Goal: Task Accomplishment & Management: Manage account settings

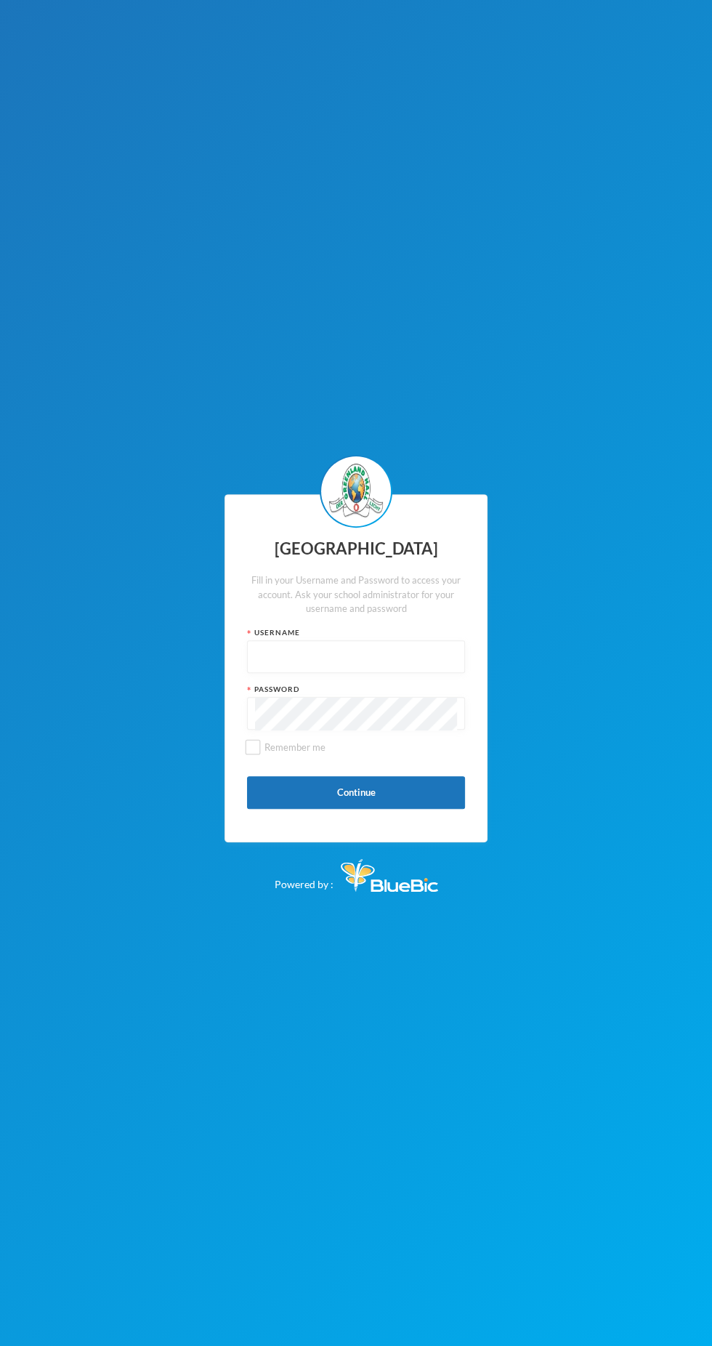
click at [419, 651] on input "text" at bounding box center [356, 657] width 202 height 33
type input "Glh25cs01"
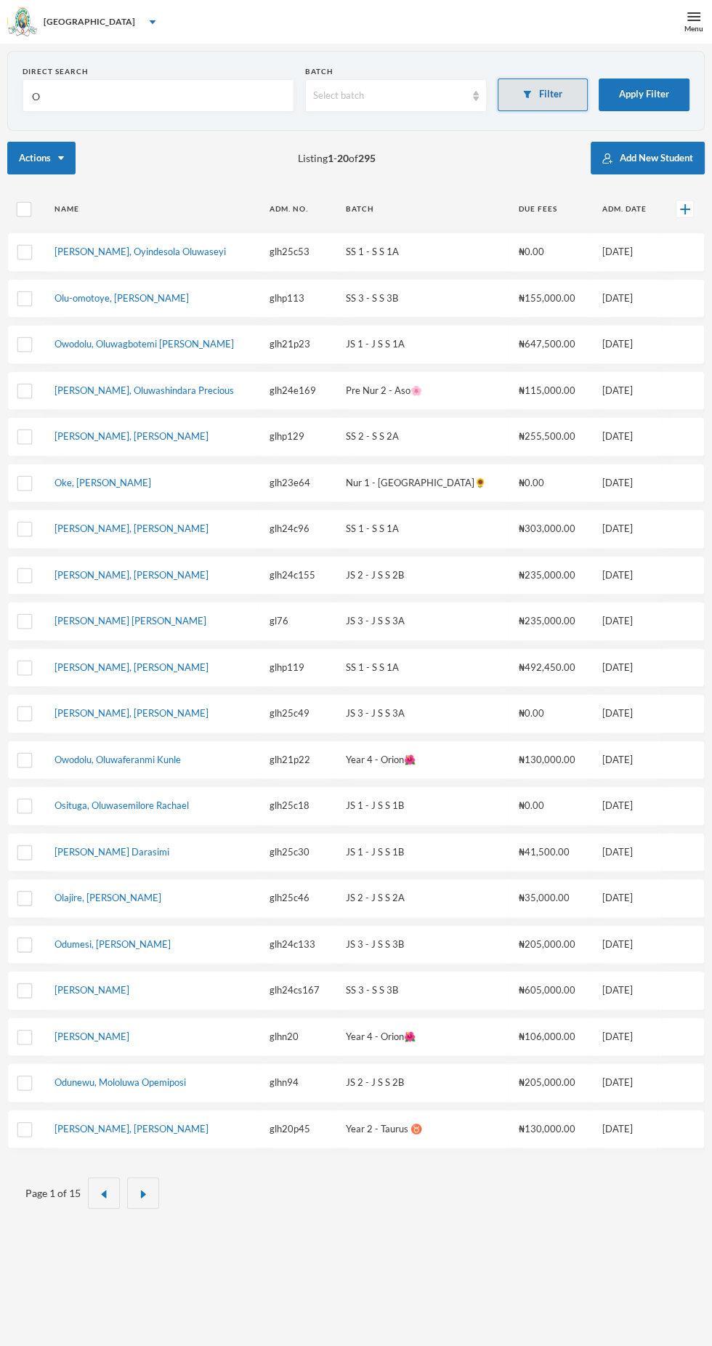
click at [543, 78] on button "Filter" at bounding box center [543, 94] width 91 height 33
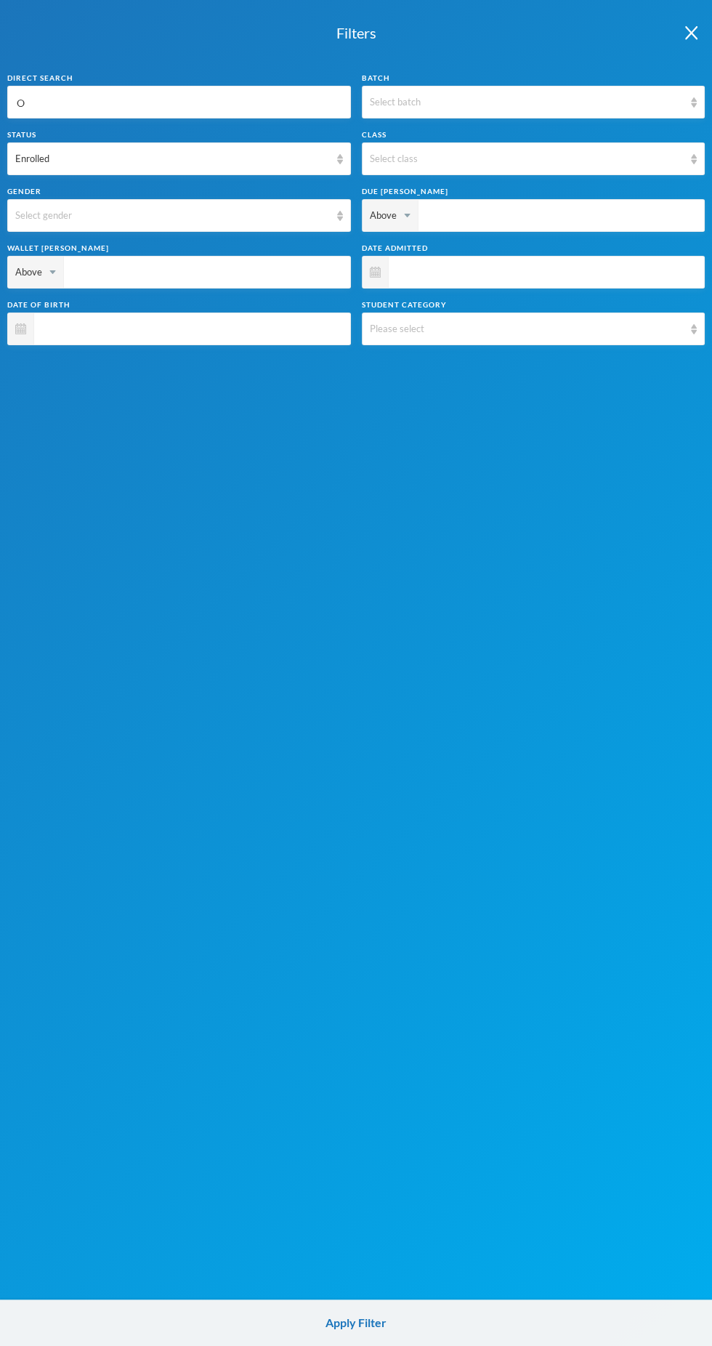
click at [275, 107] on input "O" at bounding box center [179, 102] width 328 height 33
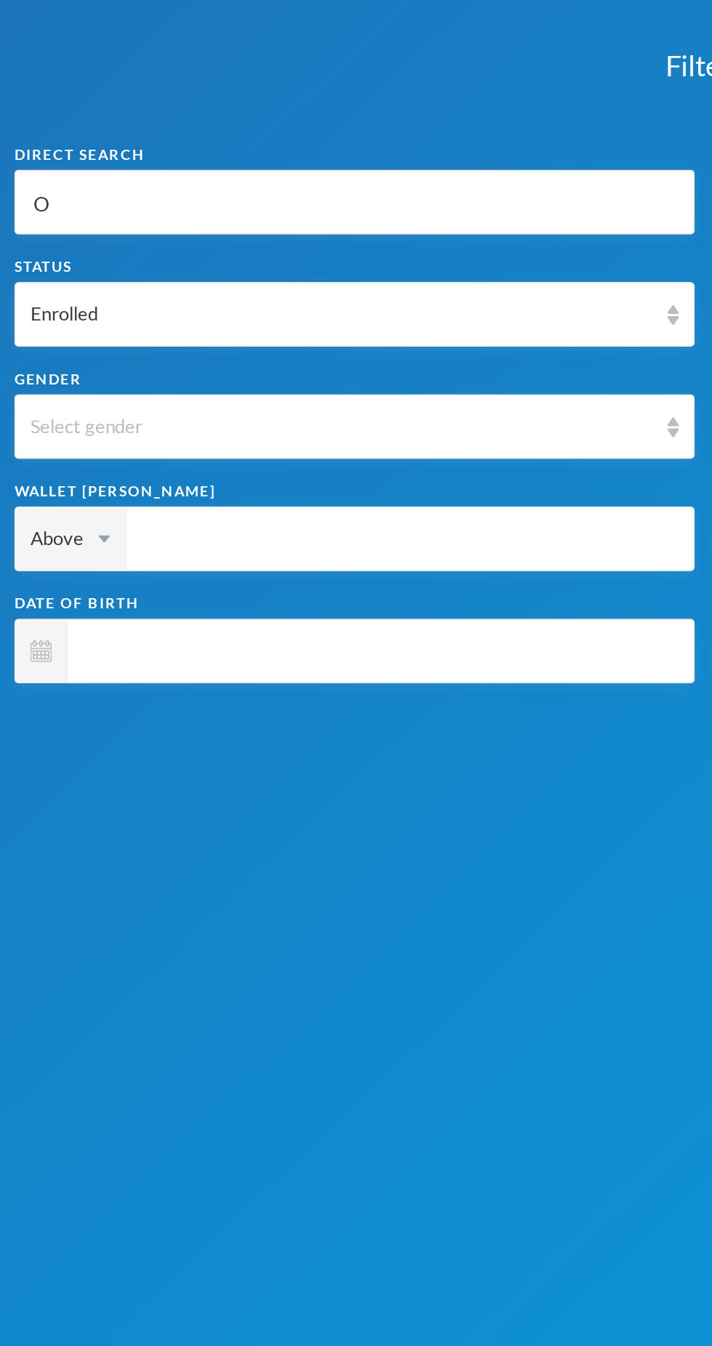
click at [151, 100] on input "O" at bounding box center [179, 102] width 328 height 33
type input "A"
type input "Ak"
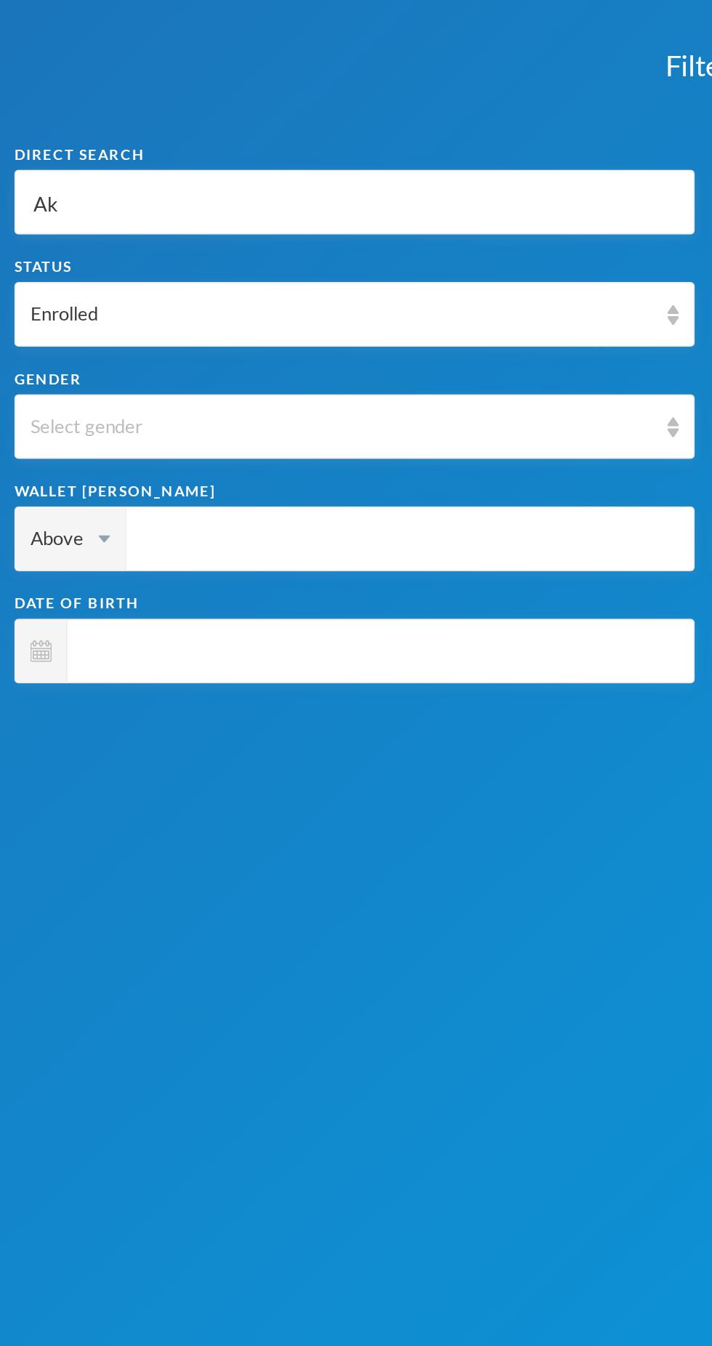
type input "[PERSON_NAME]"
type input "Akin"
type input "Akint"
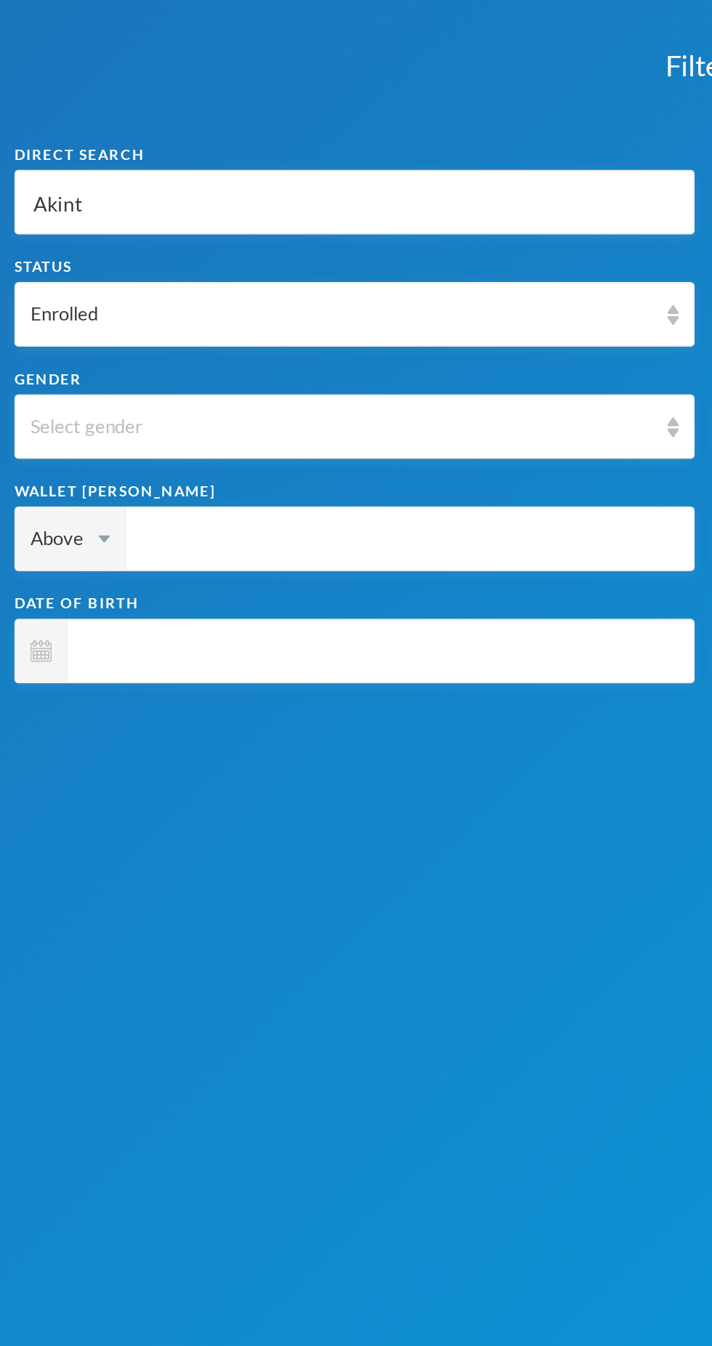
type input "Akint"
type input "Akin"
type input "Akint"
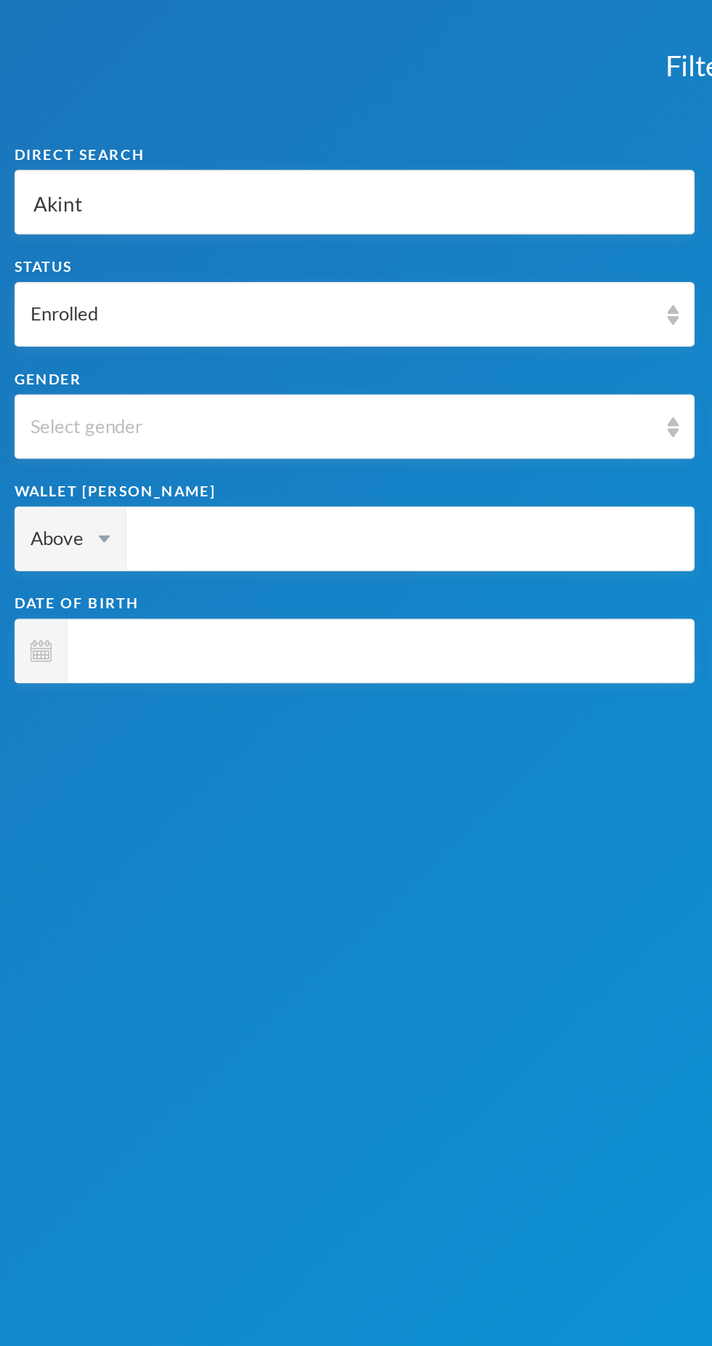
type input "Akinto"
type input "Akinton"
type input "[PERSON_NAME]"
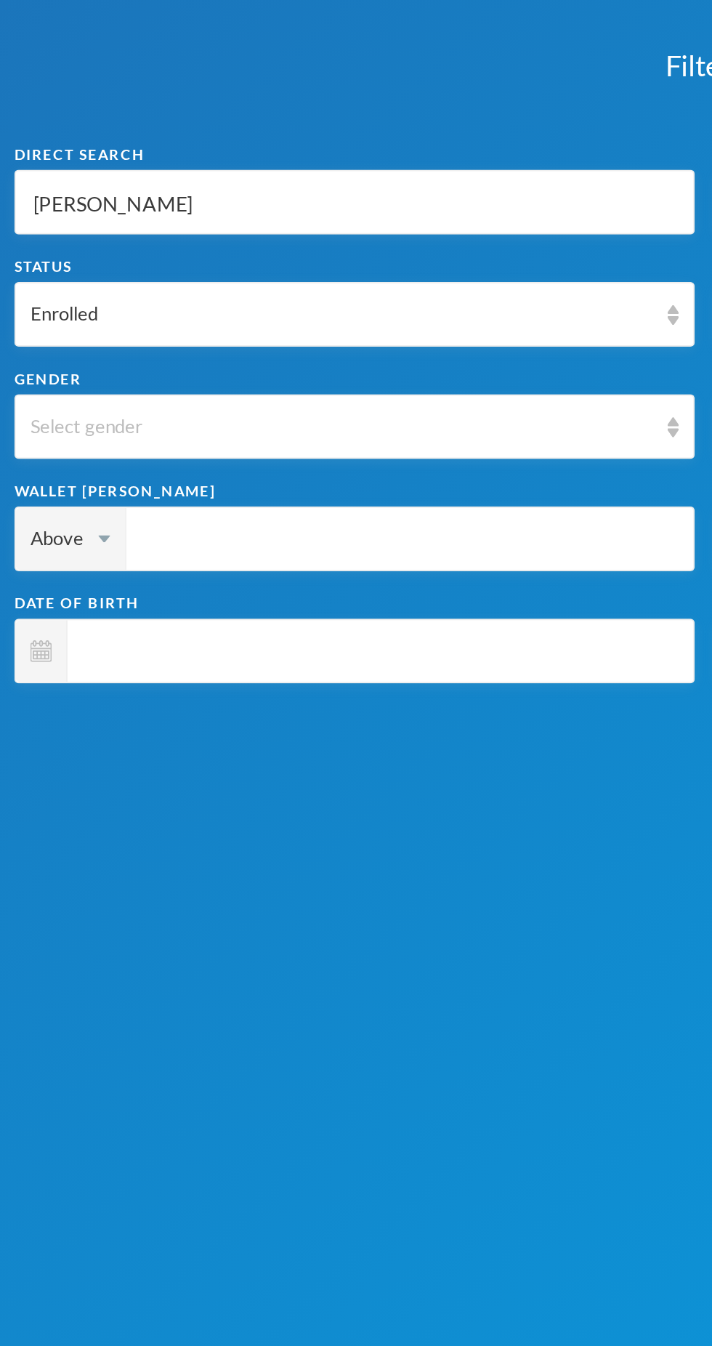
type input "[PERSON_NAME]"
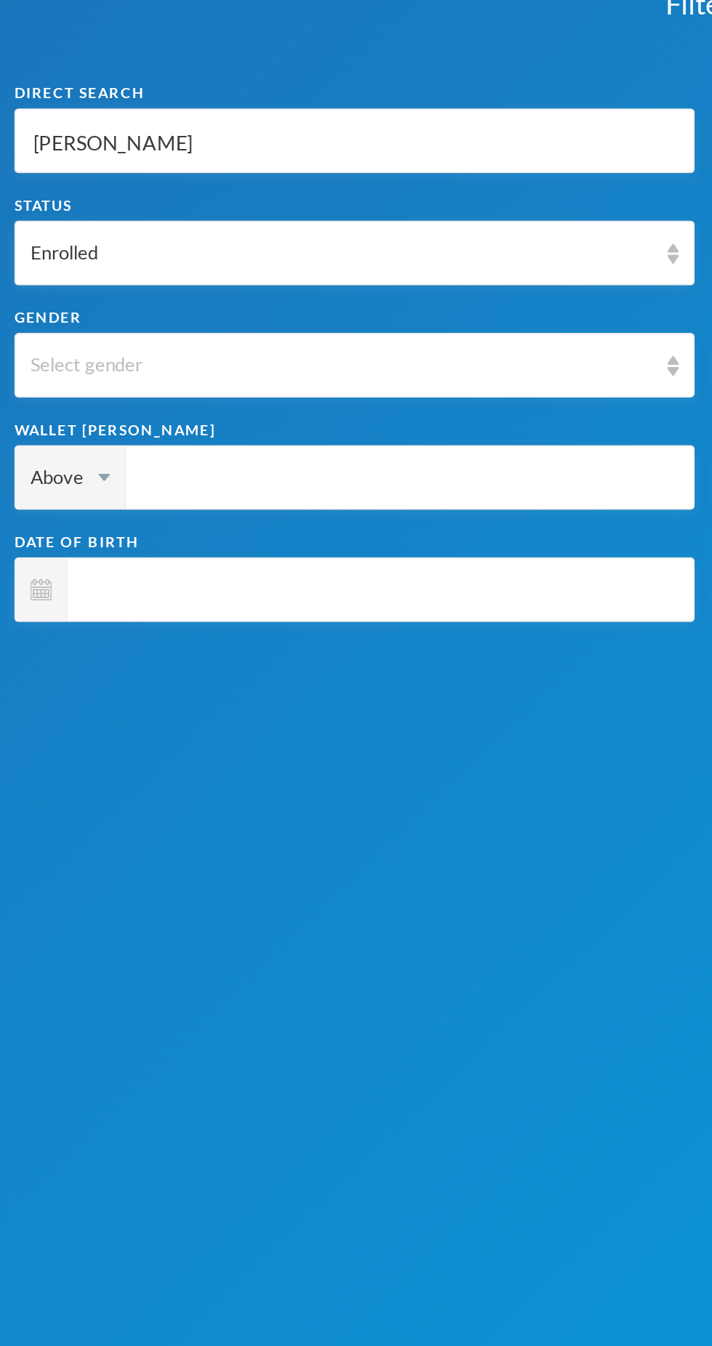
type input "Akinton"
type input "Akinto"
type input "Akintob"
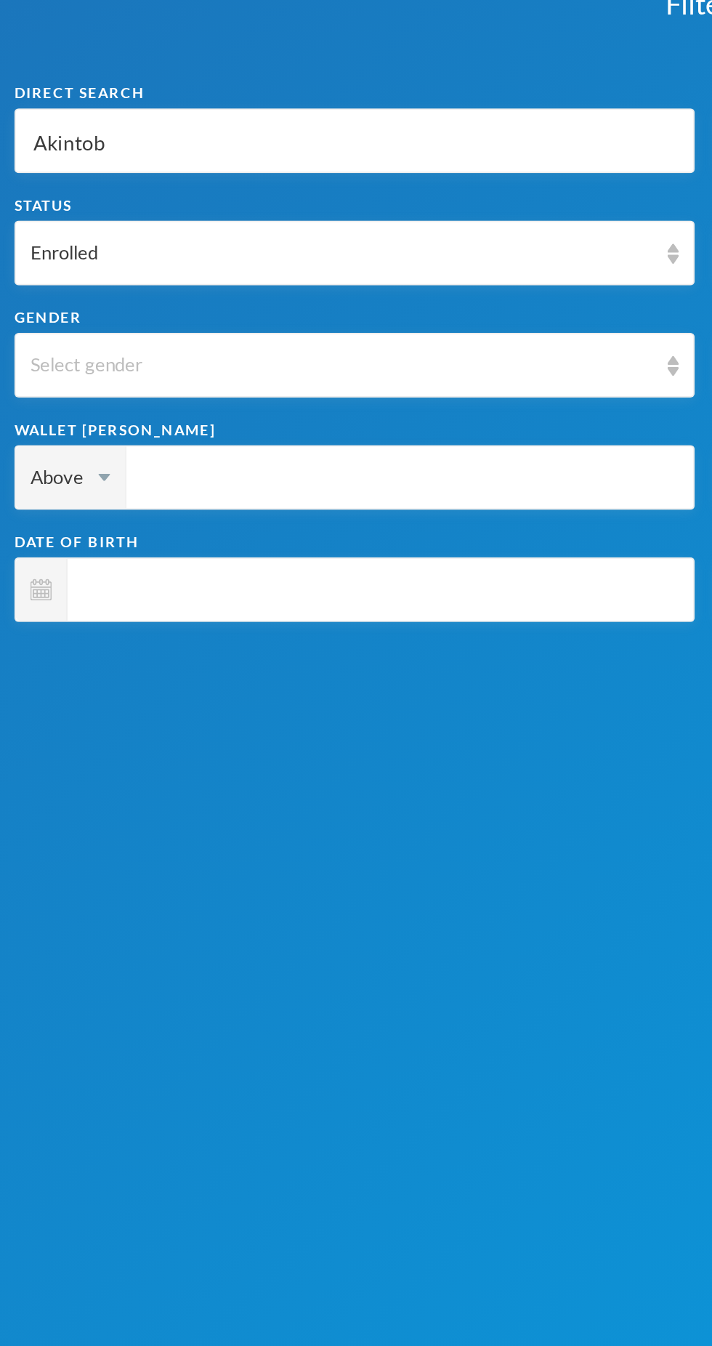
type input "Akintob"
type input "Akintobi"
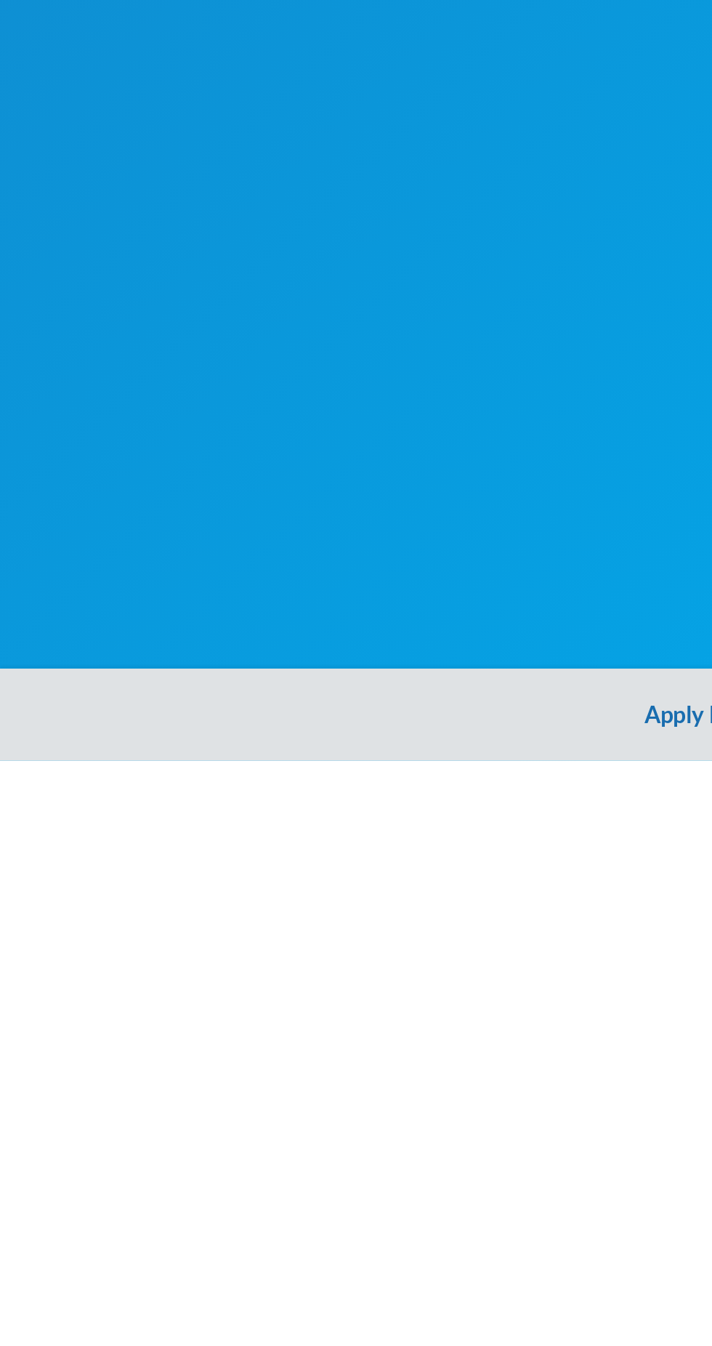
type input "Akintobi"
click at [336, 1322] on button "Apply Filter" at bounding box center [356, 1322] width 712 height 47
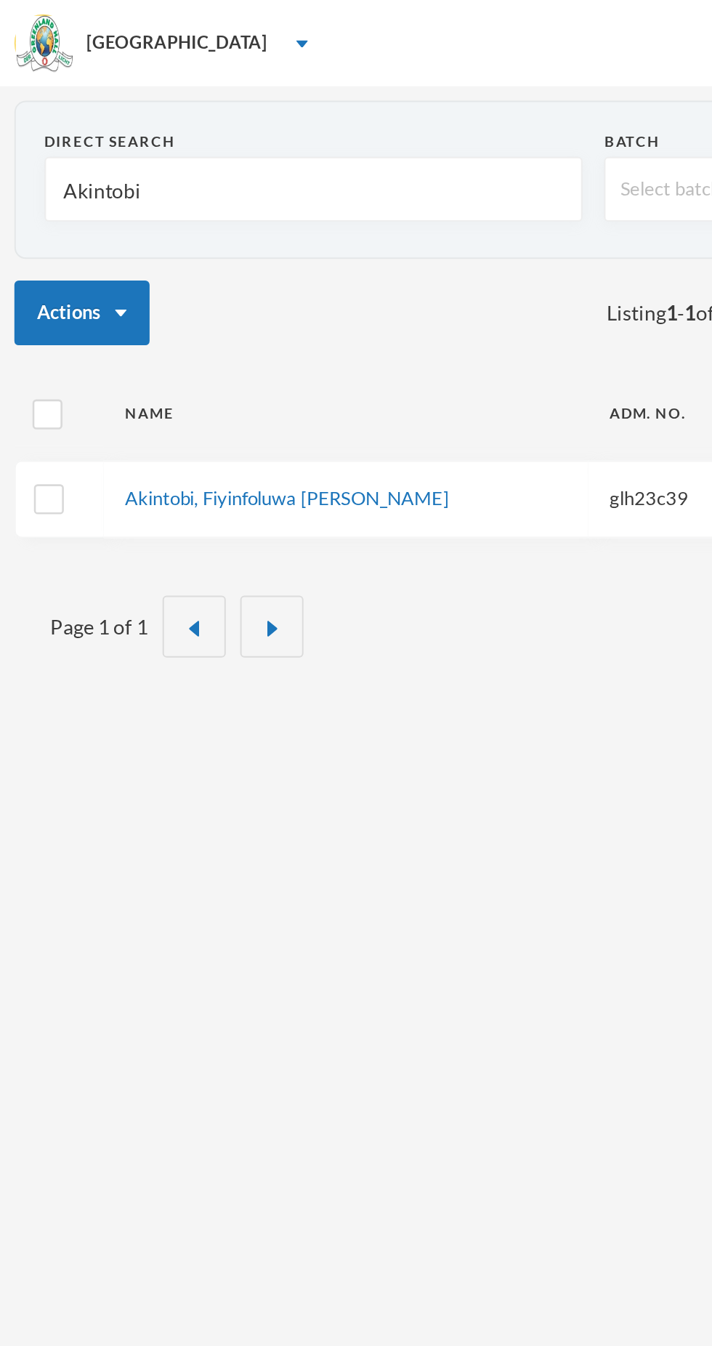
click at [175, 270] on table "Name Adm. No. Batch Due Fees Adm. Date Akintobi, Fiyinfoluwa [PERSON_NAME] glh2…" at bounding box center [356, 232] width 698 height 94
click at [156, 255] on link "Akintobi, Fiyinfoluwa [PERSON_NAME]" at bounding box center [145, 252] width 164 height 12
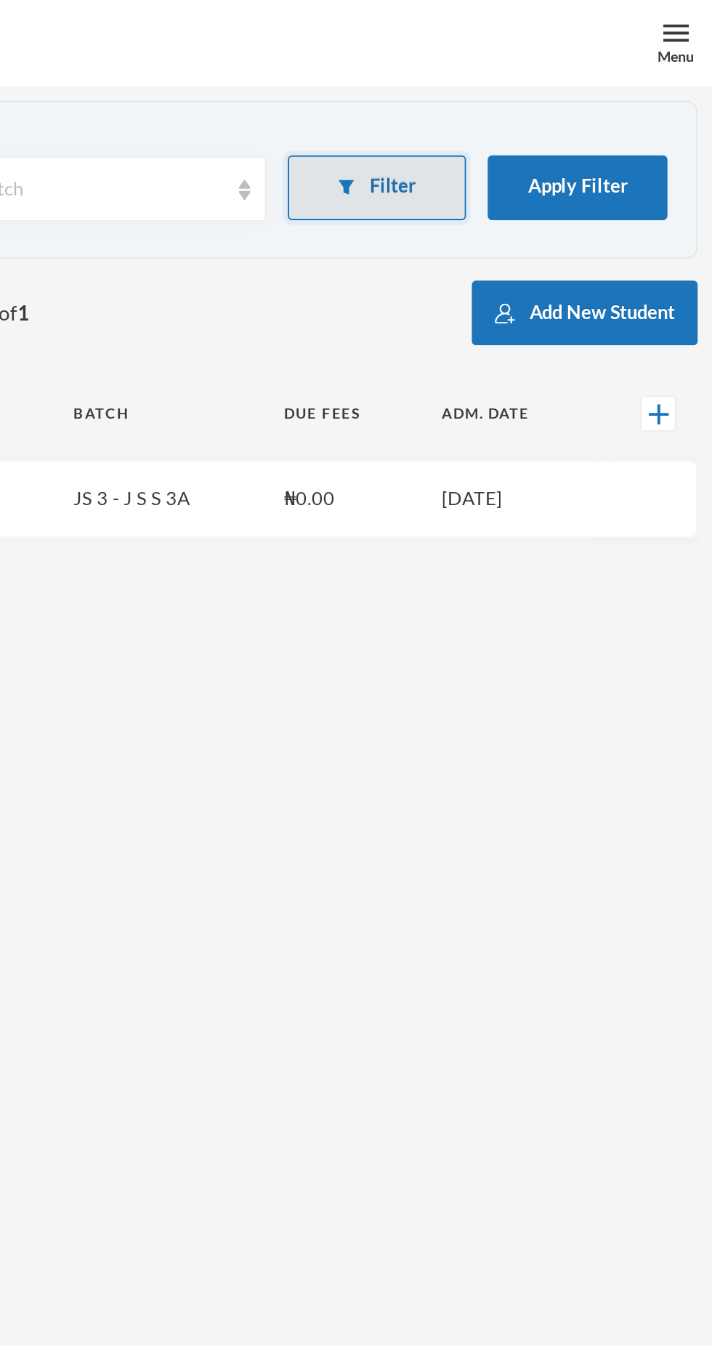
click at [554, 95] on button "Filter" at bounding box center [543, 94] width 91 height 33
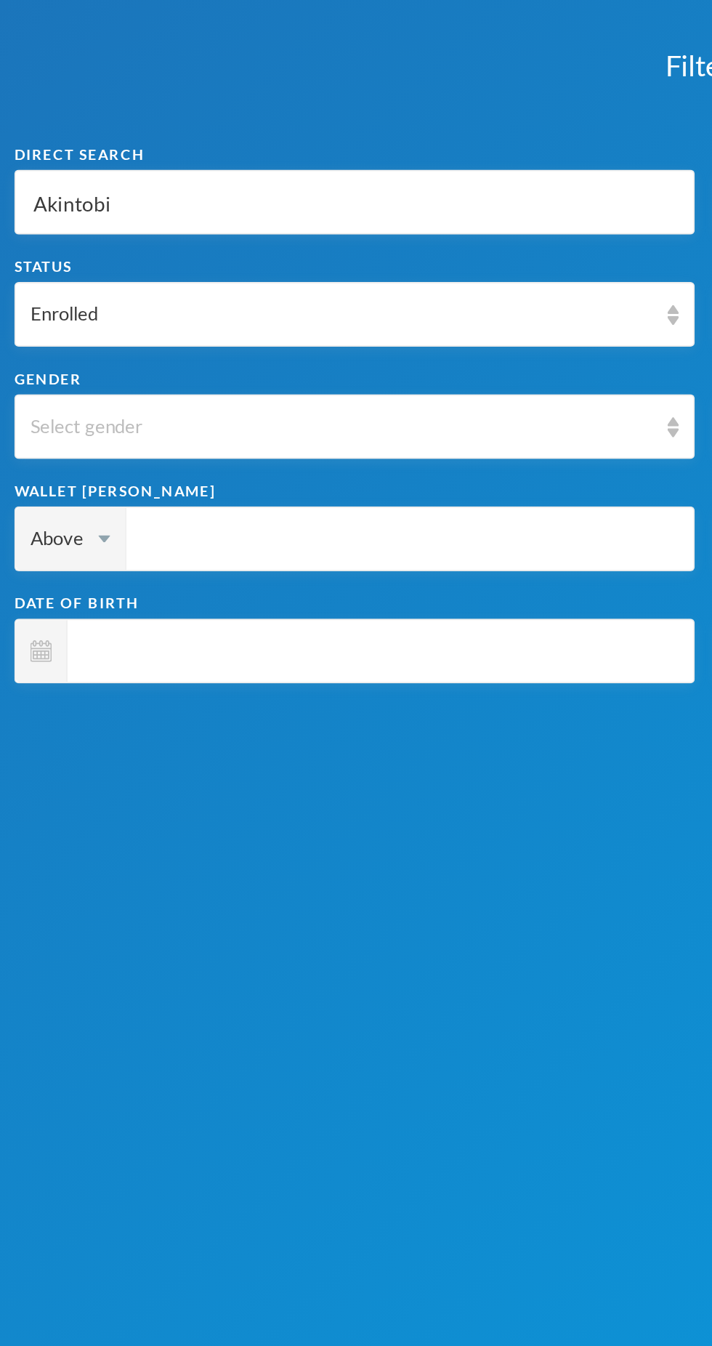
click at [79, 100] on input "Akintobi" at bounding box center [179, 102] width 328 height 33
type input "Akintob"
type input "Akinto"
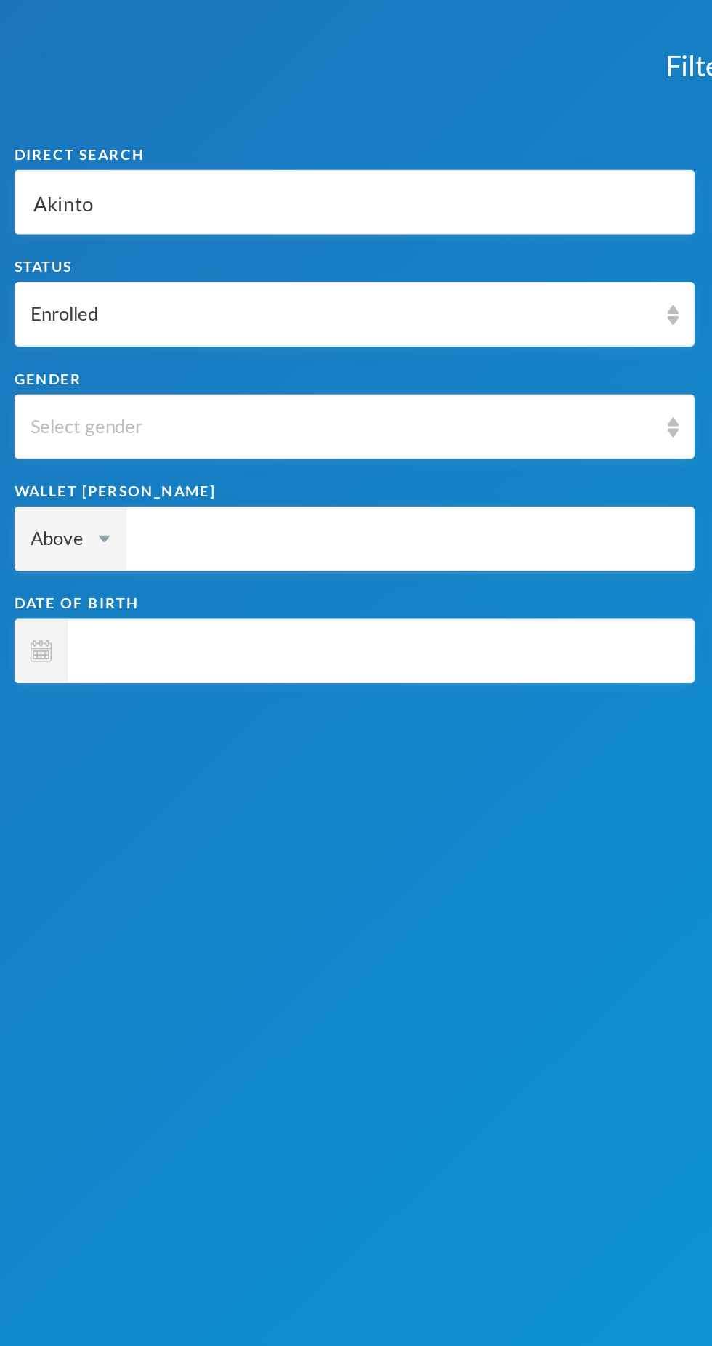
type input "Akint"
type input "Akin"
type input "[PERSON_NAME]"
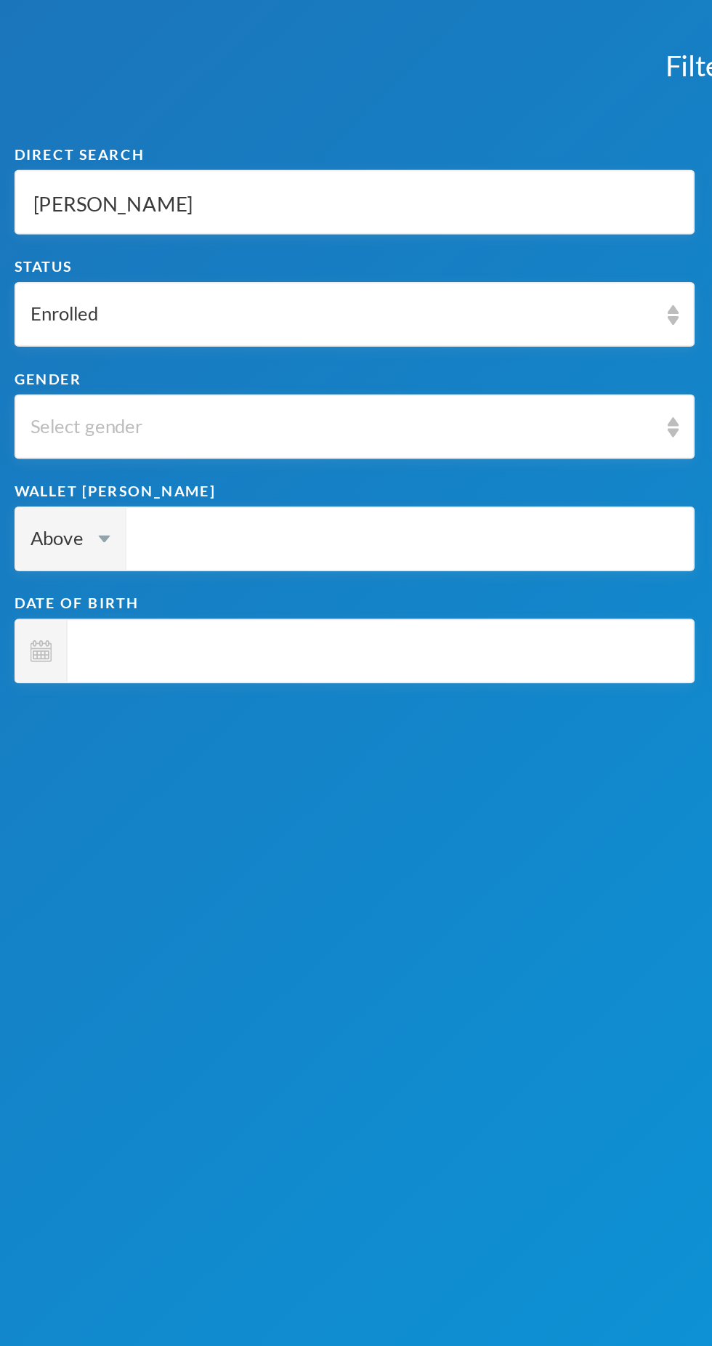
type input "[PERSON_NAME]"
type input "Ak"
type input "A"
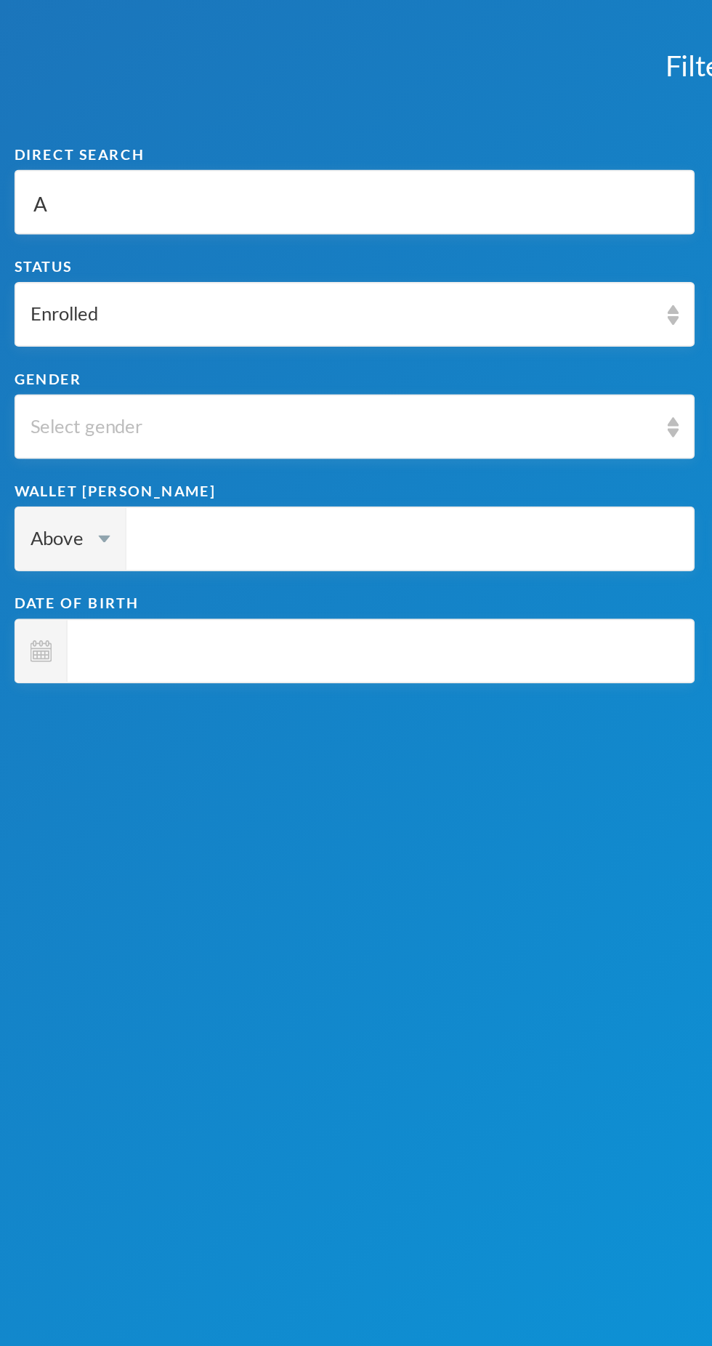
type input "Aj"
type input "Aji"
type input "Ajij"
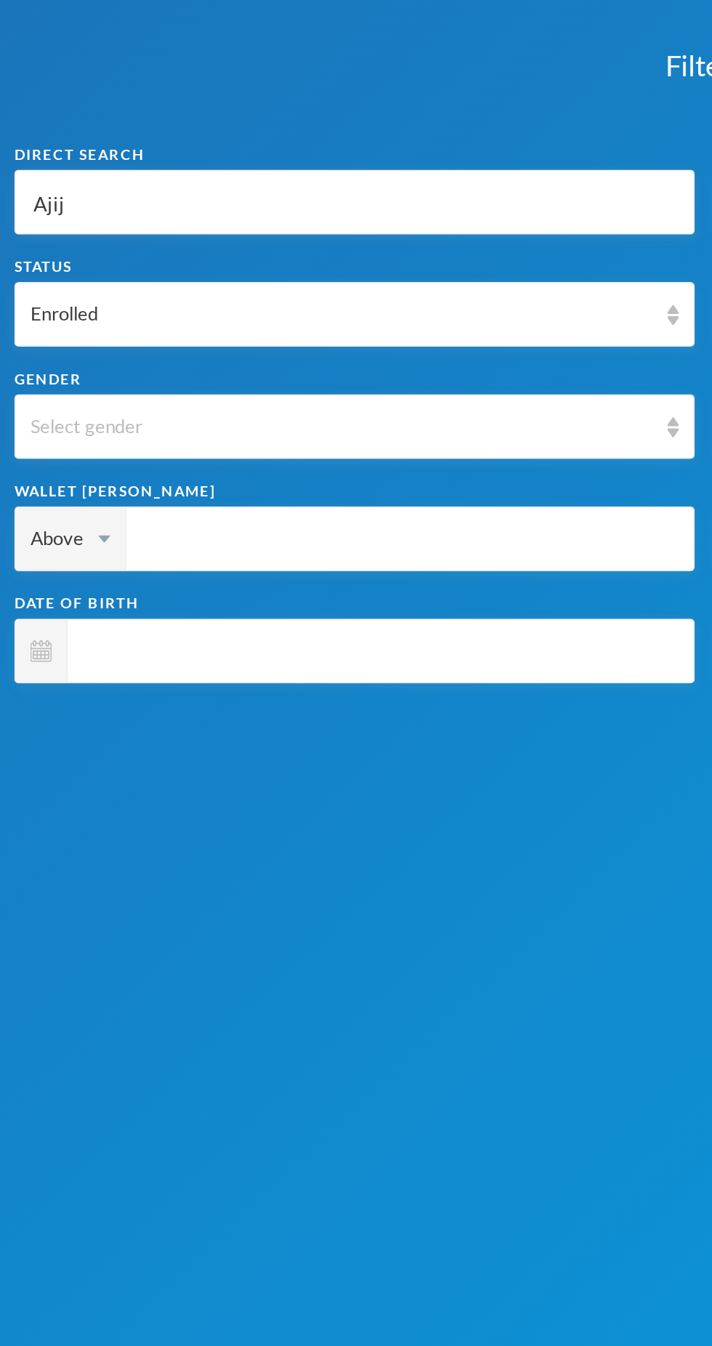
type input "Ajij"
type input "Ajijo"
type input "Ajijol"
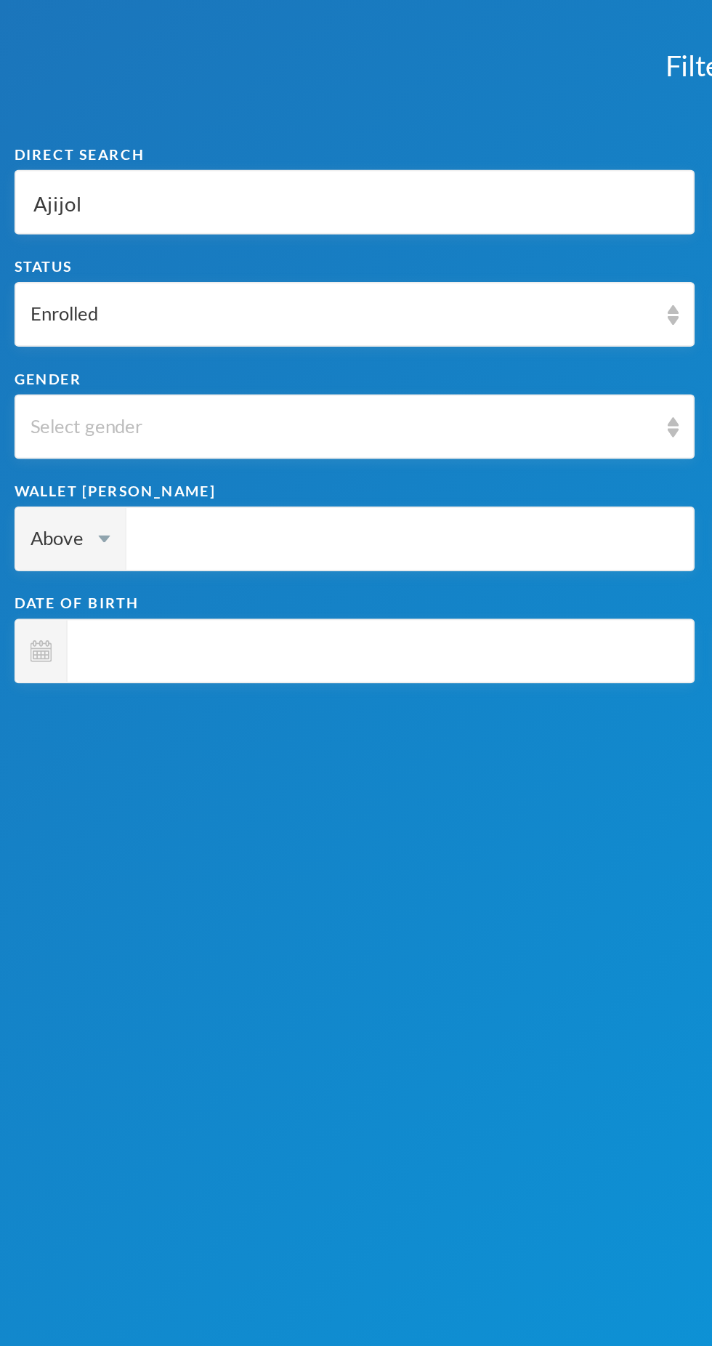
type input "Ajijola"
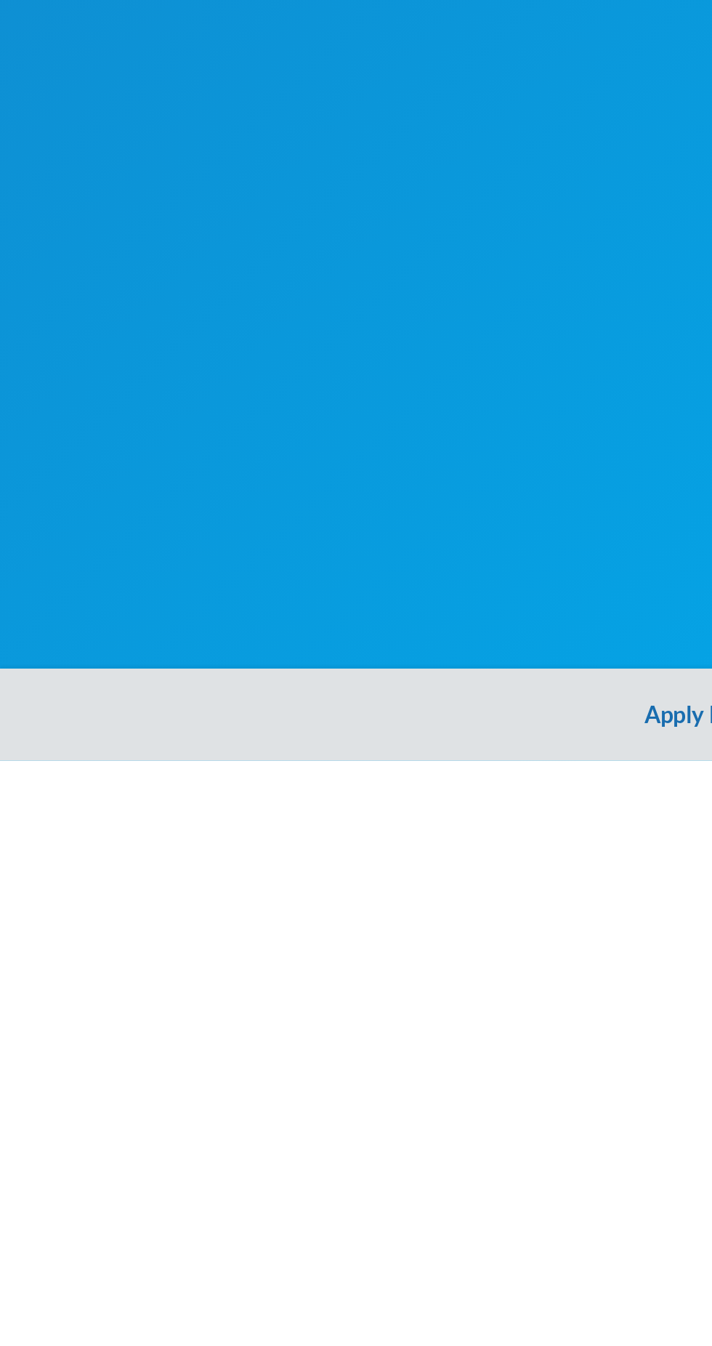
type input "Ajijola"
click at [338, 1326] on button "Apply Filter" at bounding box center [356, 1322] width 712 height 47
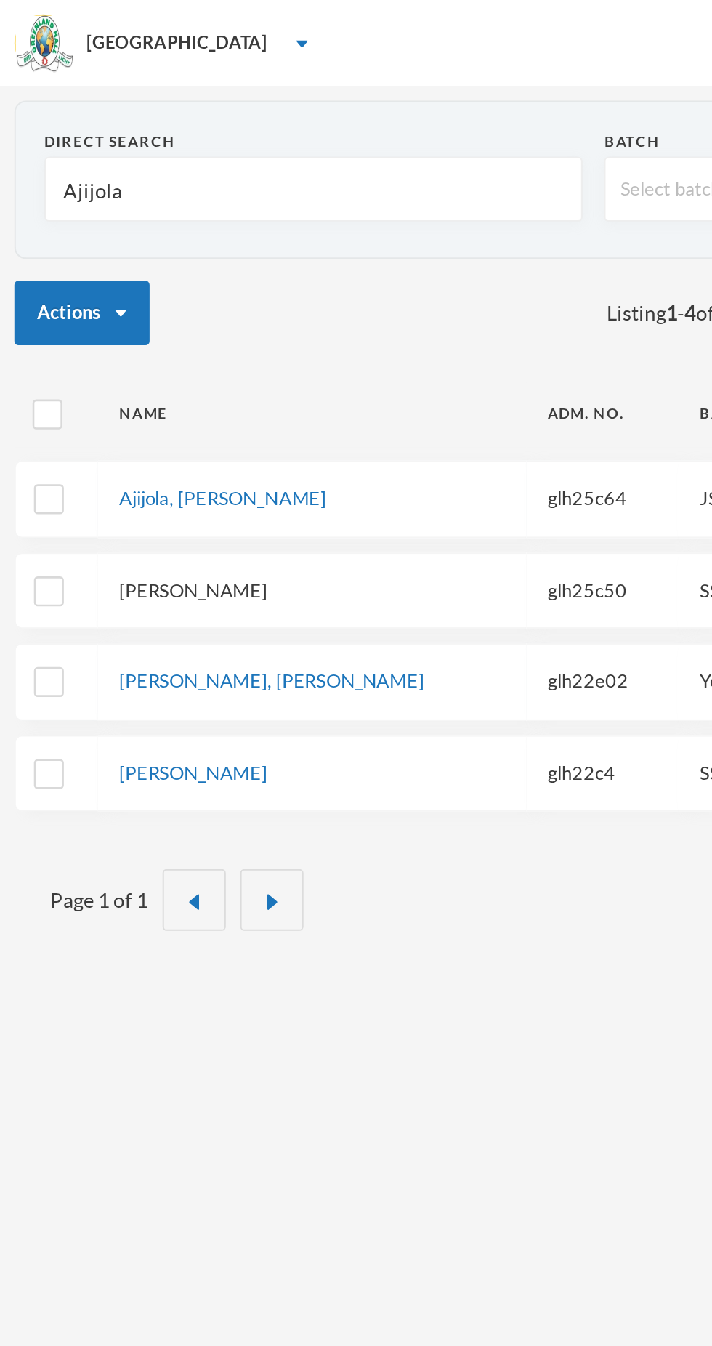
click at [135, 299] on link "[PERSON_NAME]" at bounding box center [97, 298] width 75 height 12
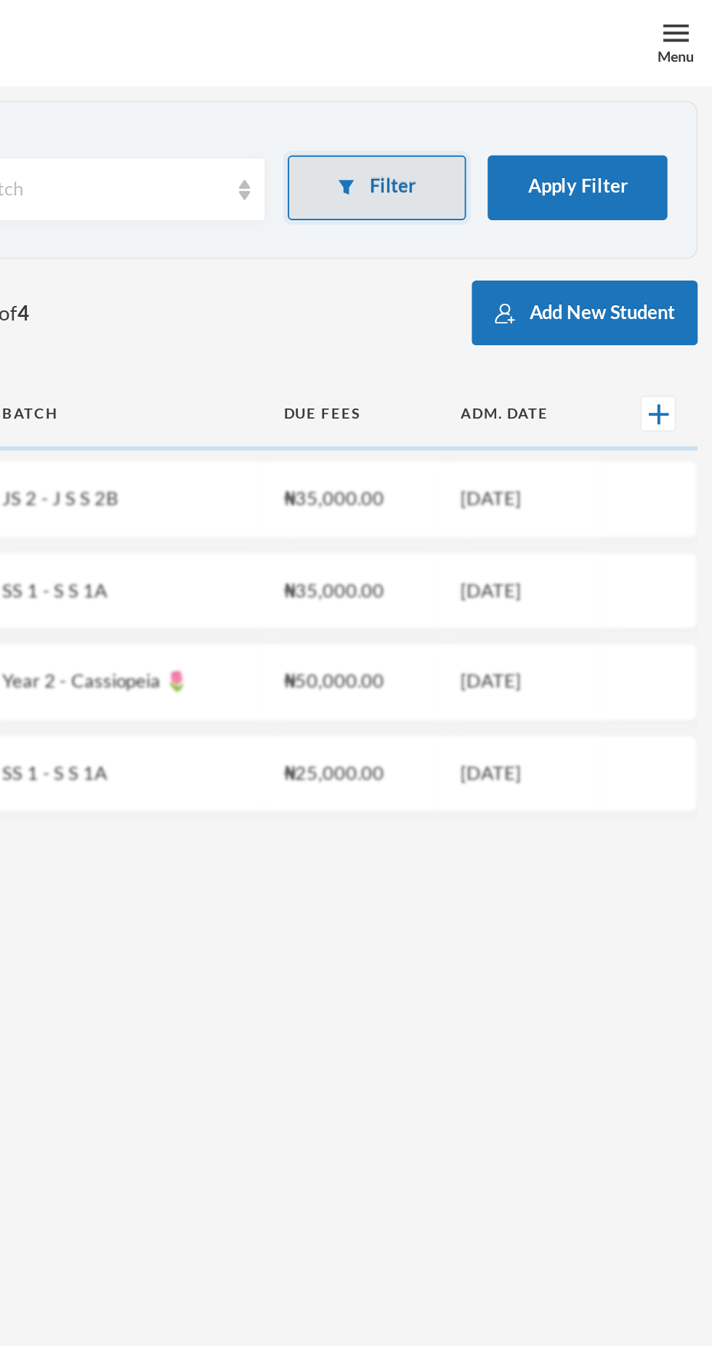
click at [558, 98] on button "Filter" at bounding box center [543, 94] width 91 height 33
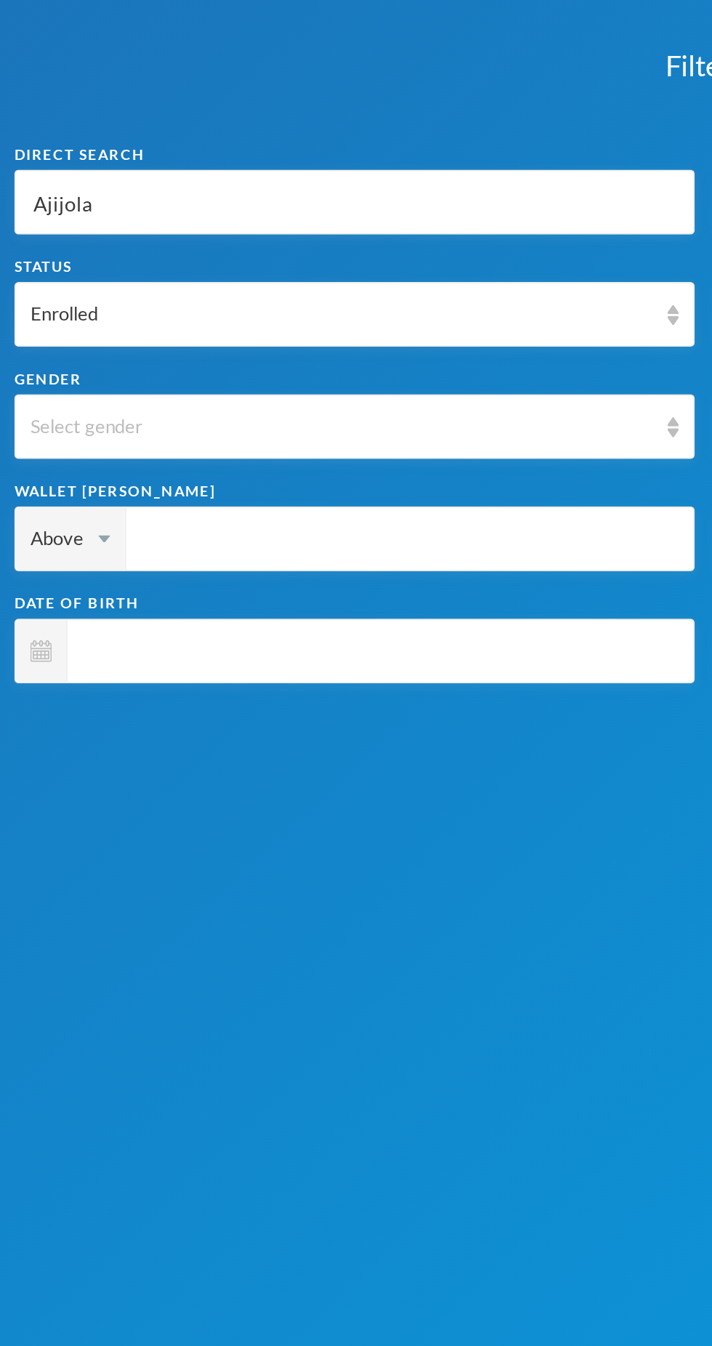
click at [134, 106] on input "Ajijola" at bounding box center [179, 102] width 328 height 33
type input "Ajijol"
type input "Ajijo"
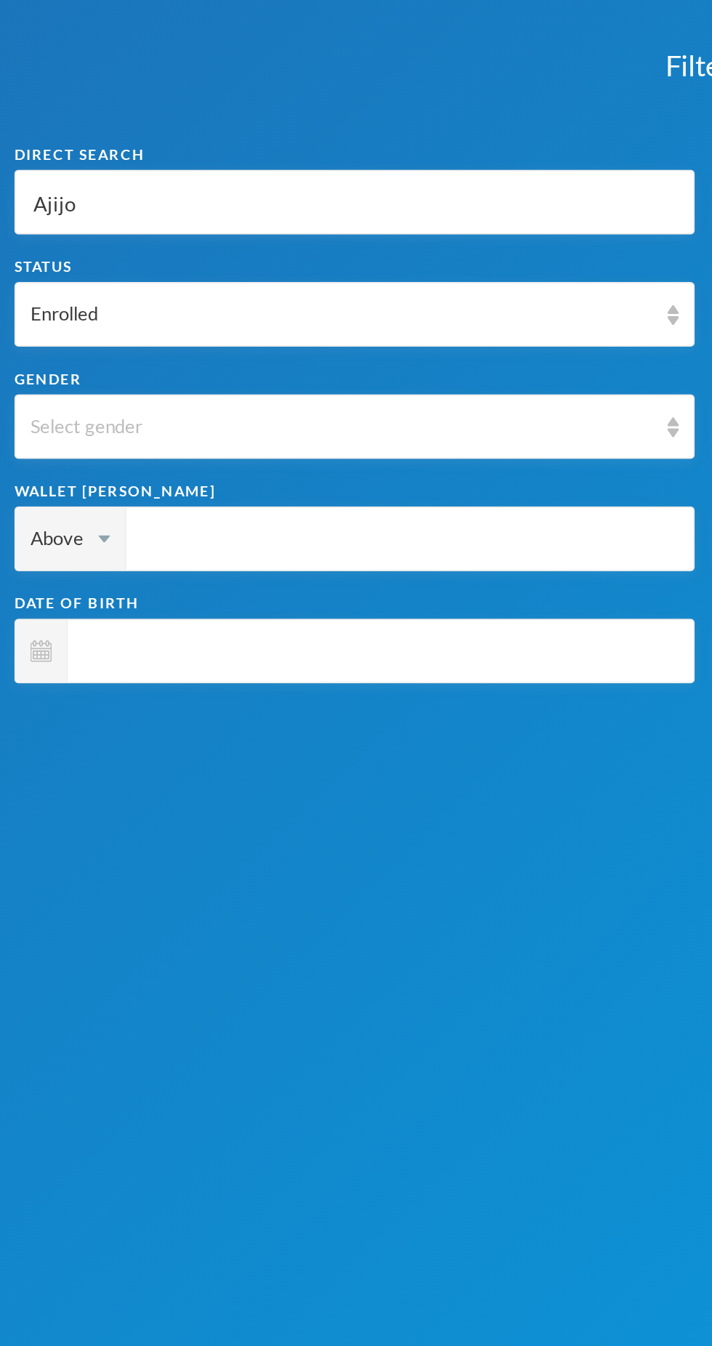
type input "Ajij"
type input "Aji"
type input "Aj"
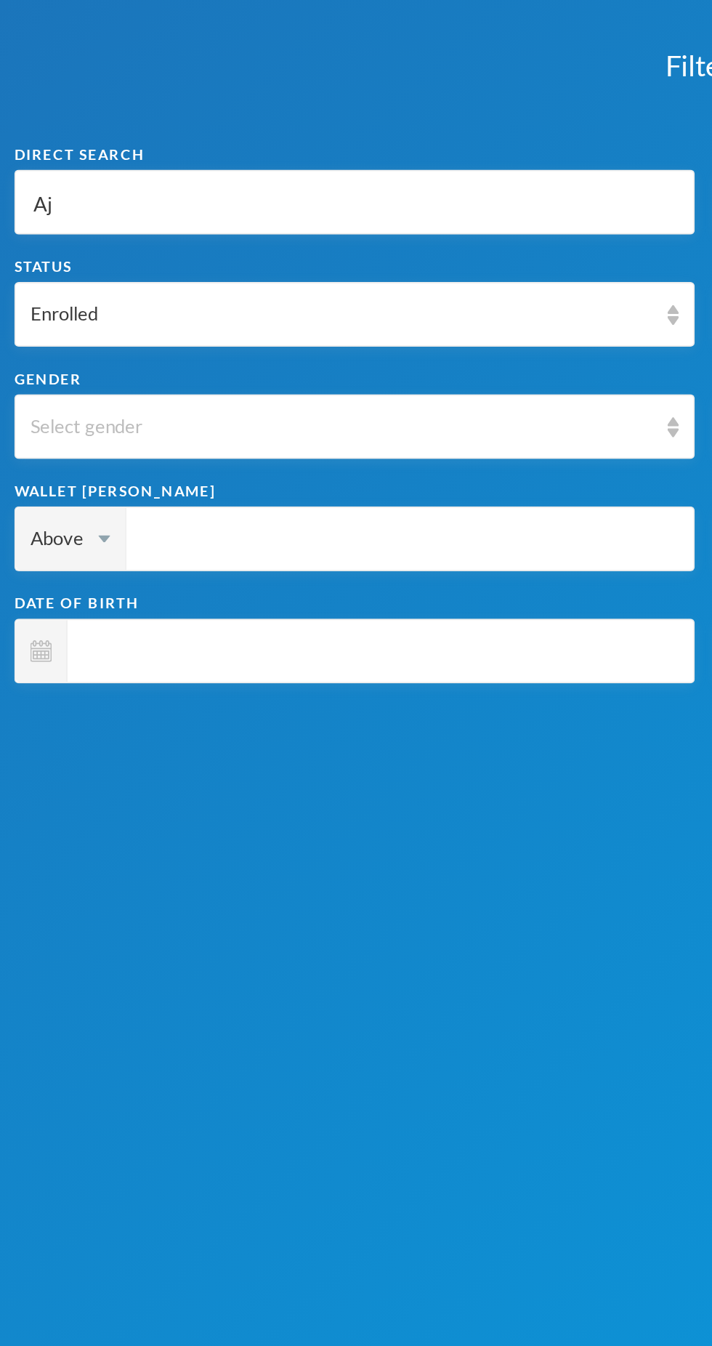
type input "Aj"
type input "A"
type input "At"
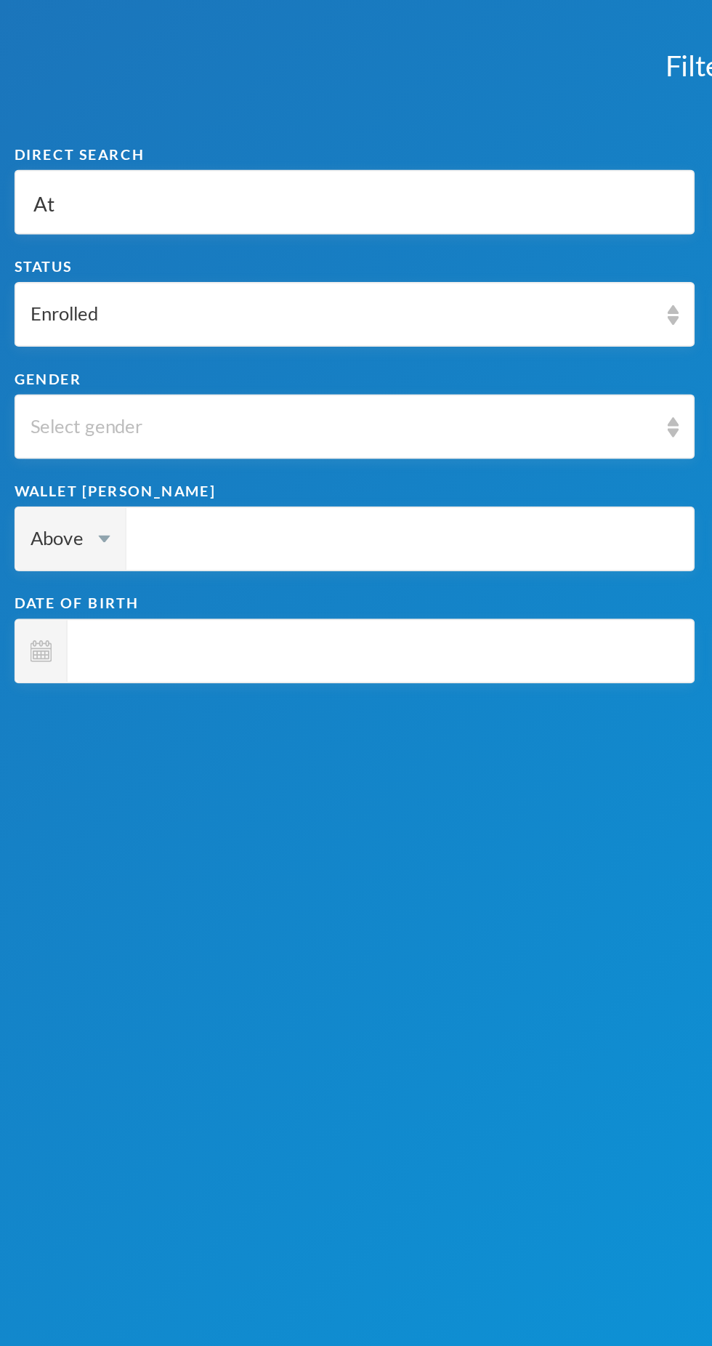
type input "Ato"
type input "Atol"
type input "Atolo"
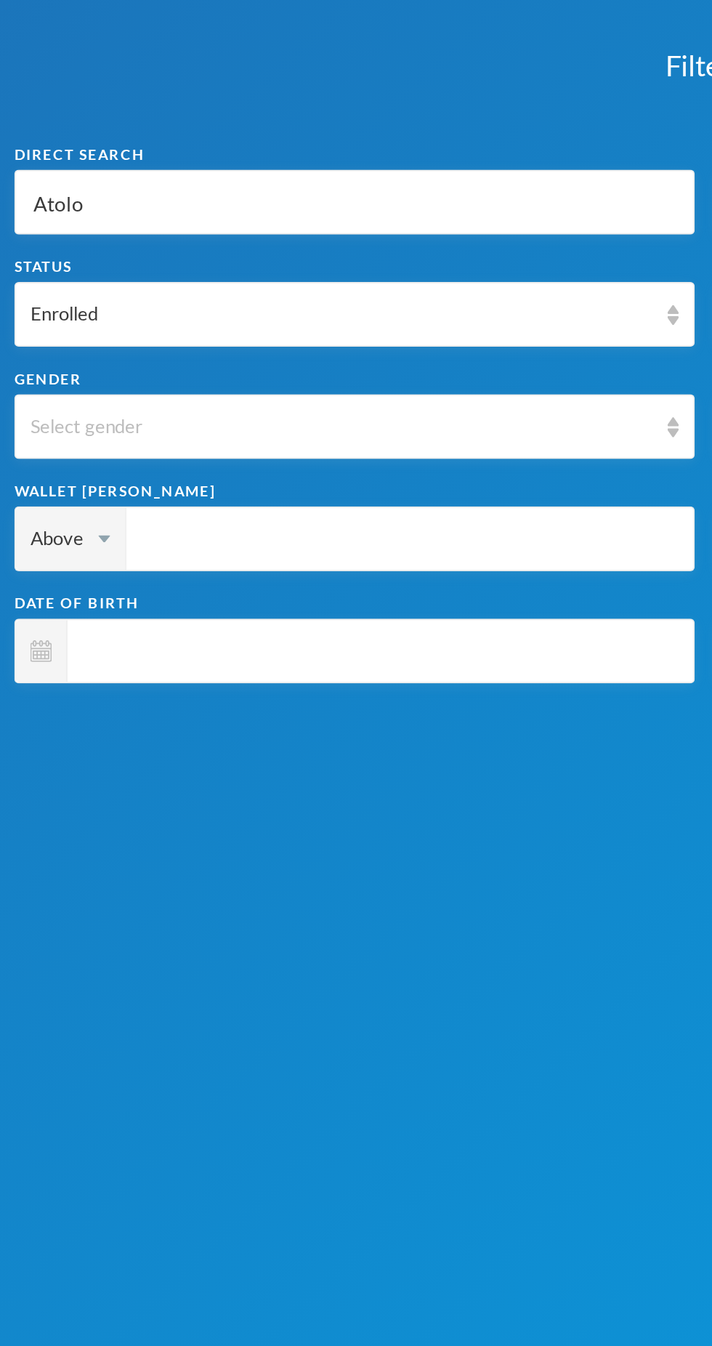
type input "Atolo"
type input "Atolog"
type input "Atology"
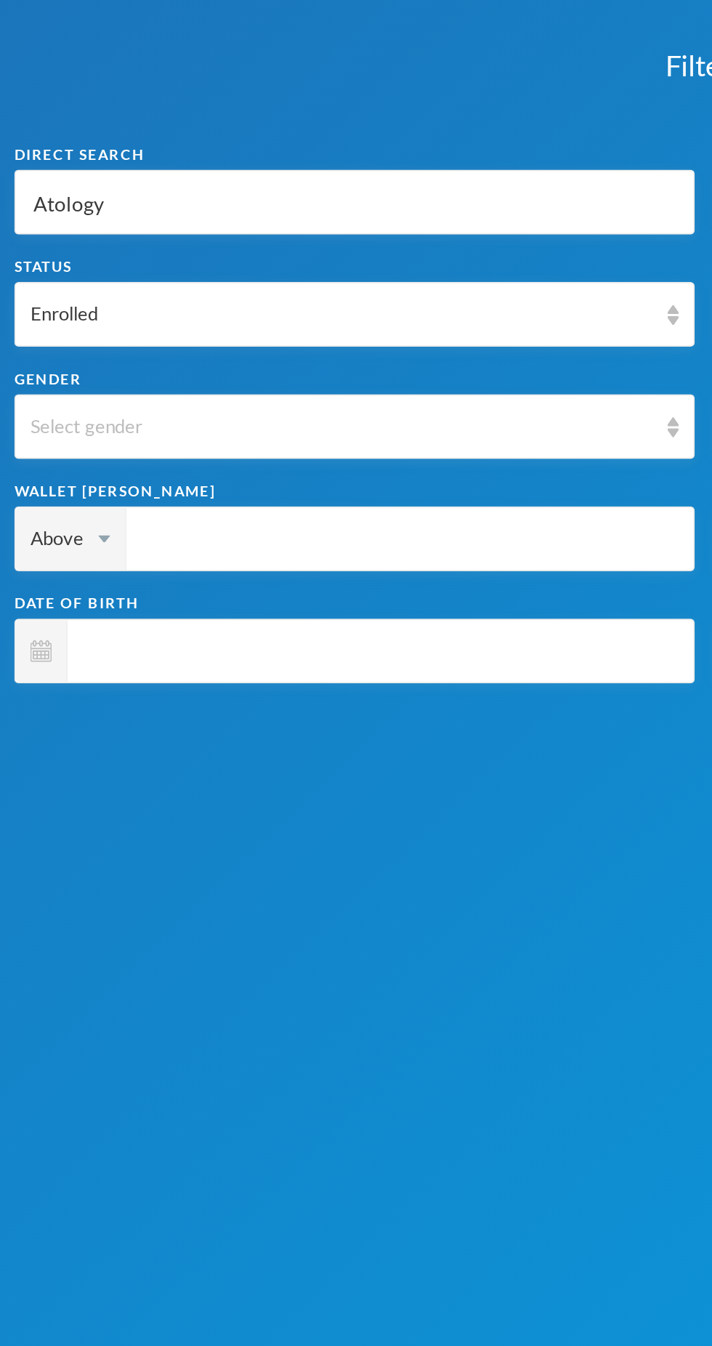
type input "Atologyb"
type input "Atology"
type input "Atolog"
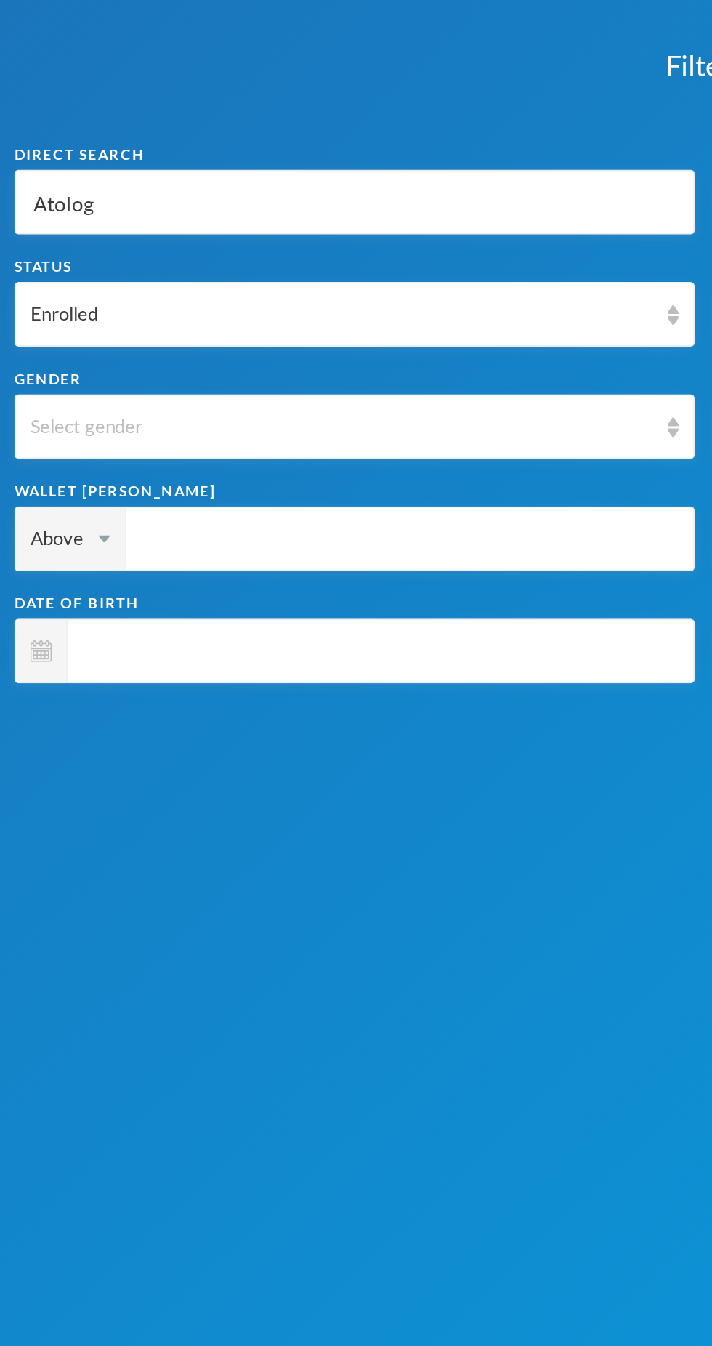
type input "Atolog"
type input "Atologu"
type input "Atologun"
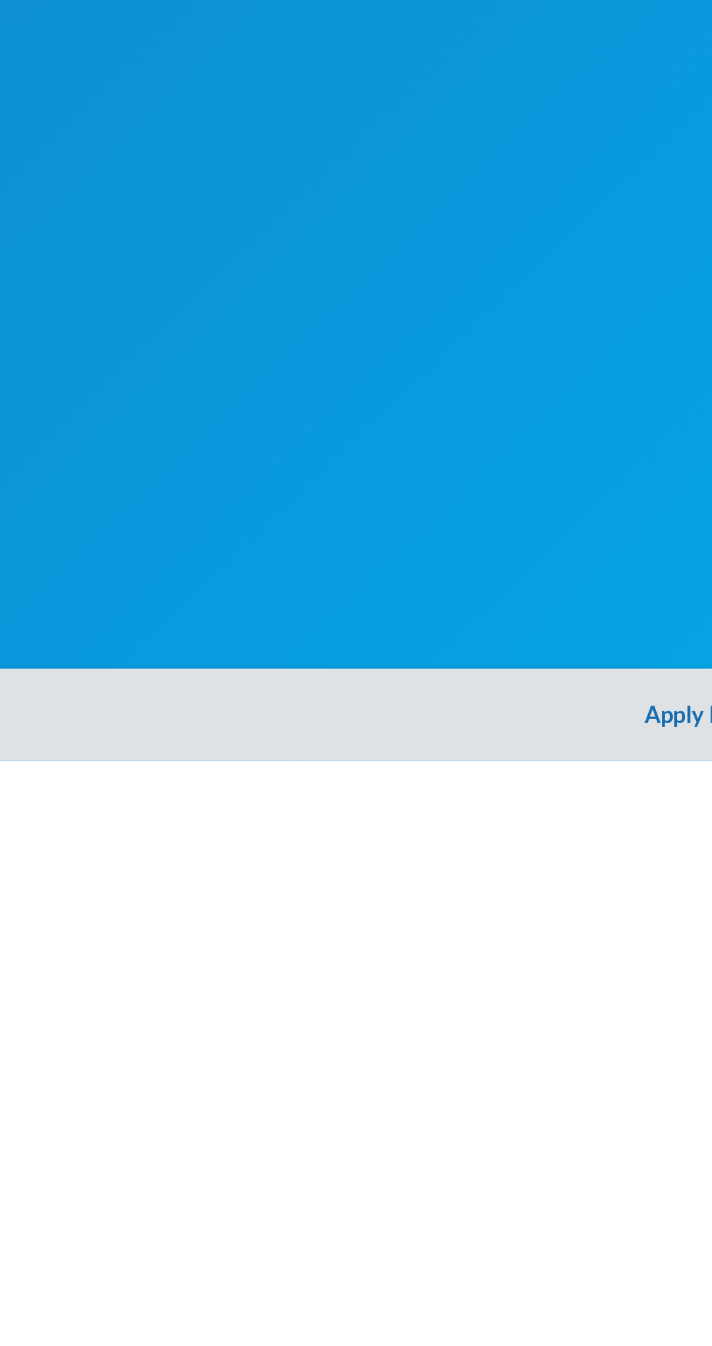
type input "Atologun"
click at [333, 1325] on button "Apply Filter" at bounding box center [356, 1322] width 712 height 47
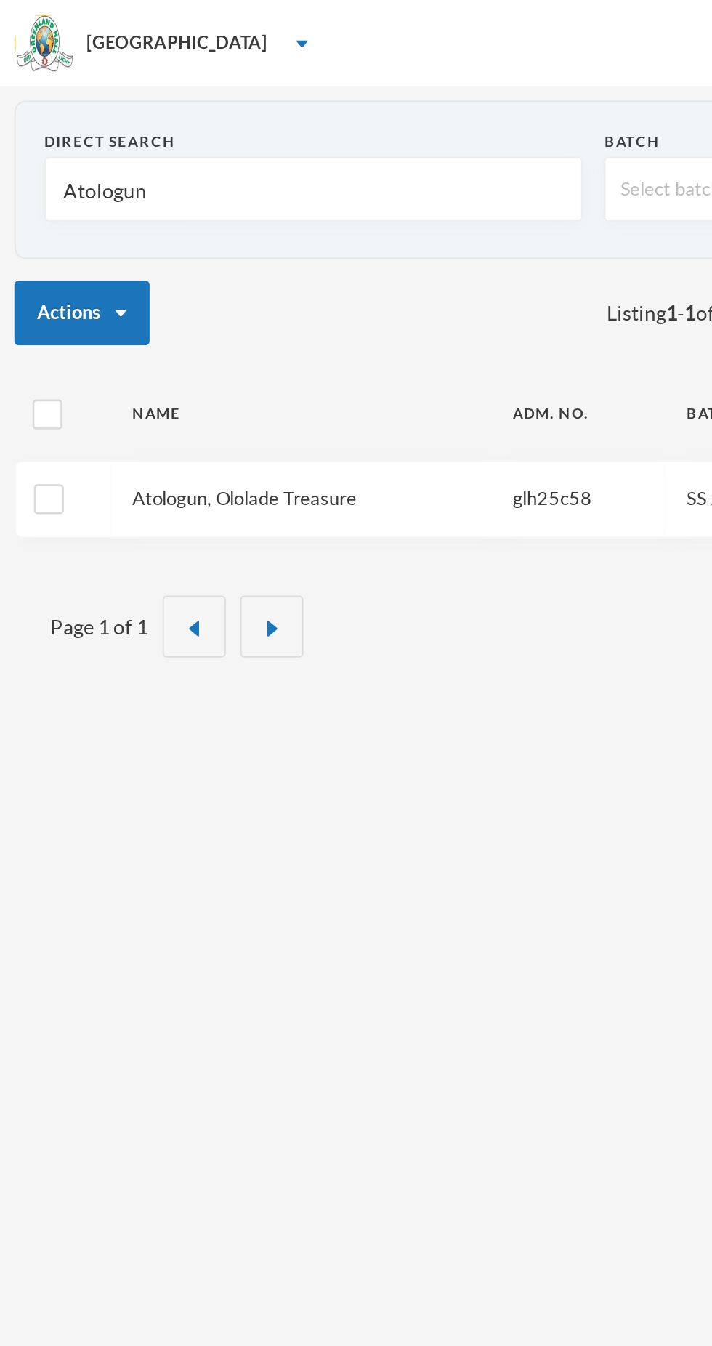
click at [126, 253] on link "Atologun, Ololade Treasure" at bounding box center [123, 252] width 113 height 12
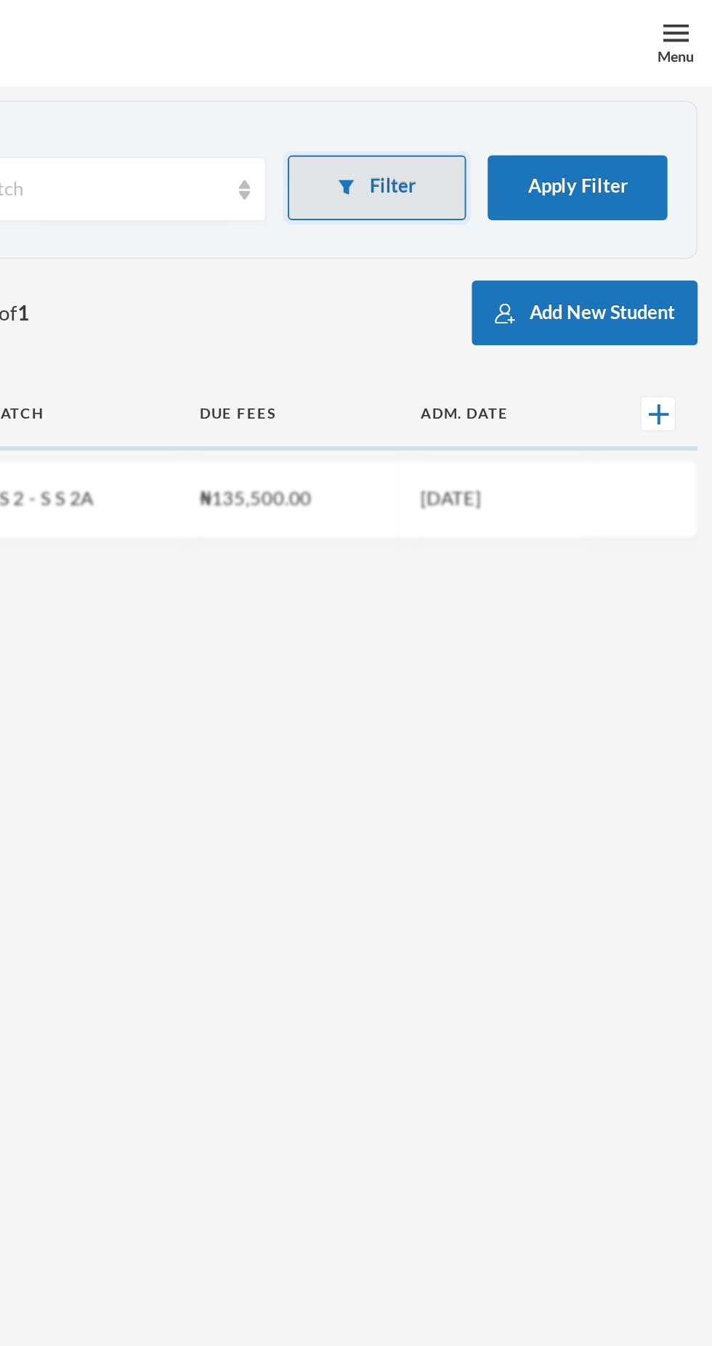
click at [555, 102] on button "Filter" at bounding box center [543, 94] width 91 height 33
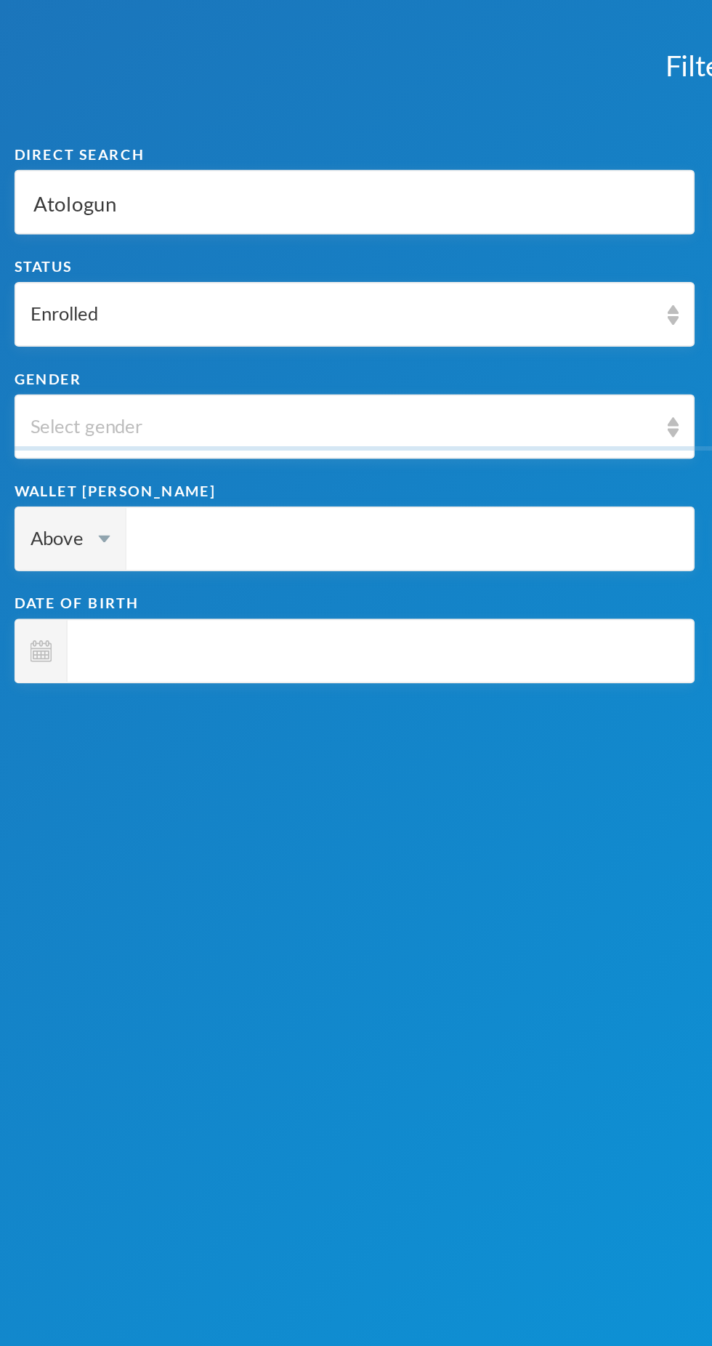
click at [146, 108] on input "Atologun" at bounding box center [179, 102] width 328 height 33
type input "Atologu"
type input "Atolog"
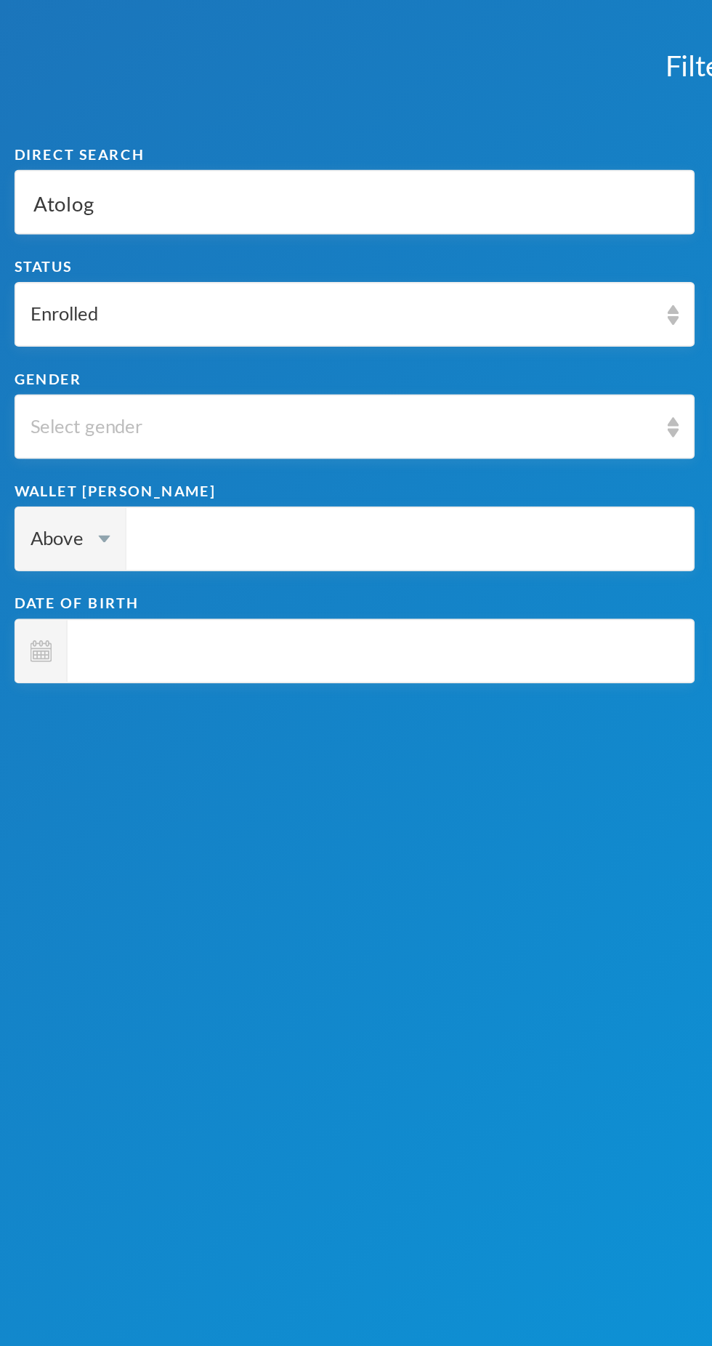
type input "Atolo"
type input "Atol"
type input "Ato"
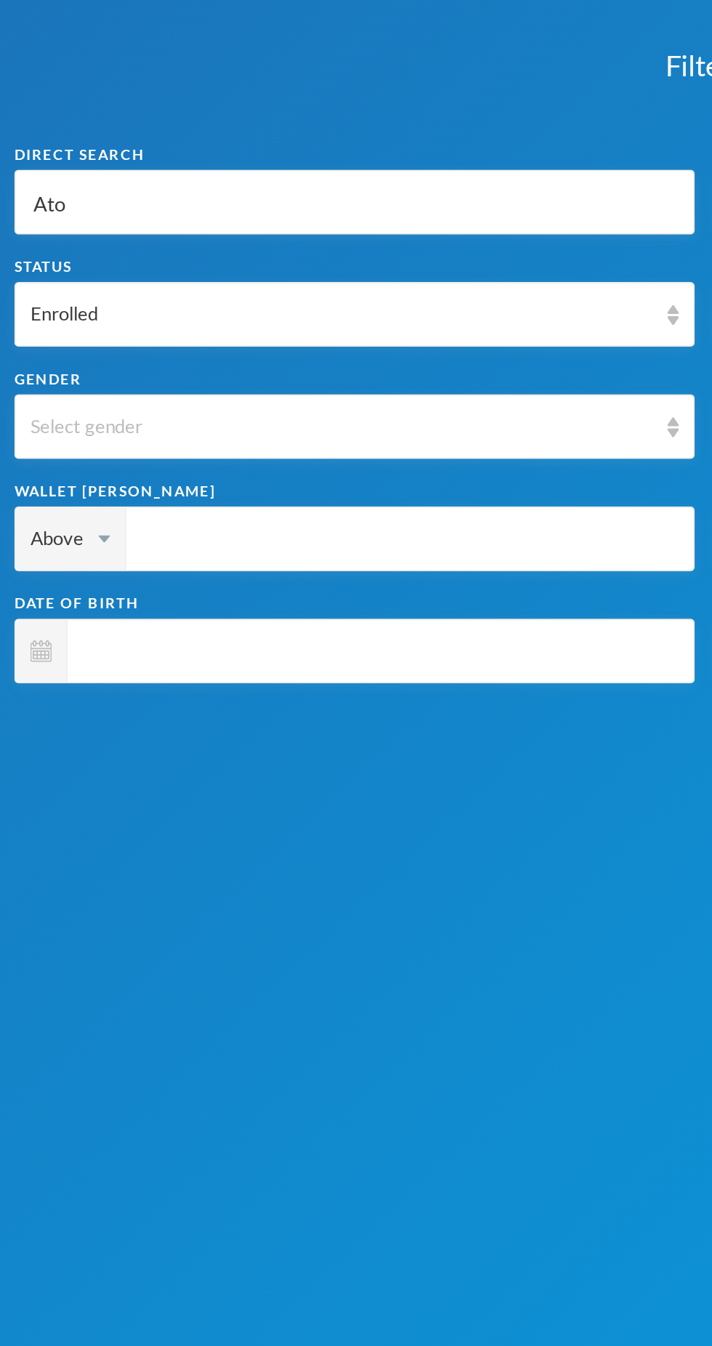
type input "Ato"
type input "At"
type input "A"
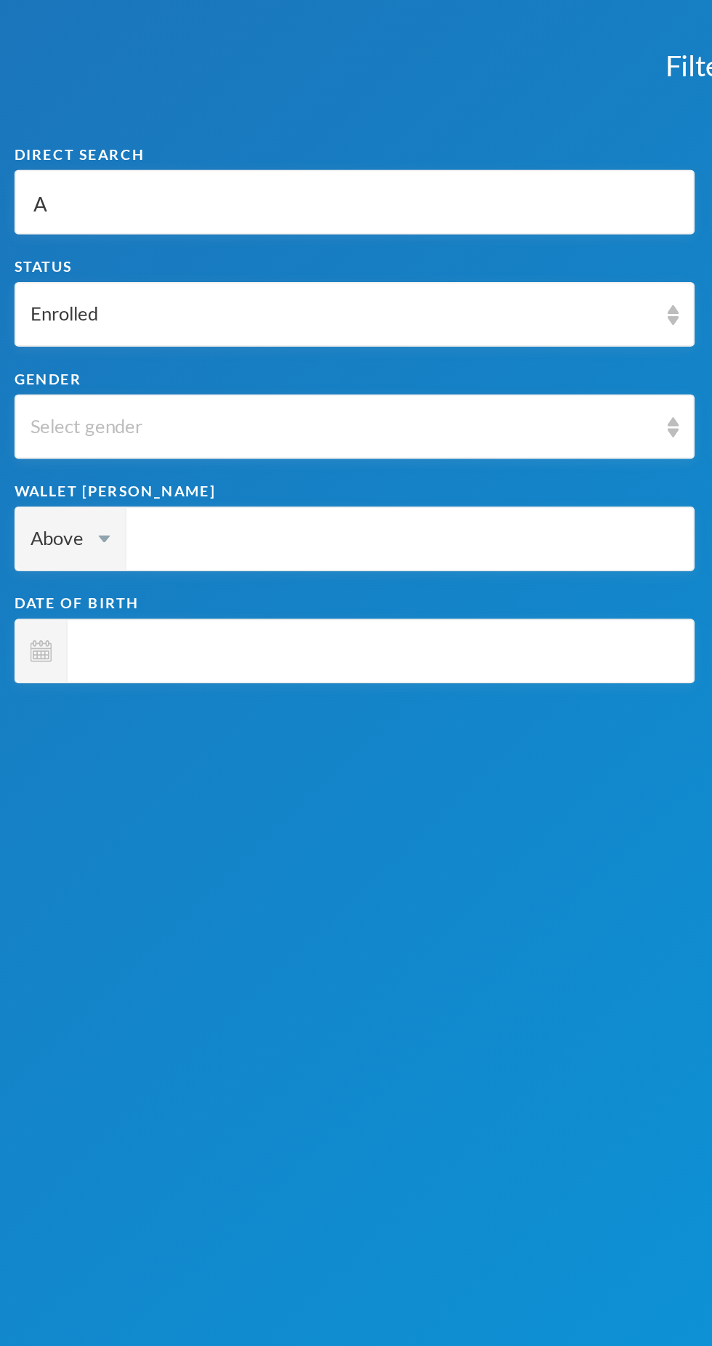
type input "Ab"
type input "Abi"
type input "Abid"
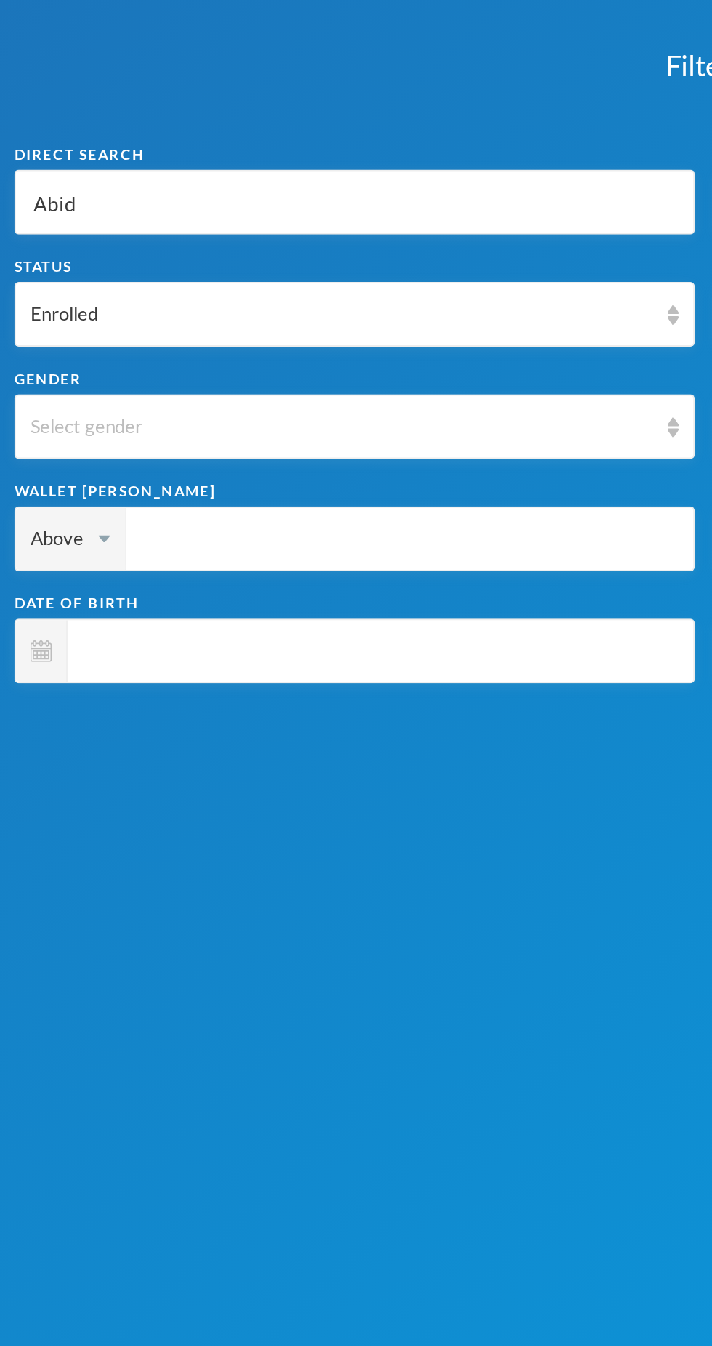
type input "Abid"
type input "Abido"
type input "Abidoy"
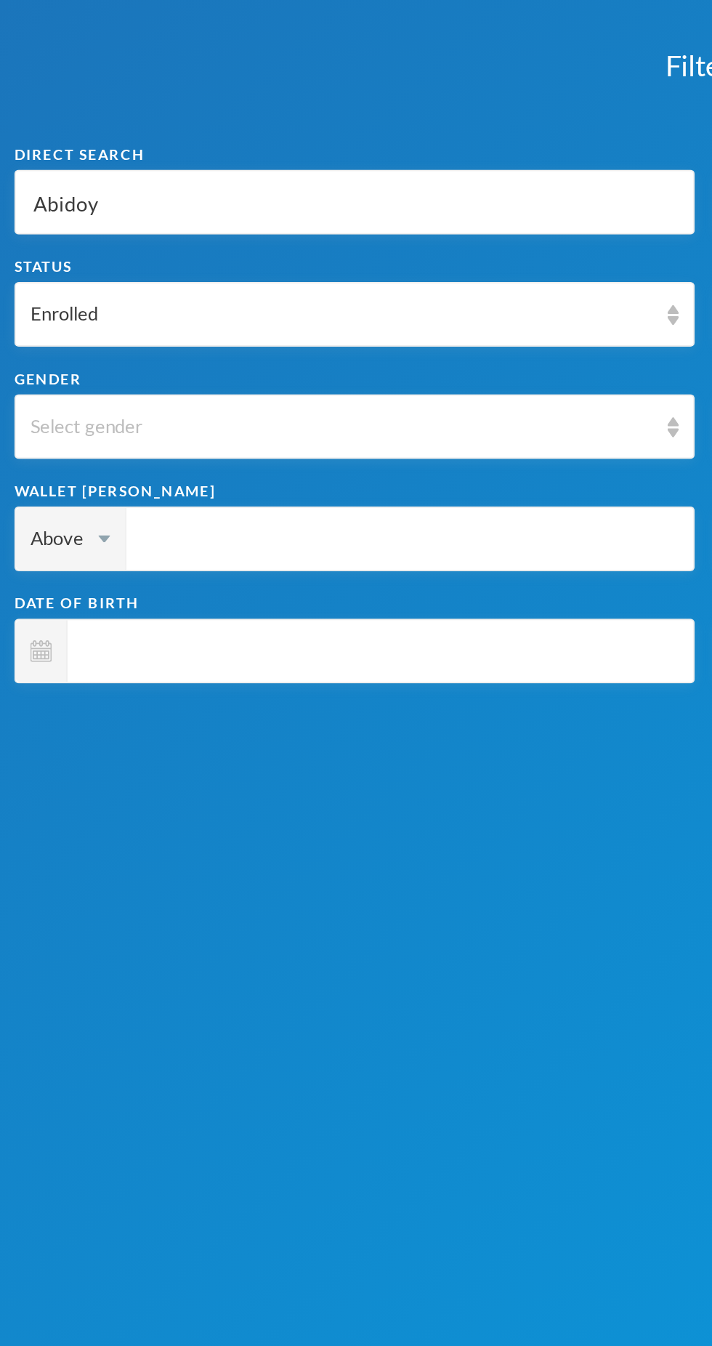
type input "Abidoye"
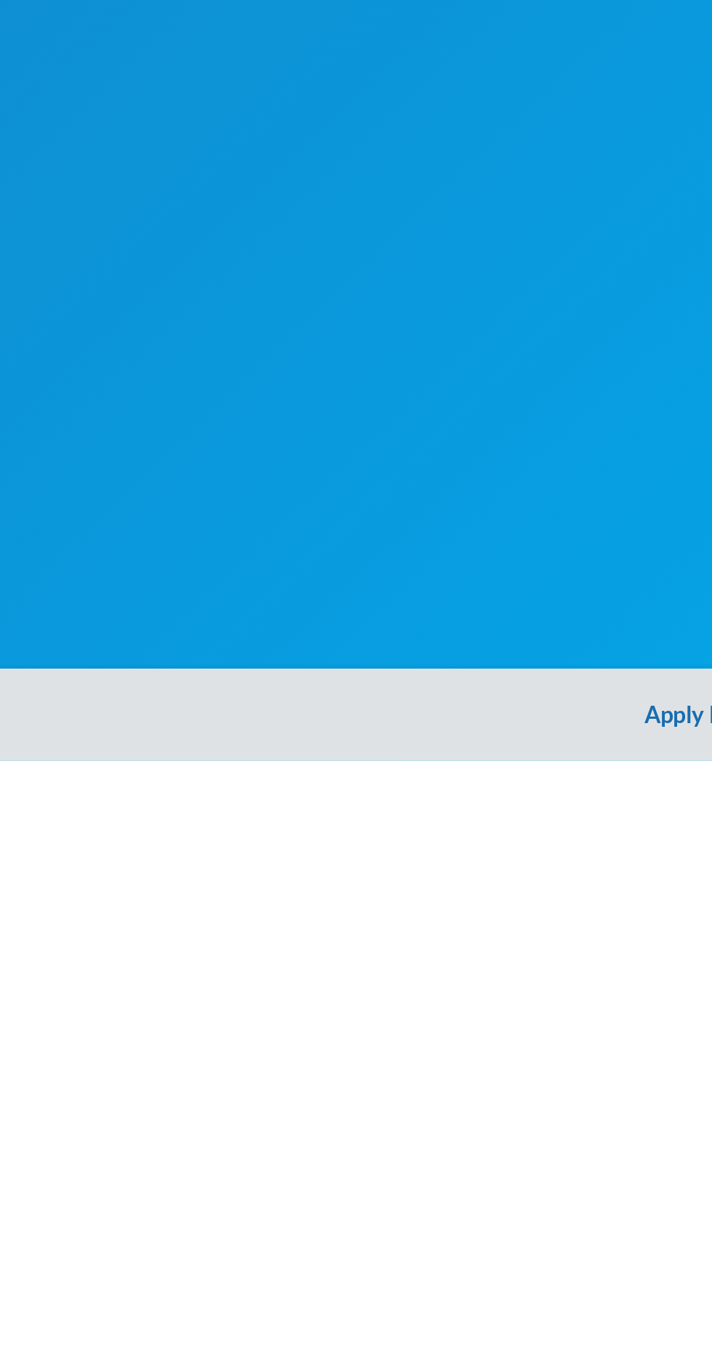
type input "Abidoye"
click at [338, 1328] on button "Apply Filter" at bounding box center [356, 1322] width 712 height 47
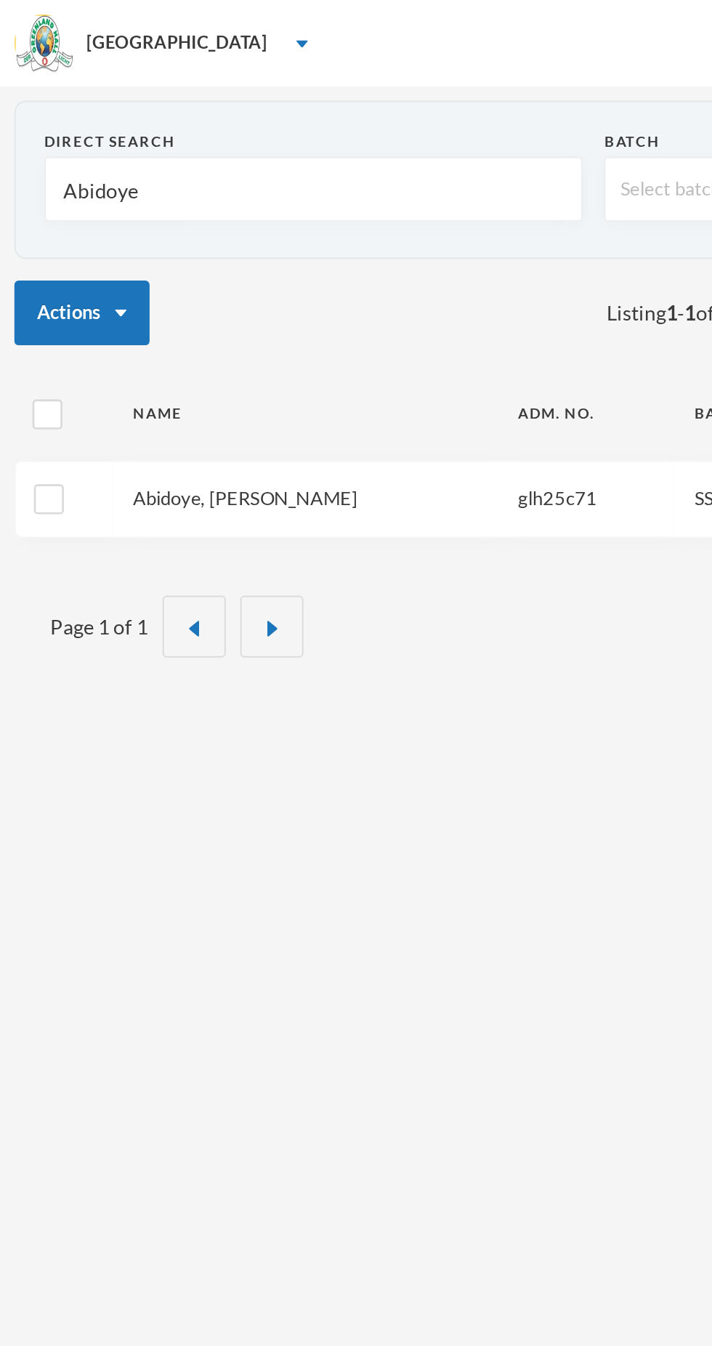
click at [157, 247] on link "Abidoye, [PERSON_NAME]" at bounding box center [124, 252] width 113 height 12
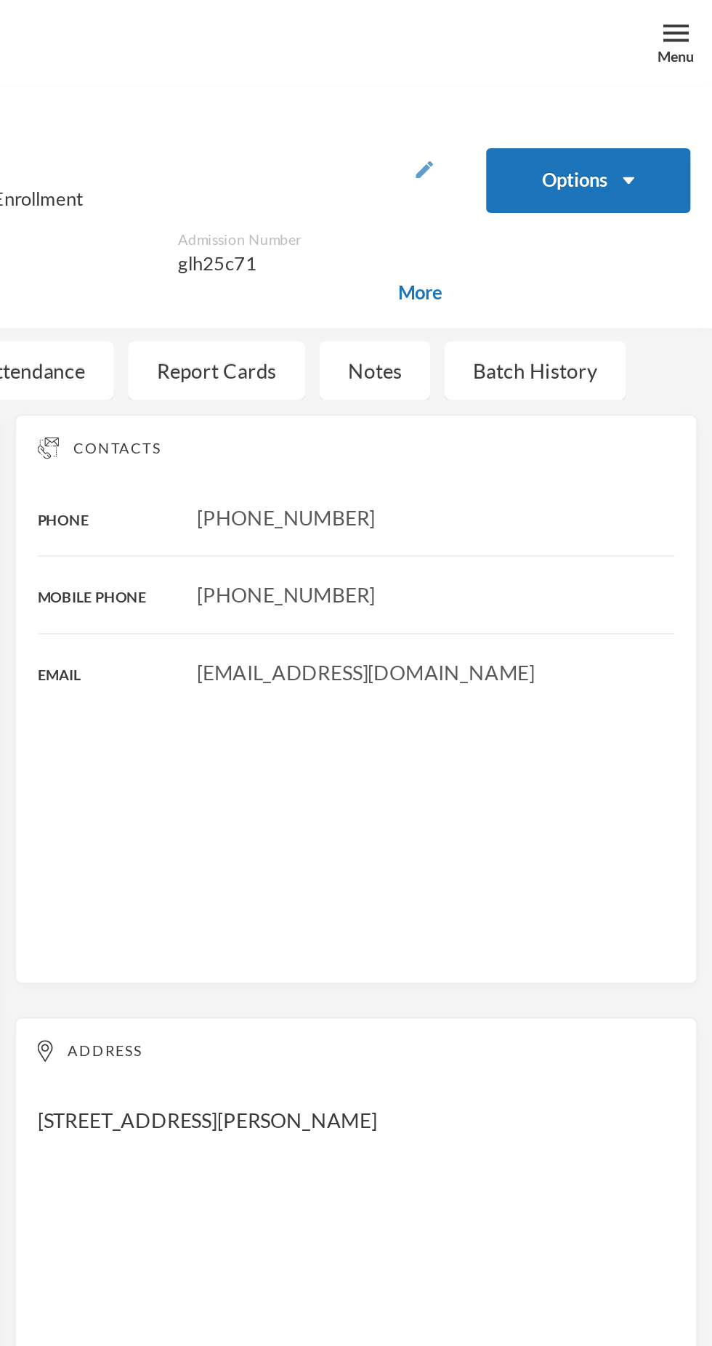
click at [566, 85] on img "button" at bounding box center [566, 85] width 9 height 9
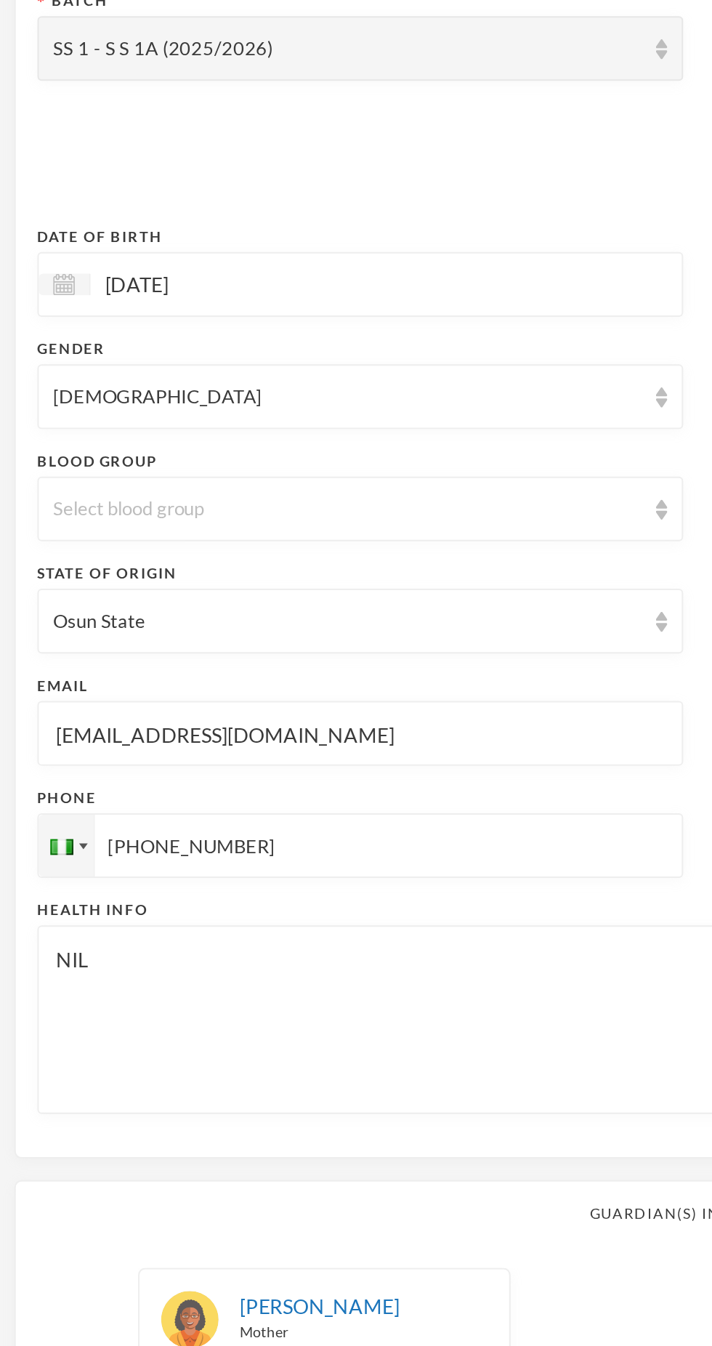
click at [225, 638] on input "[EMAIL_ADDRESS][DOMAIN_NAME]" at bounding box center [182, 641] width 310 height 33
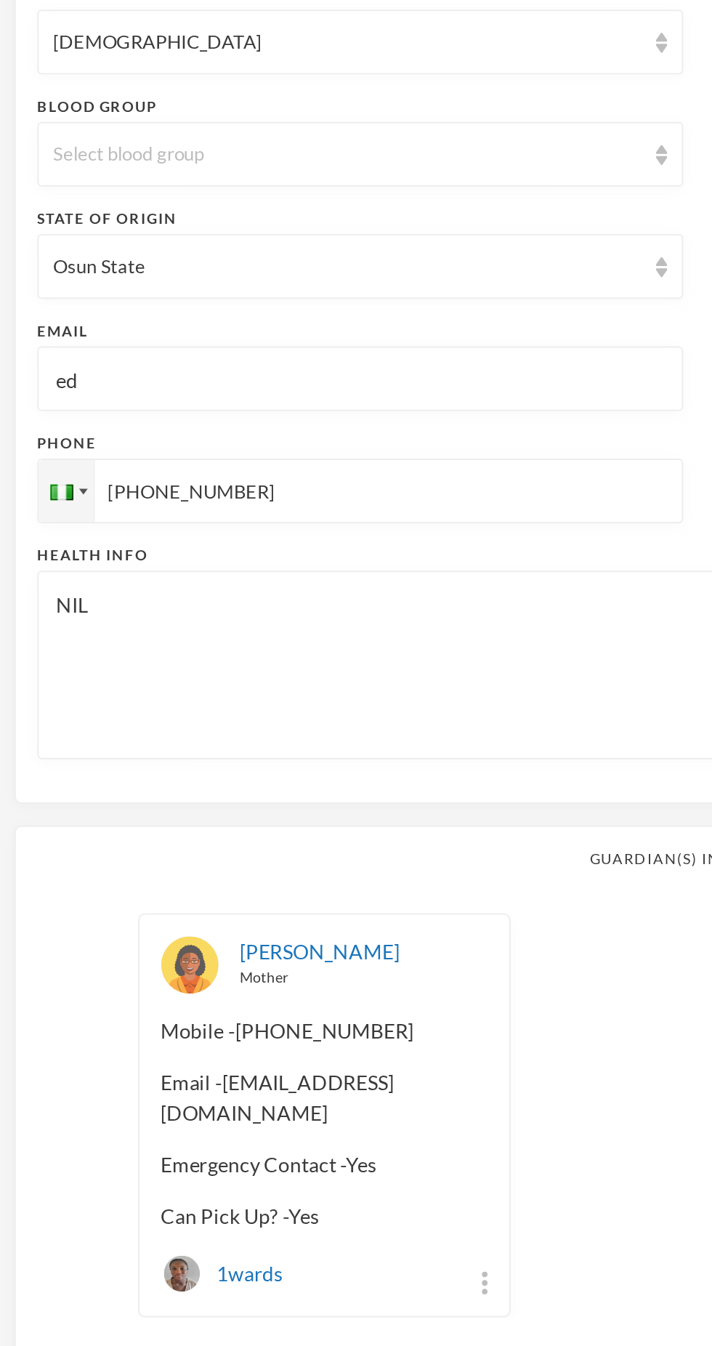
type input "e"
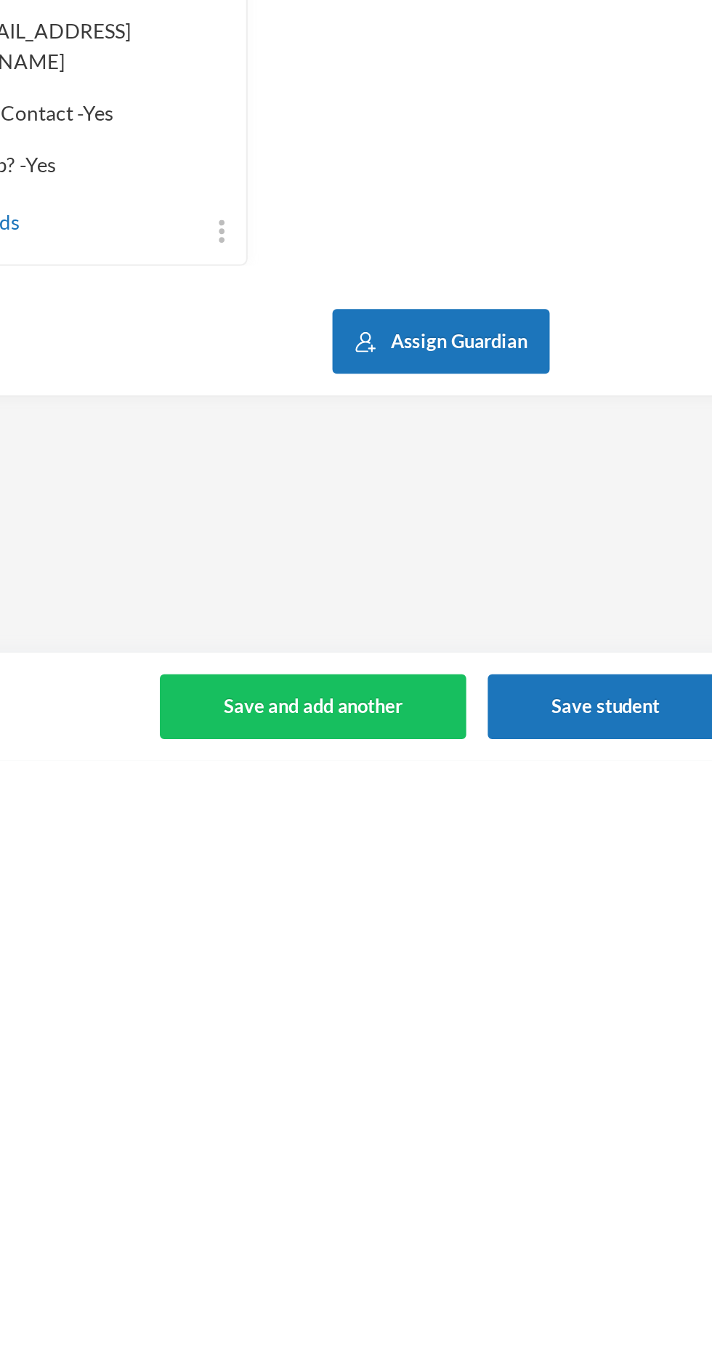
scroll to position [44, 0]
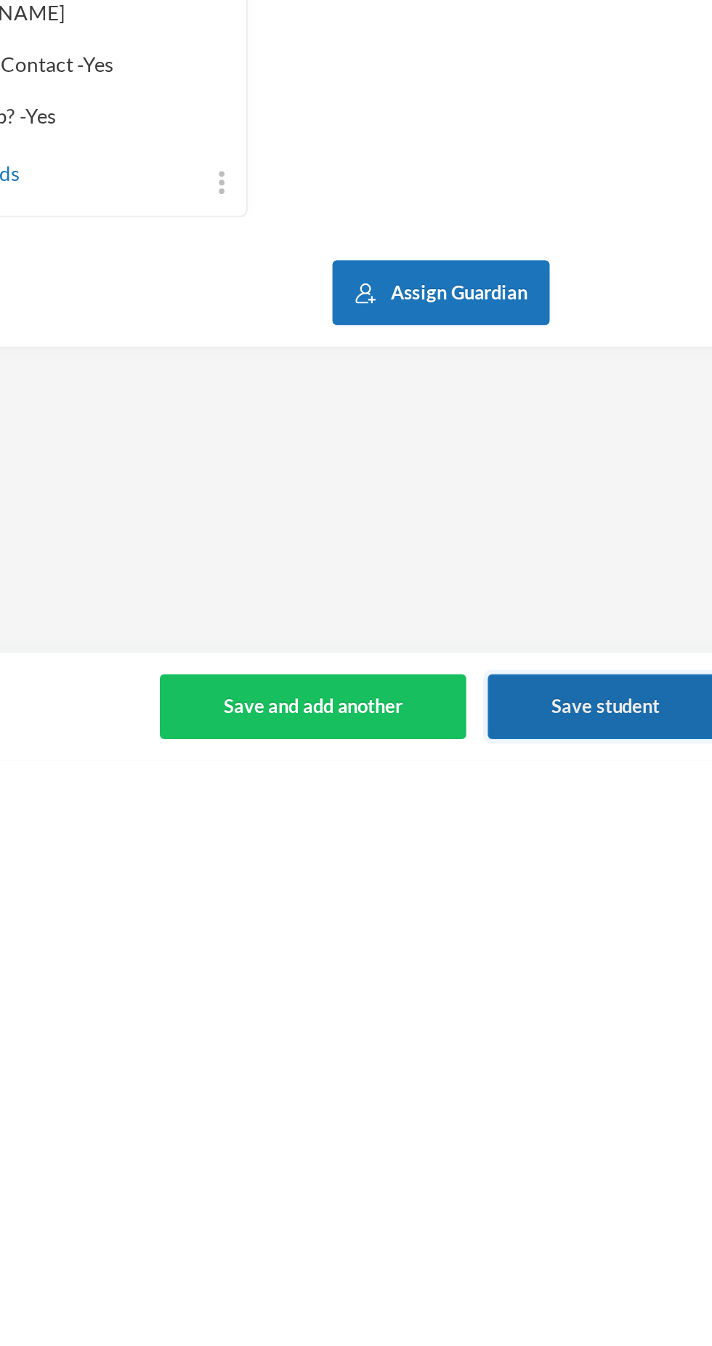
type input "[EMAIL_ADDRESS][DOMAIN_NAME]"
click at [442, 1331] on button "Save student" at bounding box center [438, 1318] width 119 height 33
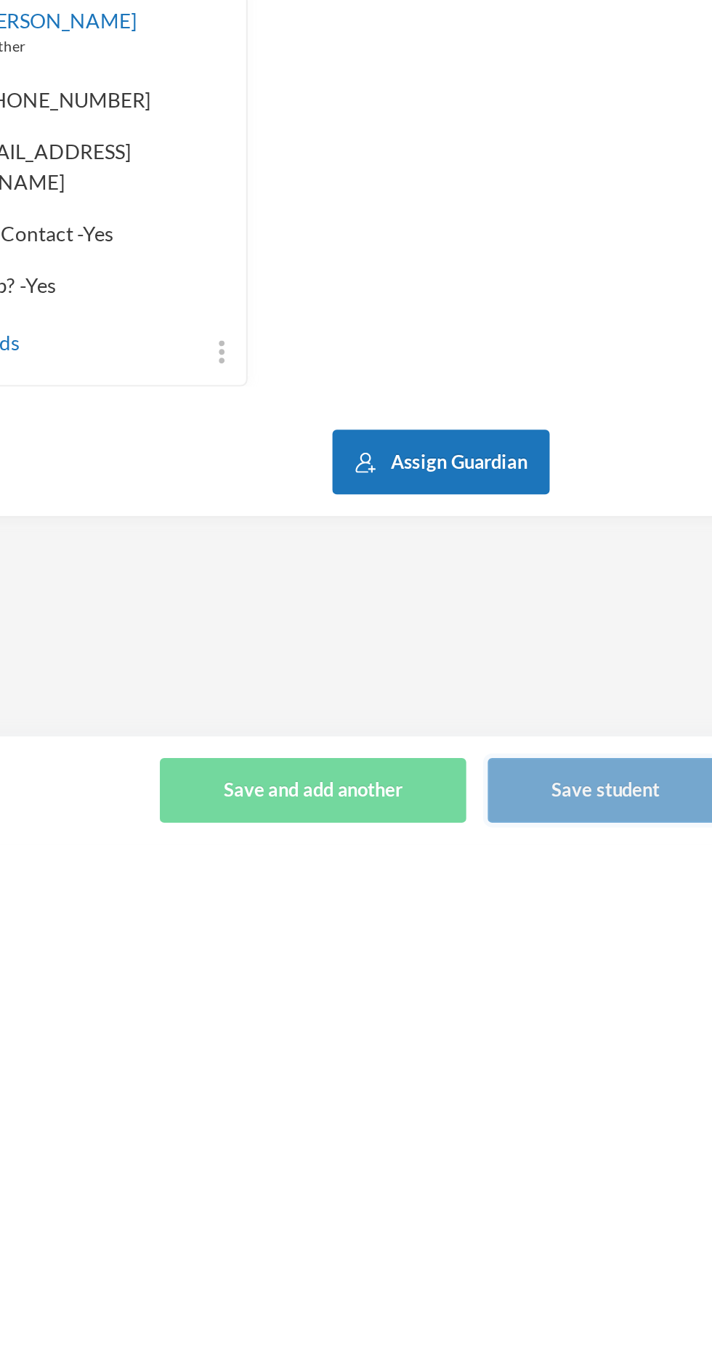
scroll to position [0, 0]
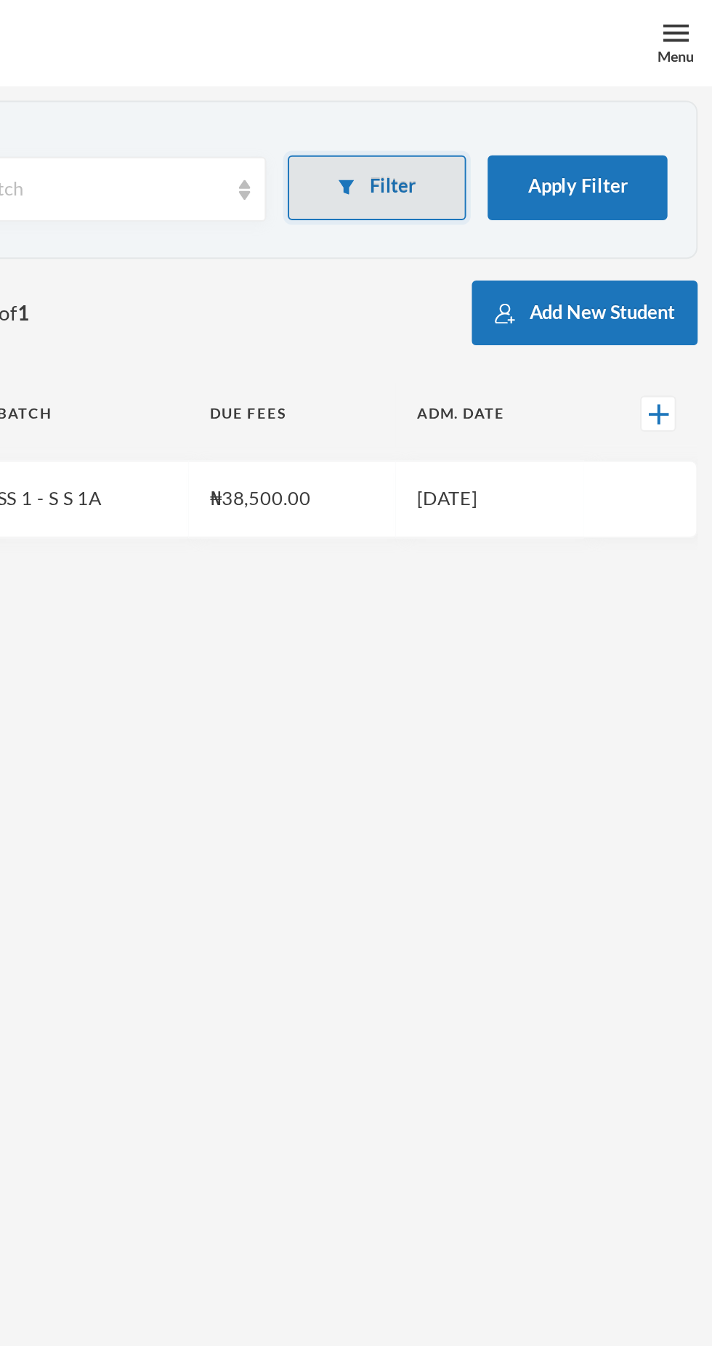
click at [557, 88] on button "Filter" at bounding box center [543, 94] width 91 height 33
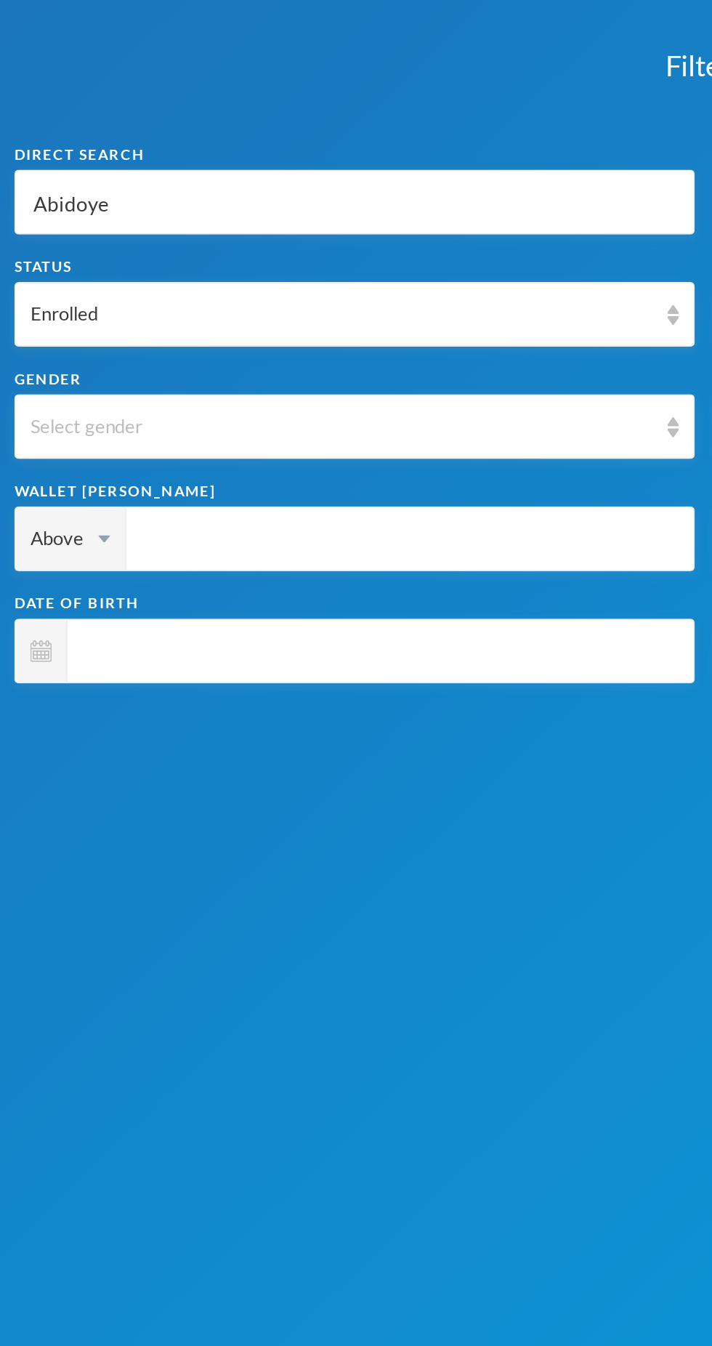
click at [89, 105] on input "Abidoye" at bounding box center [179, 102] width 328 height 33
type input "Abidoy"
type input "Abido"
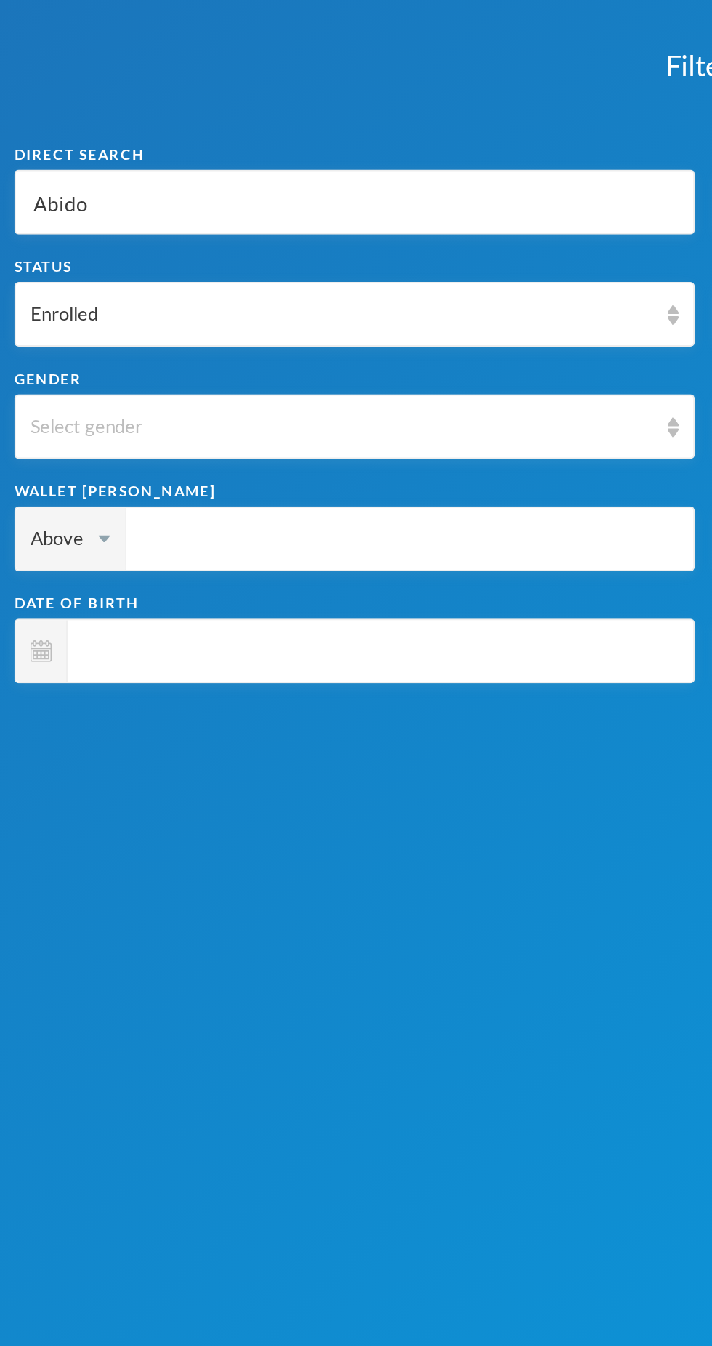
type input "Abid"
type input "Abi"
type input "Ab"
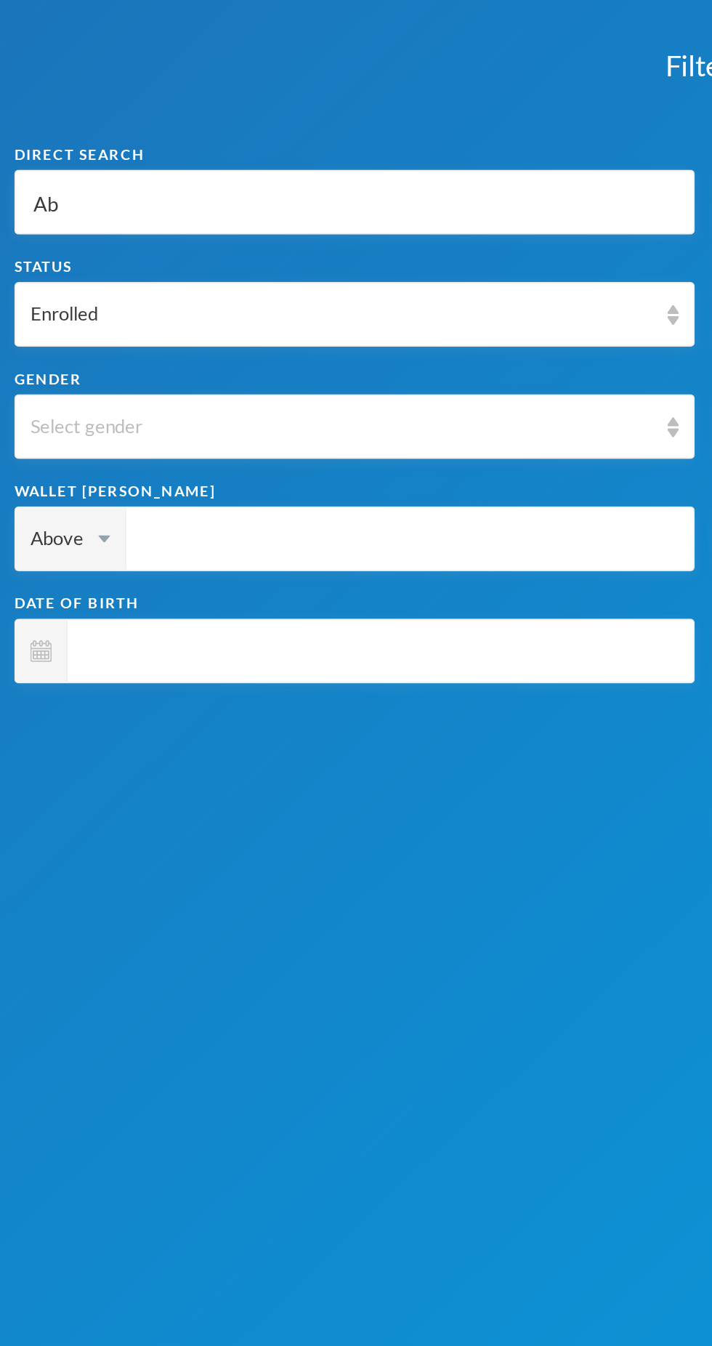
type input "Ab"
type input "A"
type input "S"
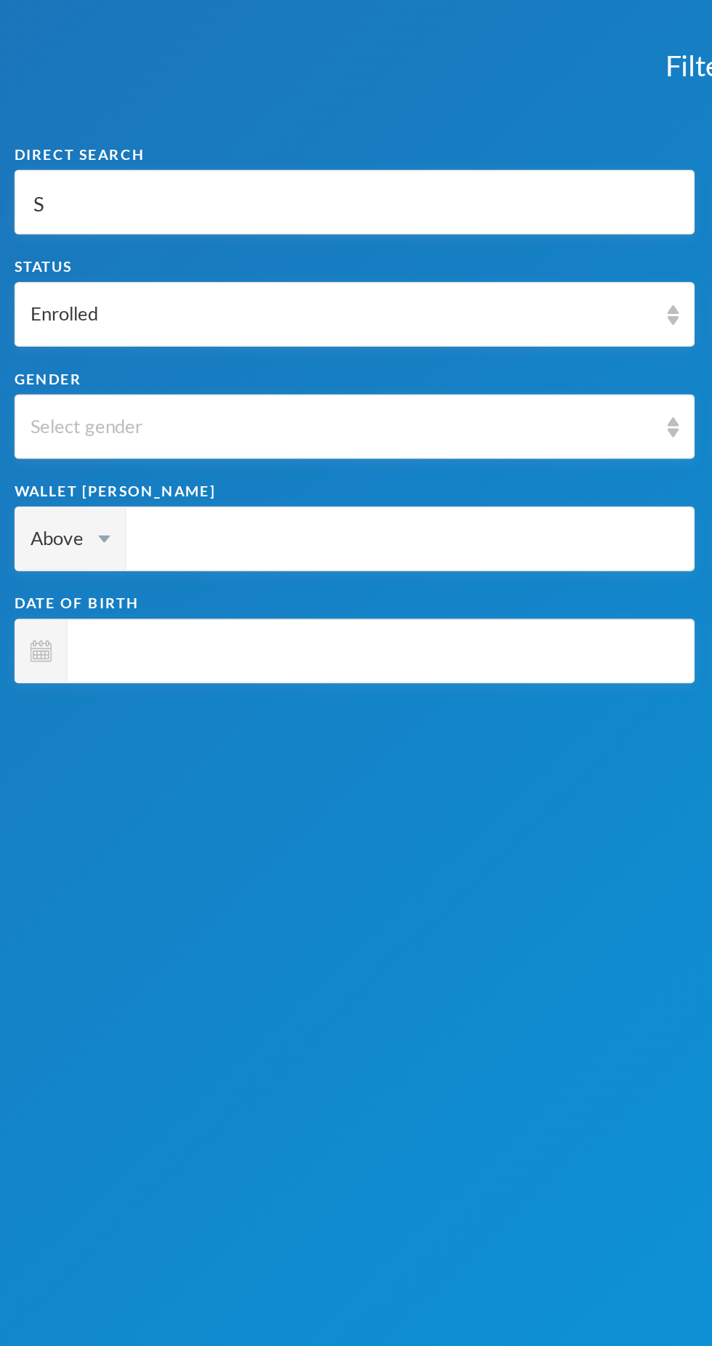
type input "Sp"
type input "S"
type input "So"
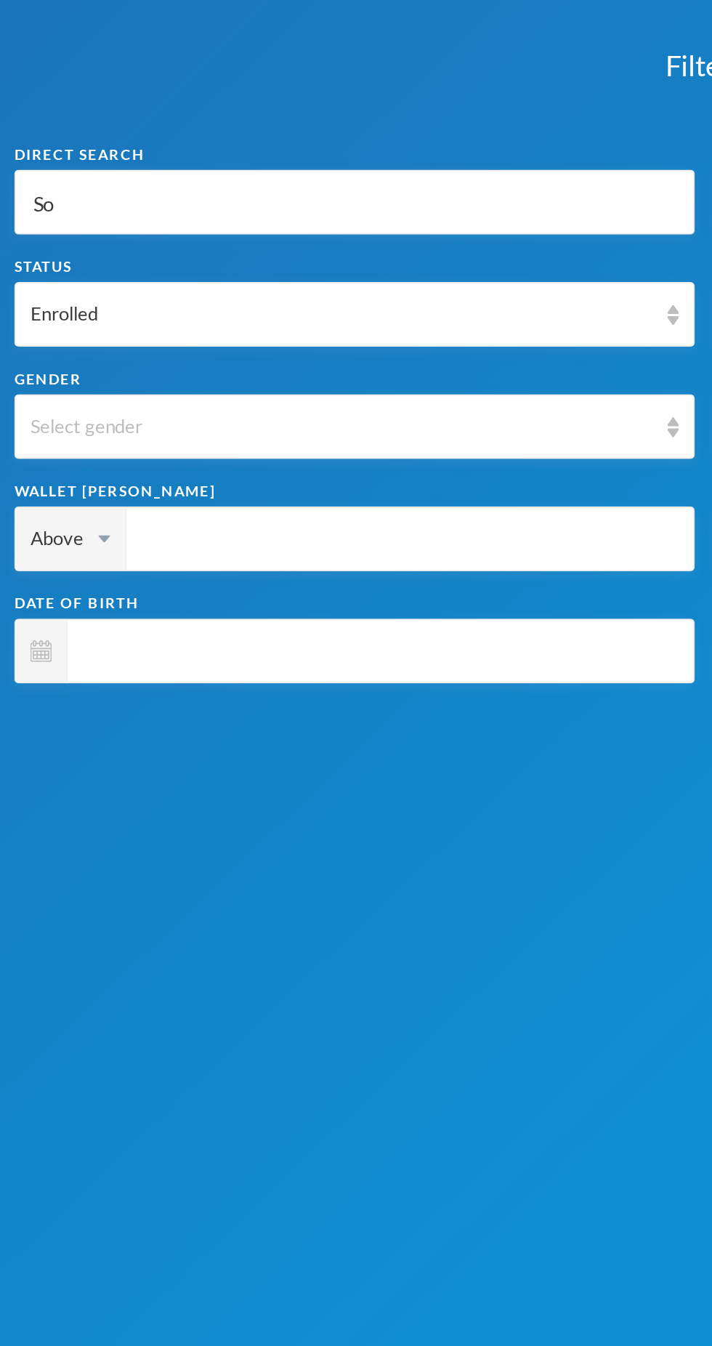
type input "So"
type input "Som"
type input "Some"
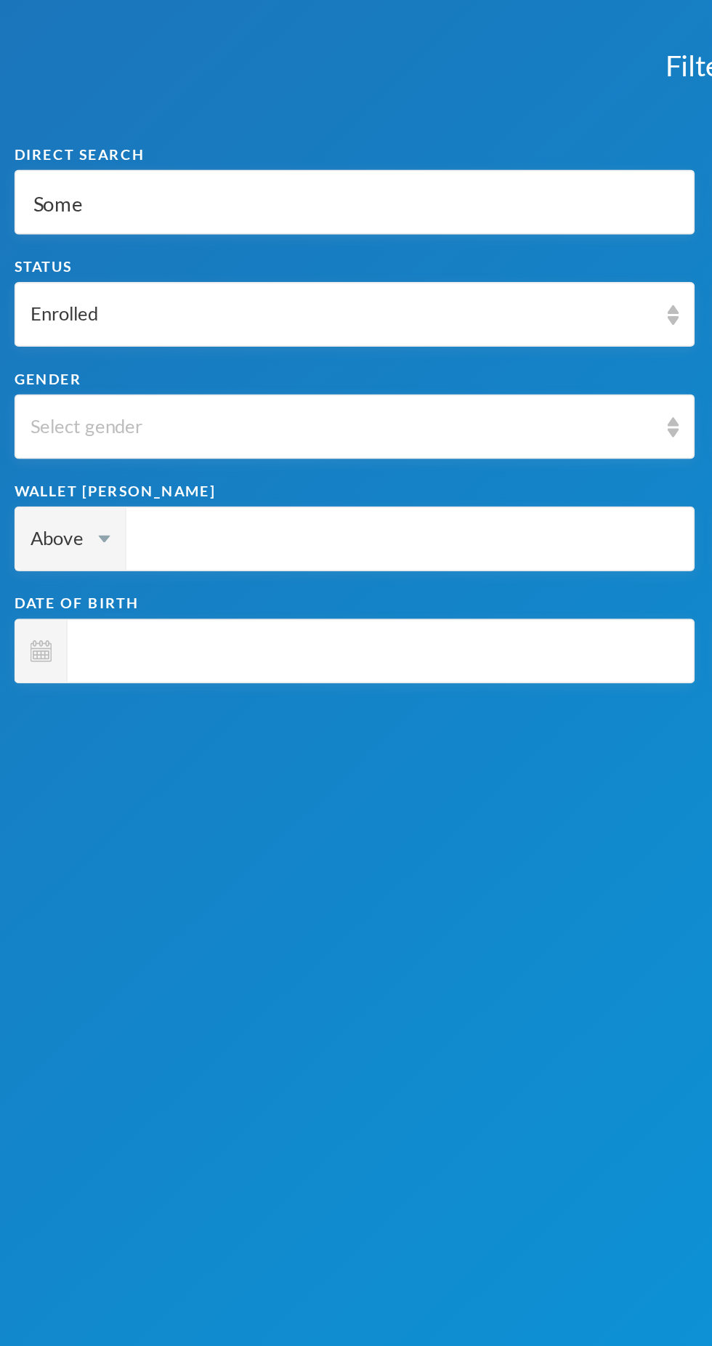
type input "Somef"
type input "Some"
type input "Som"
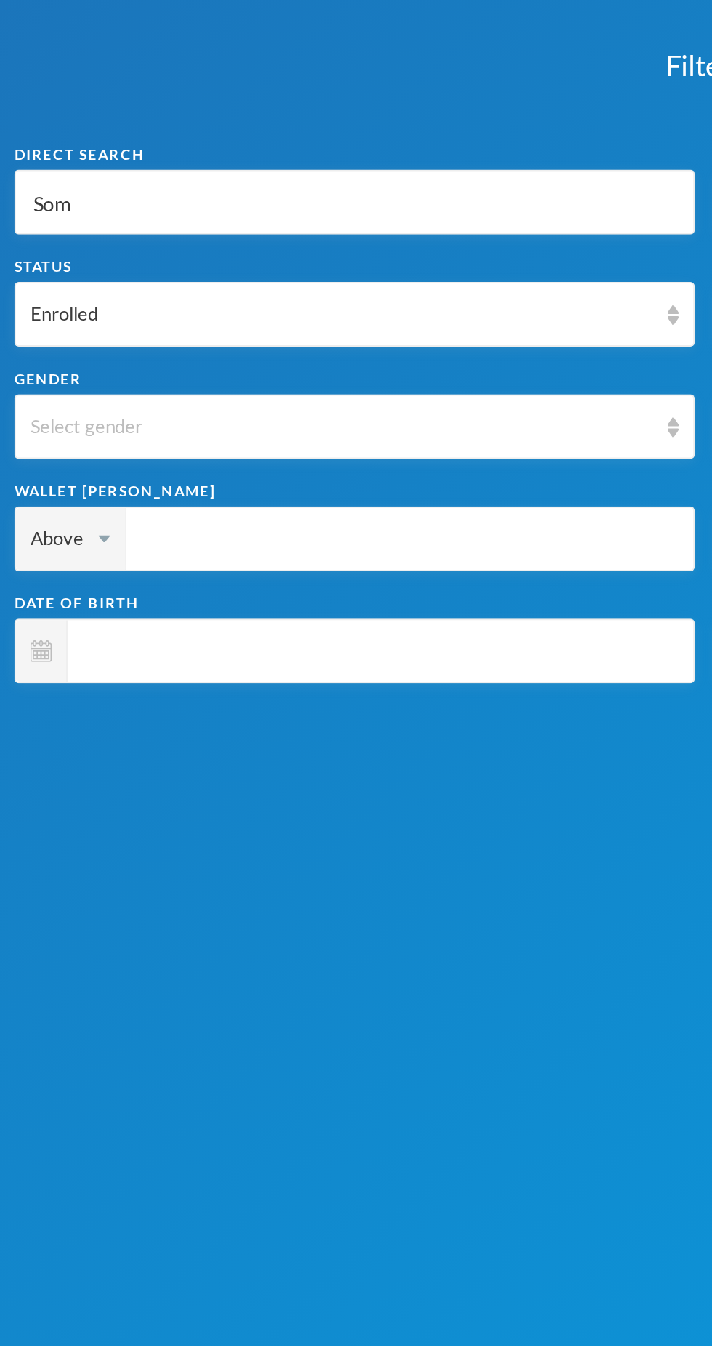
type input "Som"
type input "Somw"
type input "Som"
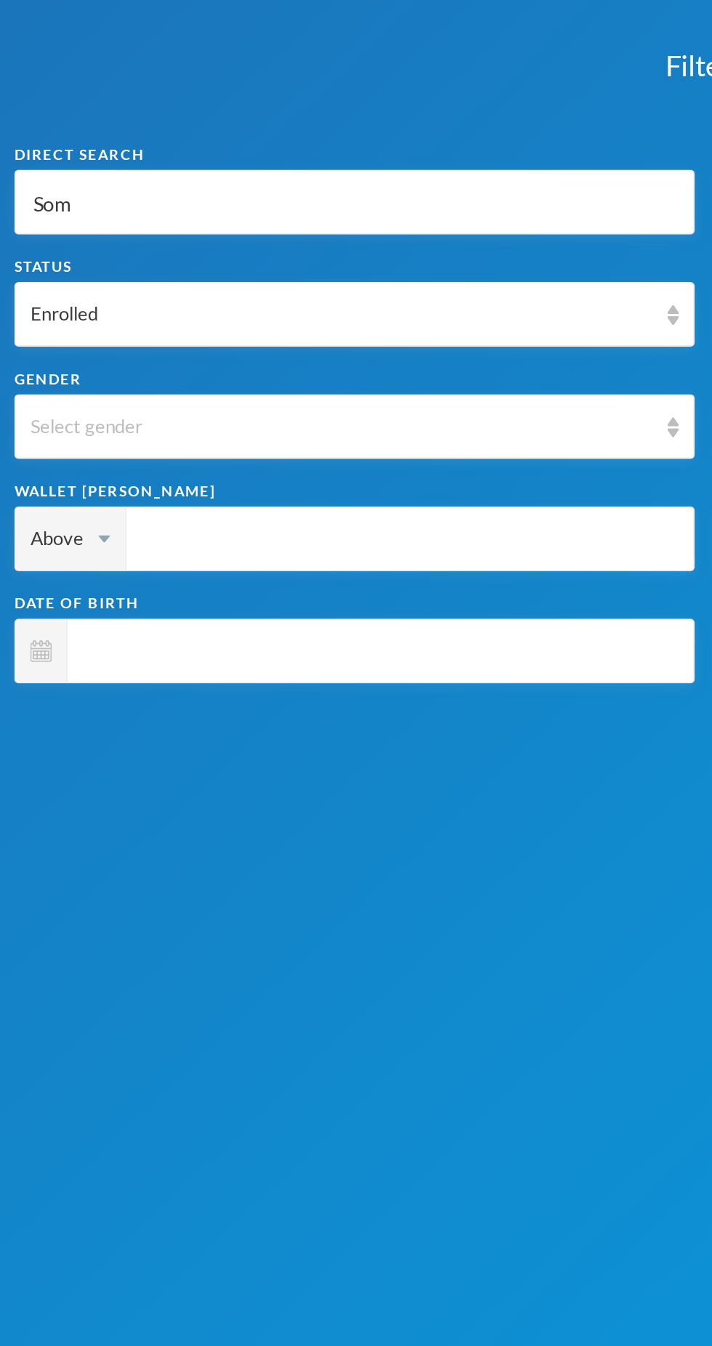
type input "Some"
type input "Somef"
type input "Somefu"
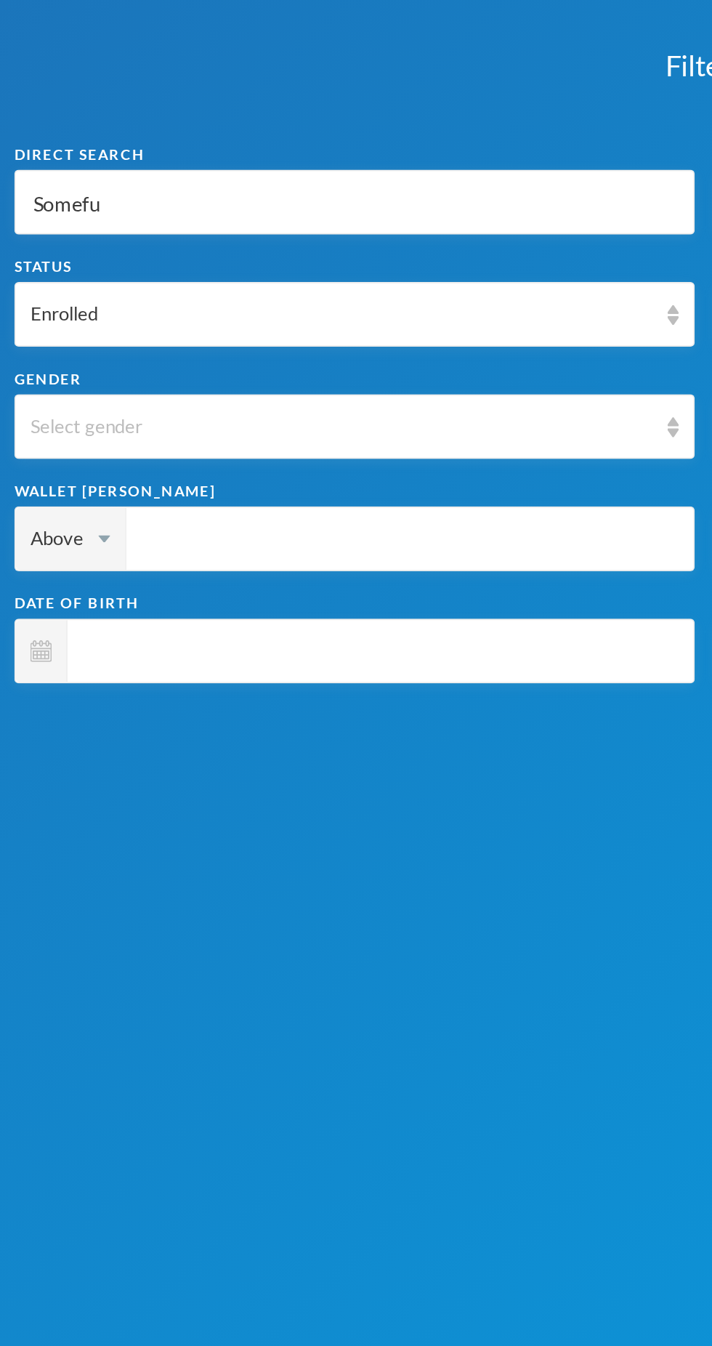
type input "Somefu"
type input "Somefun"
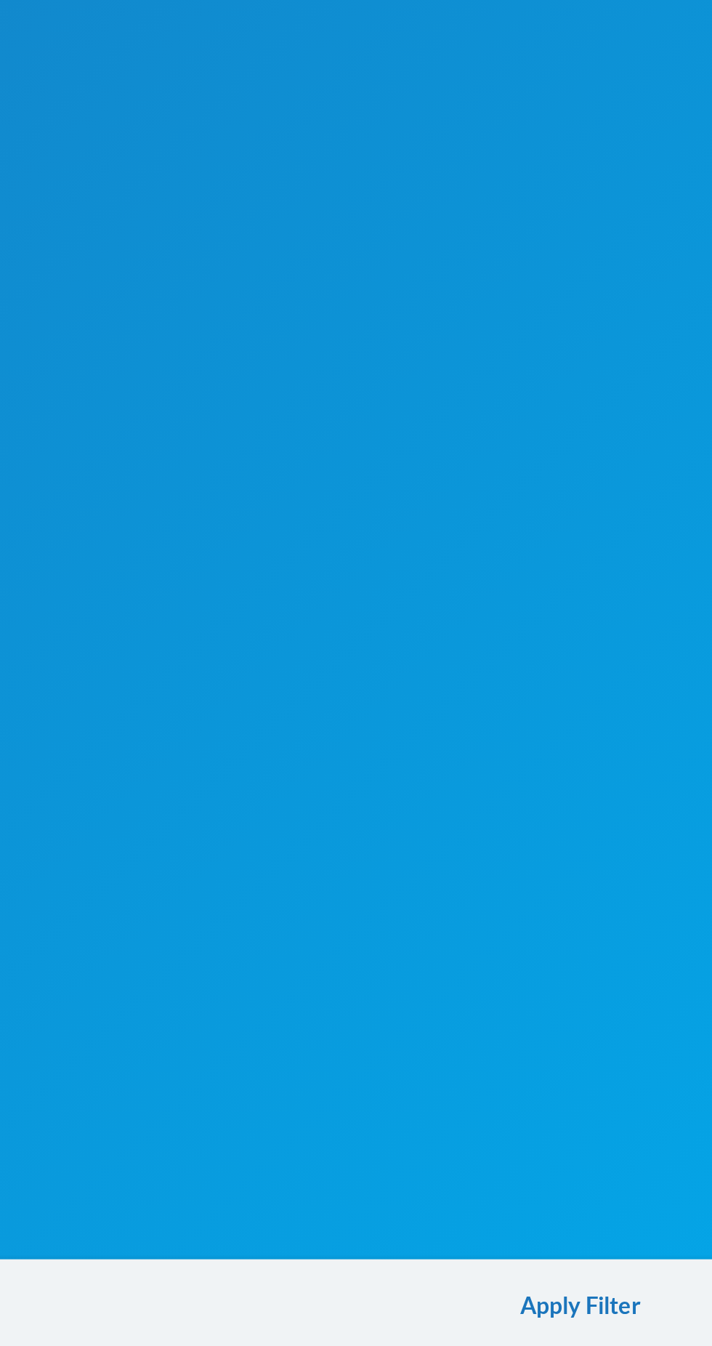
scroll to position [44, 0]
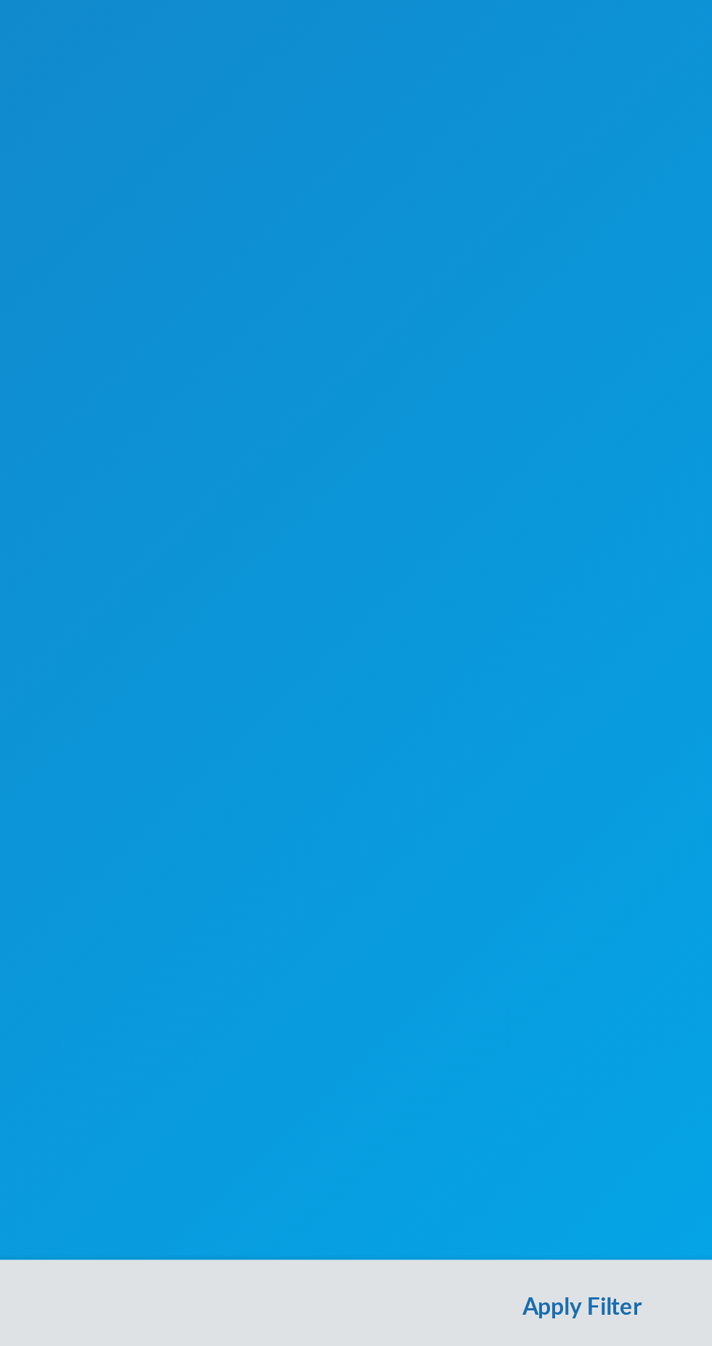
type input "Somefun"
click at [342, 1329] on button "Apply Filter" at bounding box center [356, 1322] width 712 height 47
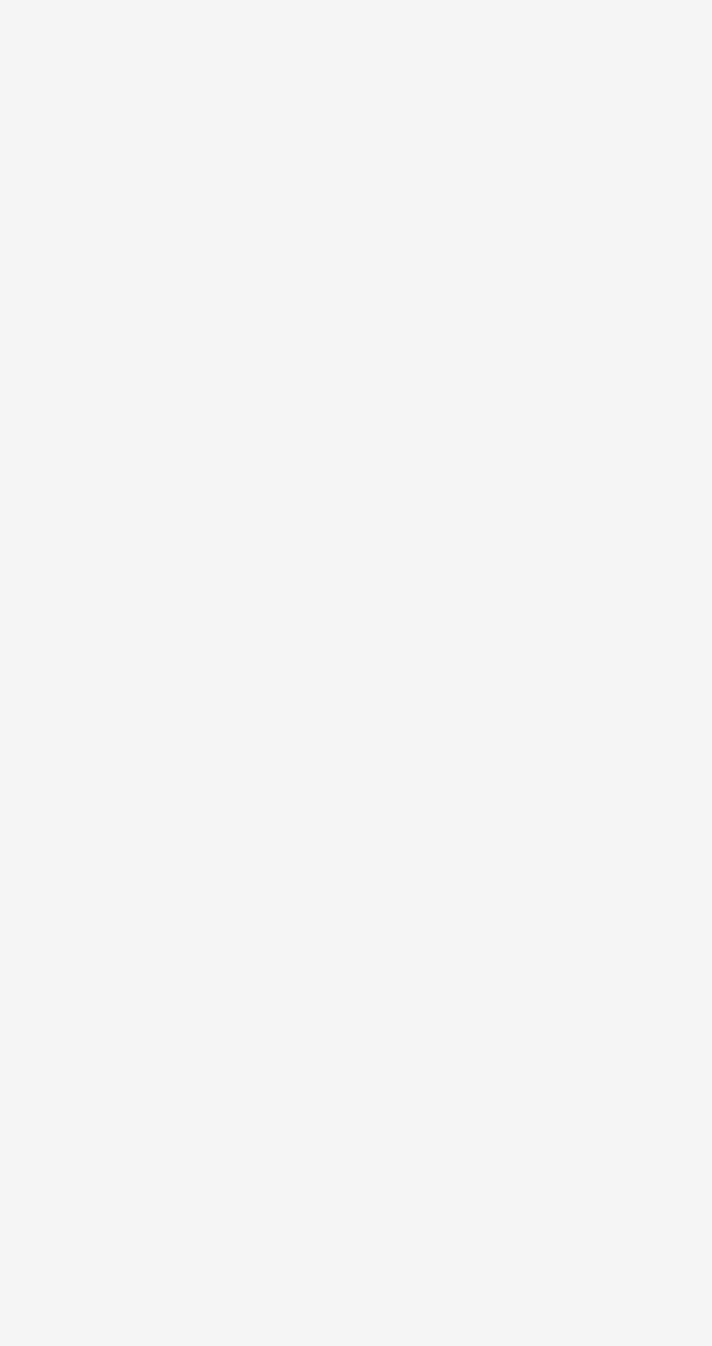
scroll to position [0, 0]
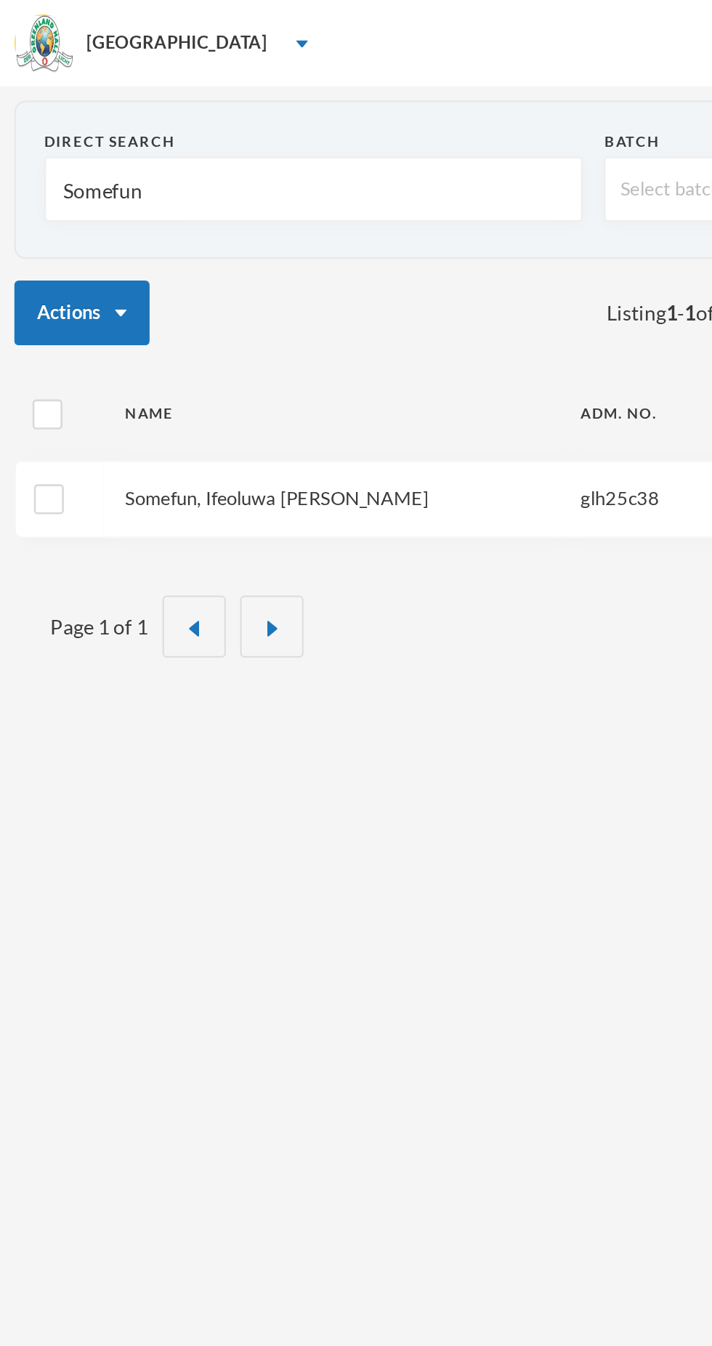
click at [143, 255] on link "Somefun, Ifeoluwa [PERSON_NAME]" at bounding box center [139, 252] width 153 height 12
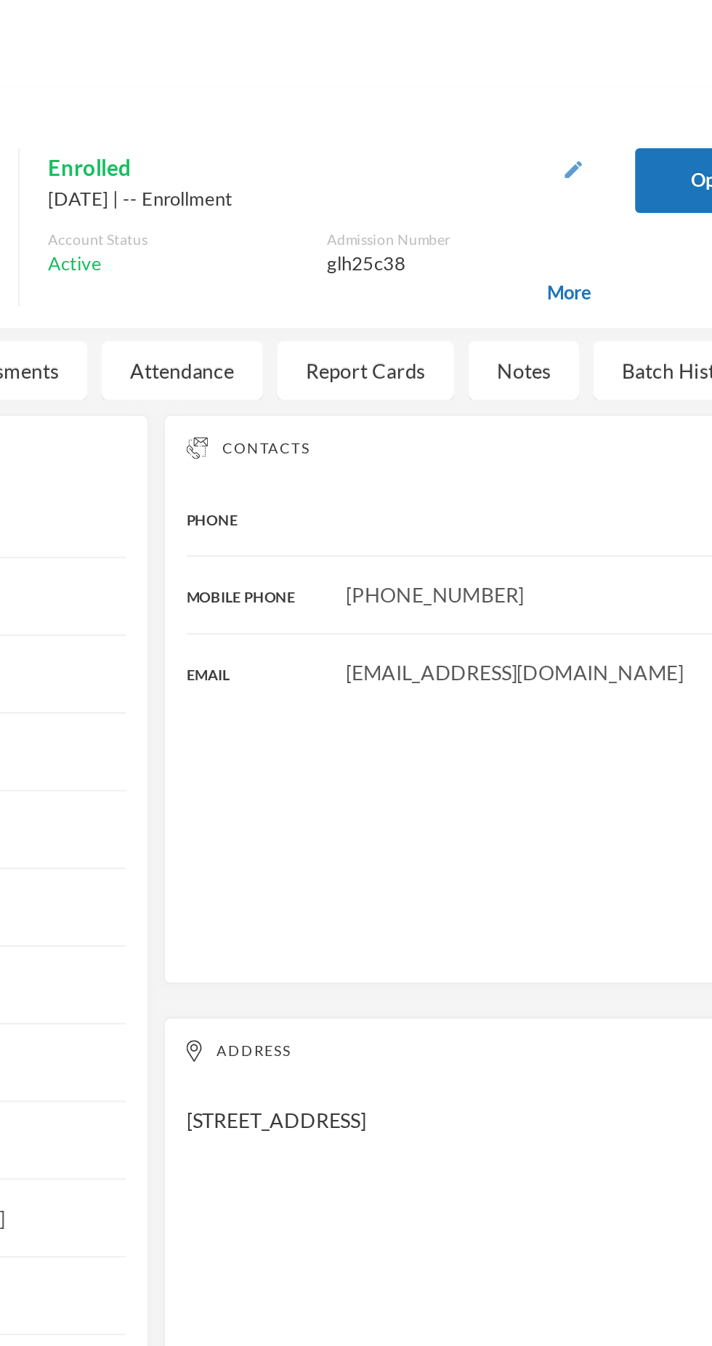
click at [570, 84] on img "button" at bounding box center [566, 85] width 9 height 9
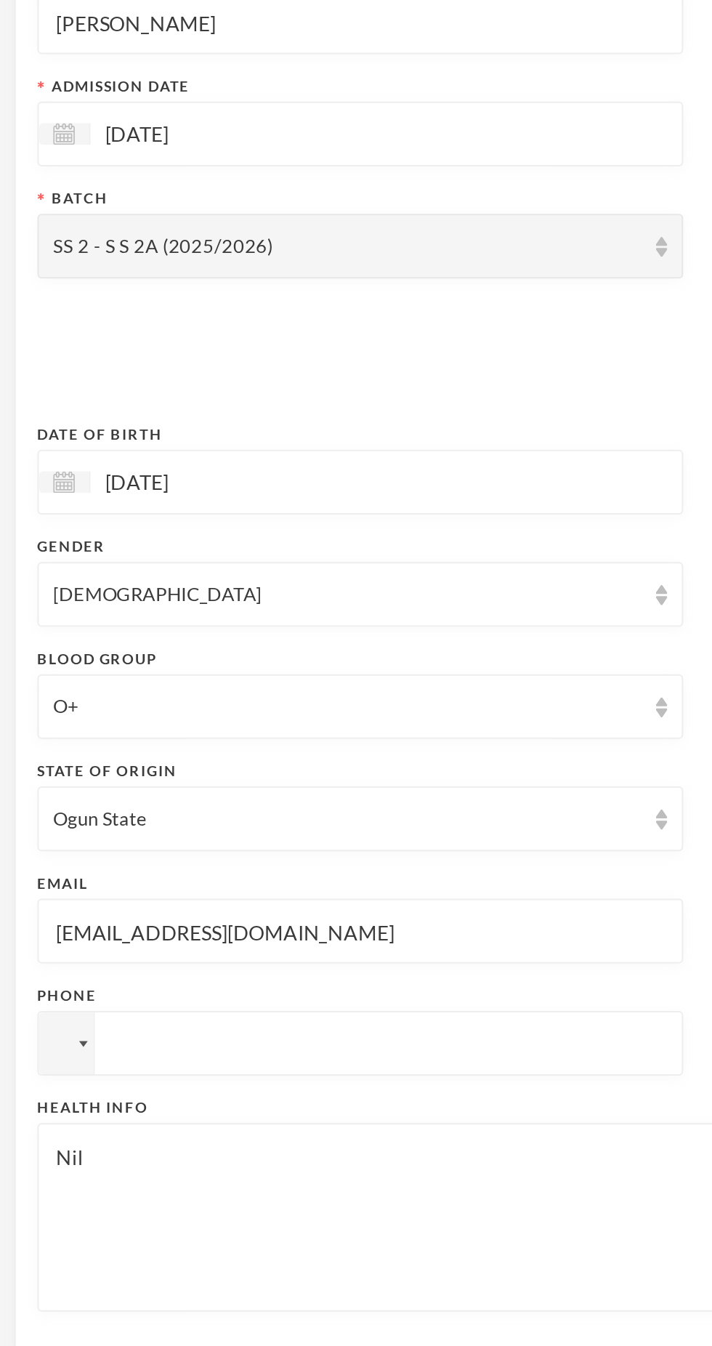
click at [169, 645] on input "[EMAIL_ADDRESS][DOMAIN_NAME]" at bounding box center [182, 641] width 310 height 33
click at [185, 637] on input "[EMAIL_ADDRESS][DOMAIN_NAME]" at bounding box center [182, 641] width 310 height 33
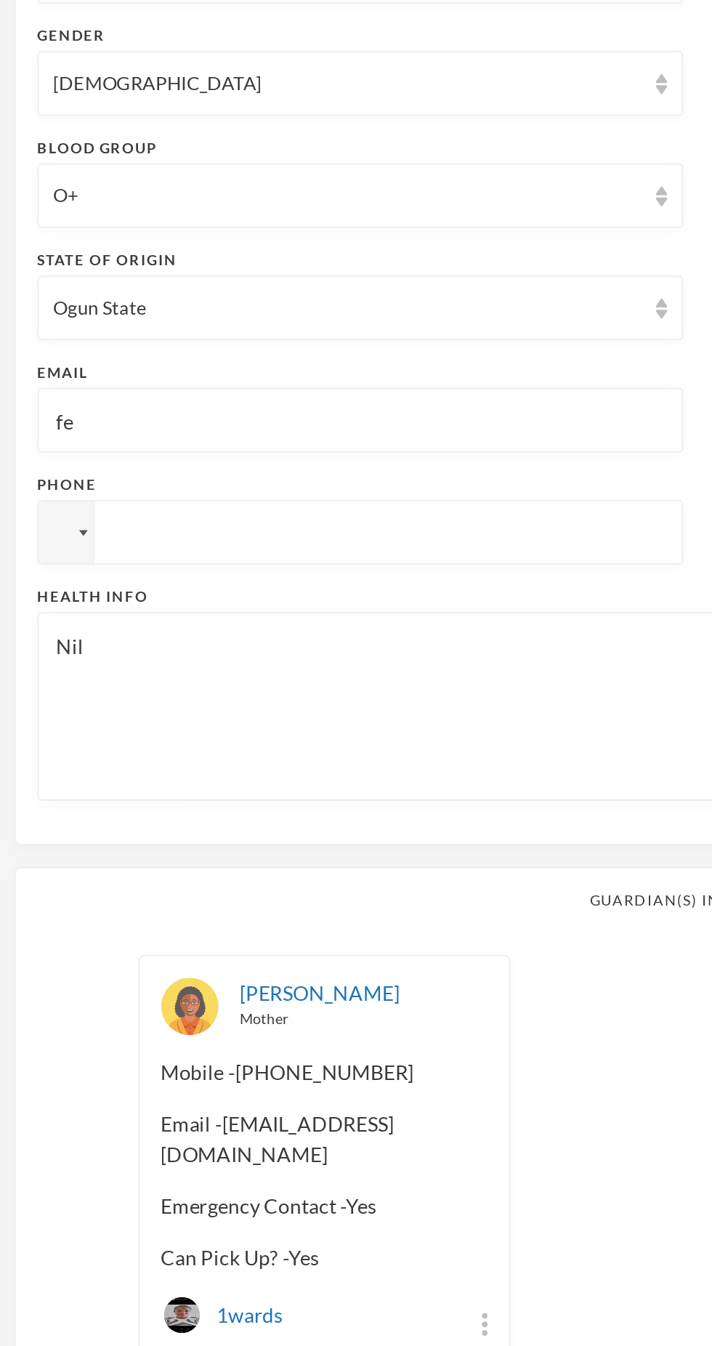
type input "f"
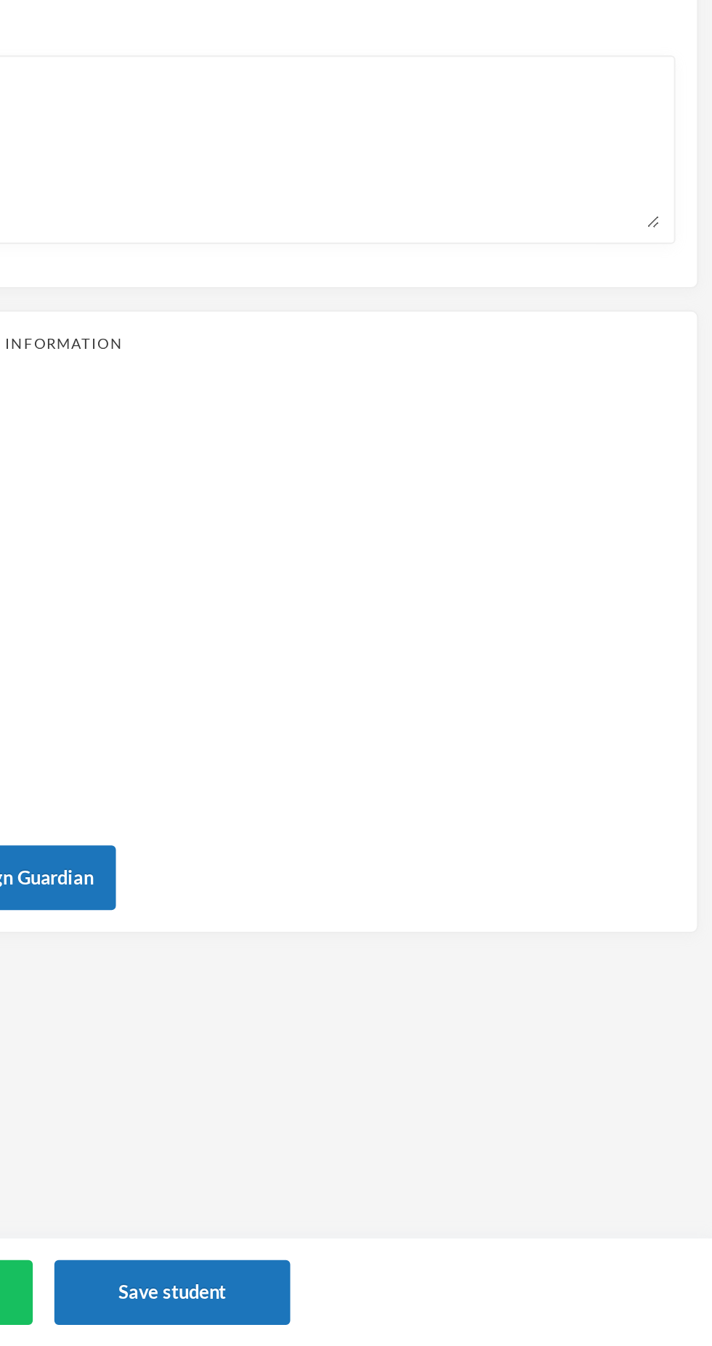
scroll to position [44, 0]
type input "[EMAIL_ADDRESS][DOMAIN_NAME]"
click at [469, 1315] on button "Save student" at bounding box center [438, 1318] width 119 height 33
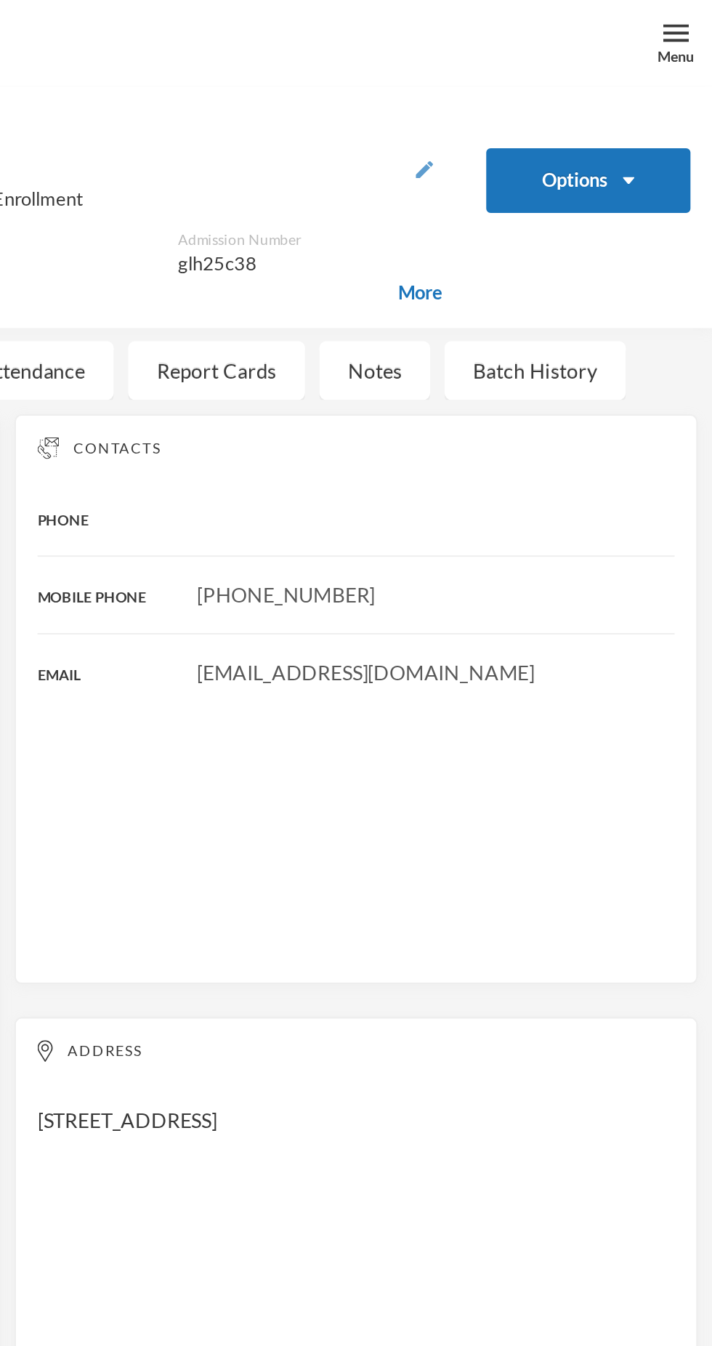
click at [567, 88] on img "button" at bounding box center [566, 85] width 9 height 9
click at [700, 28] on div "Menu" at bounding box center [694, 28] width 19 height 11
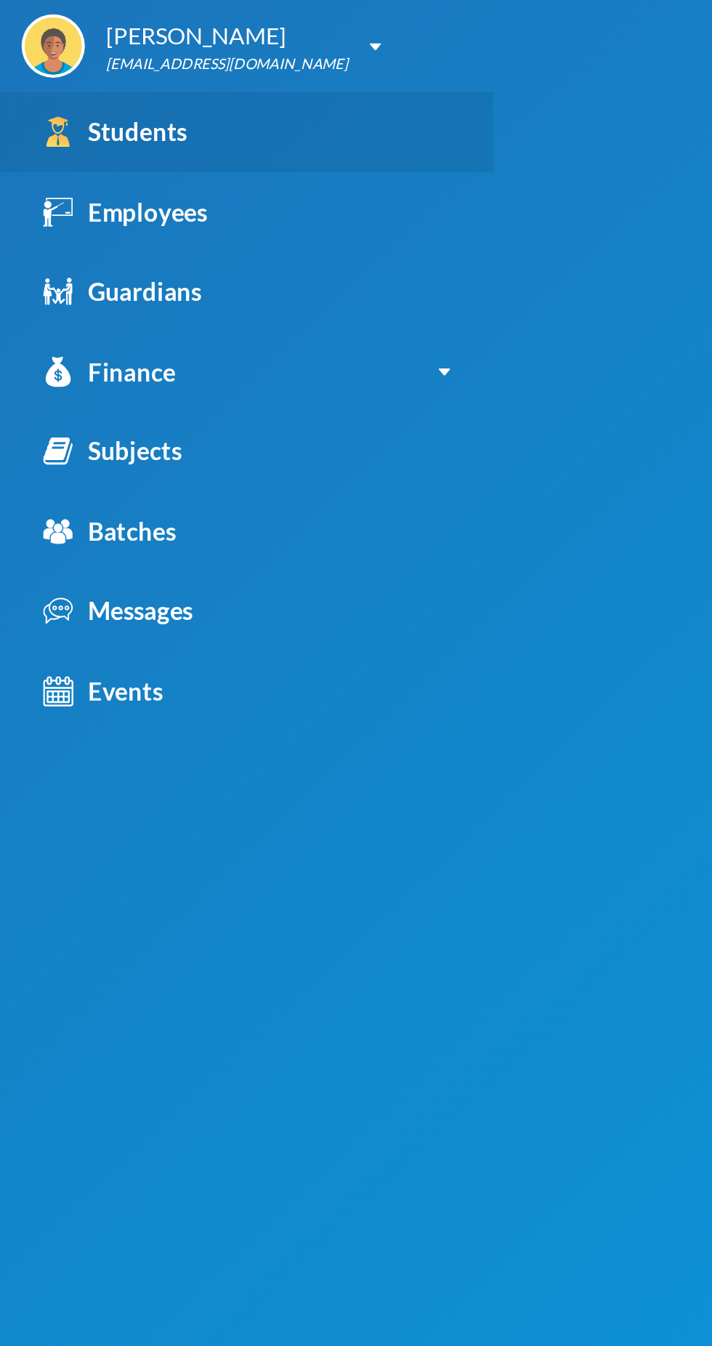
click at [89, 75] on div "Students" at bounding box center [58, 66] width 73 height 19
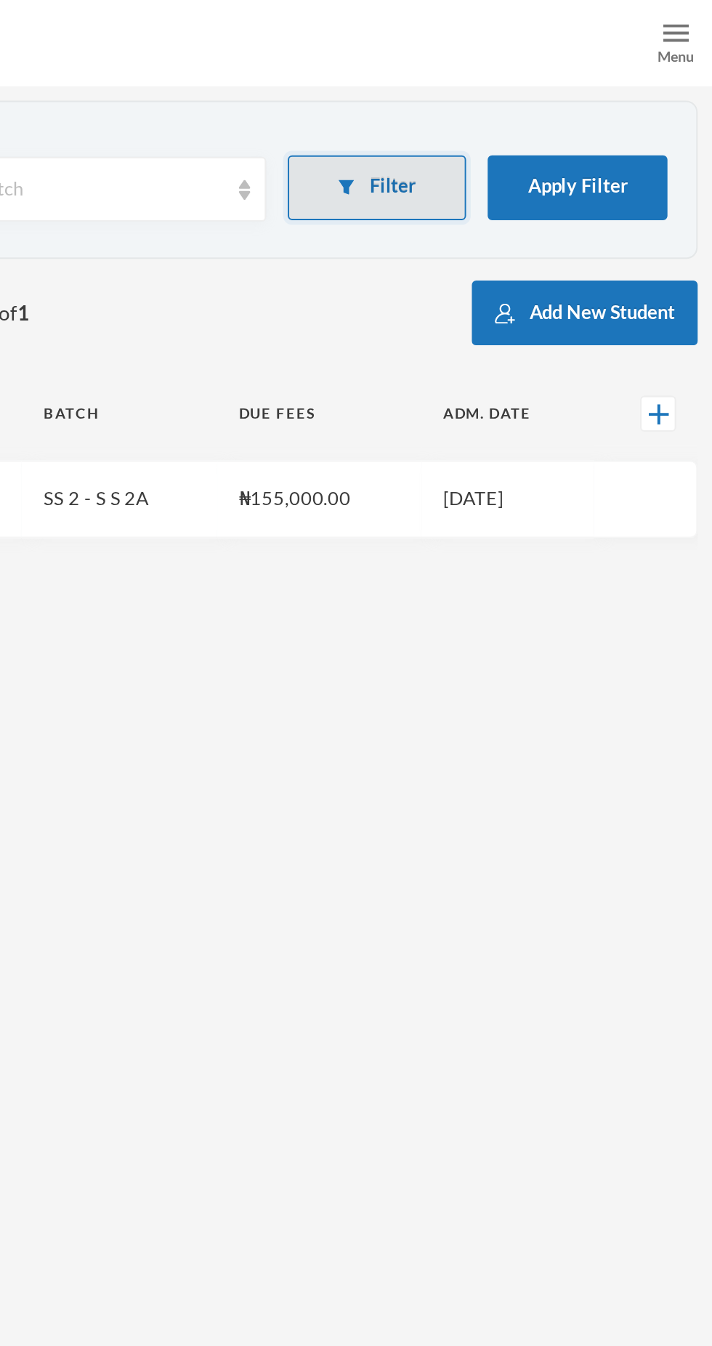
click at [557, 82] on button "Filter" at bounding box center [543, 94] width 91 height 33
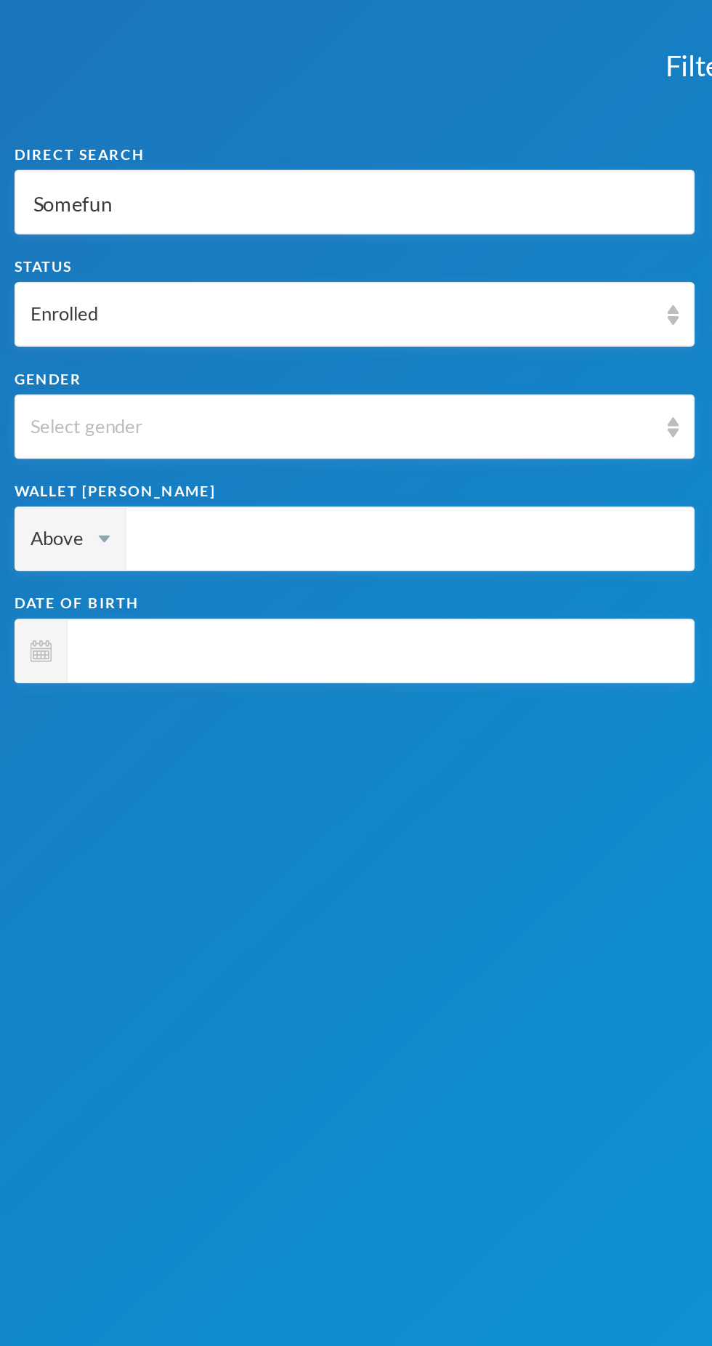
click at [106, 100] on input "Somefun" at bounding box center [179, 102] width 328 height 33
type input "Somefu"
type input "Somef"
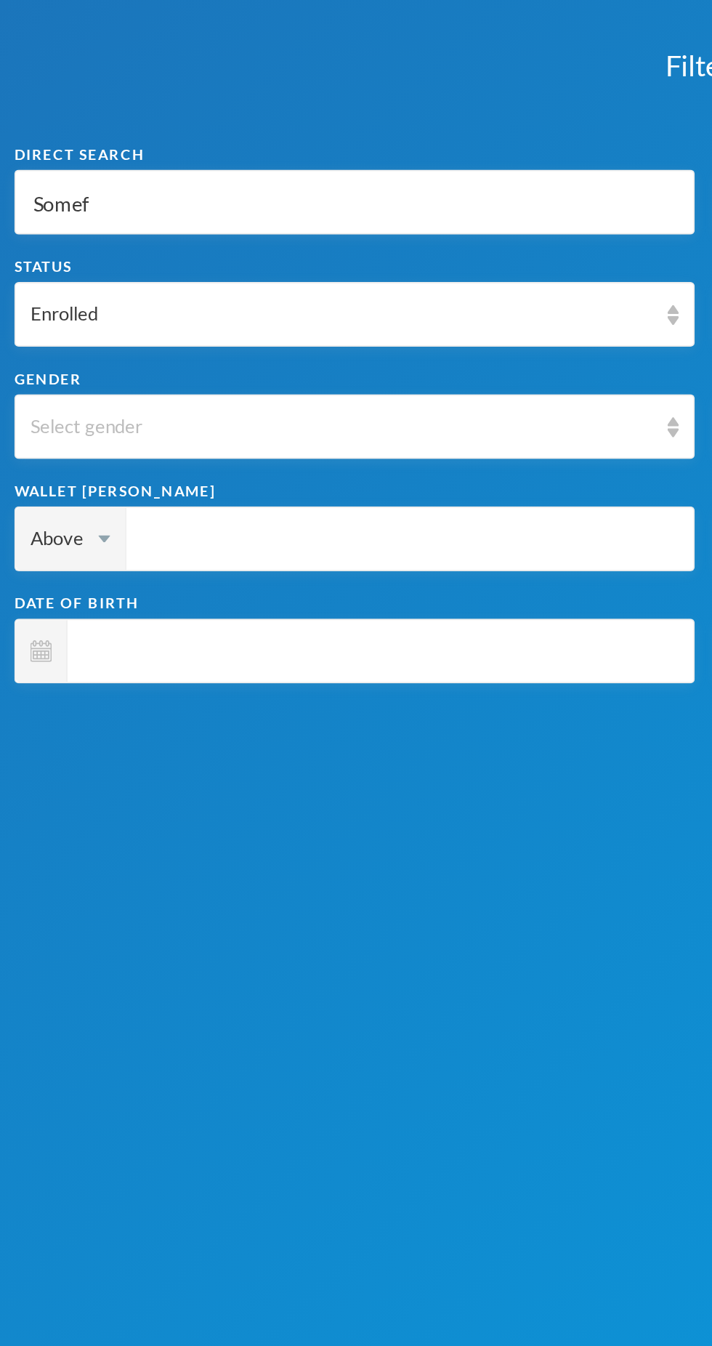
type input "Some"
type input "Som"
type input "So"
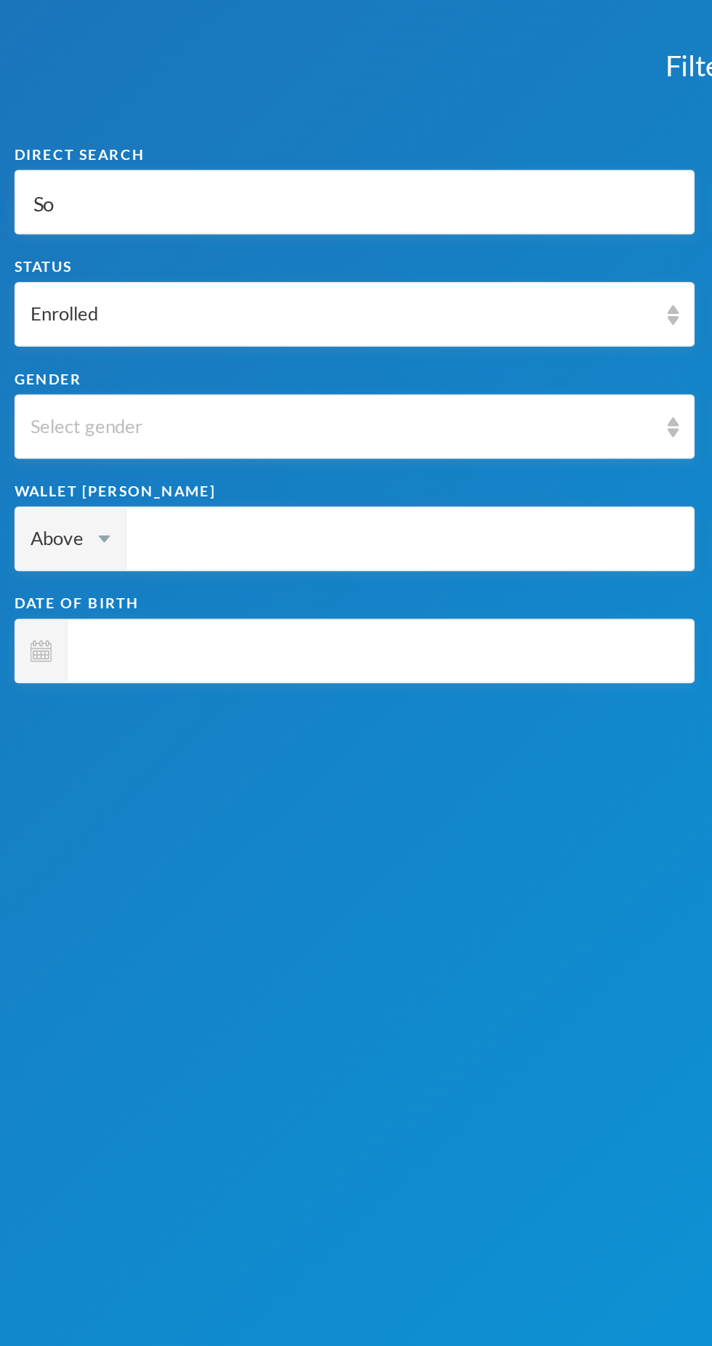
type input "So"
type input "S"
type input "K"
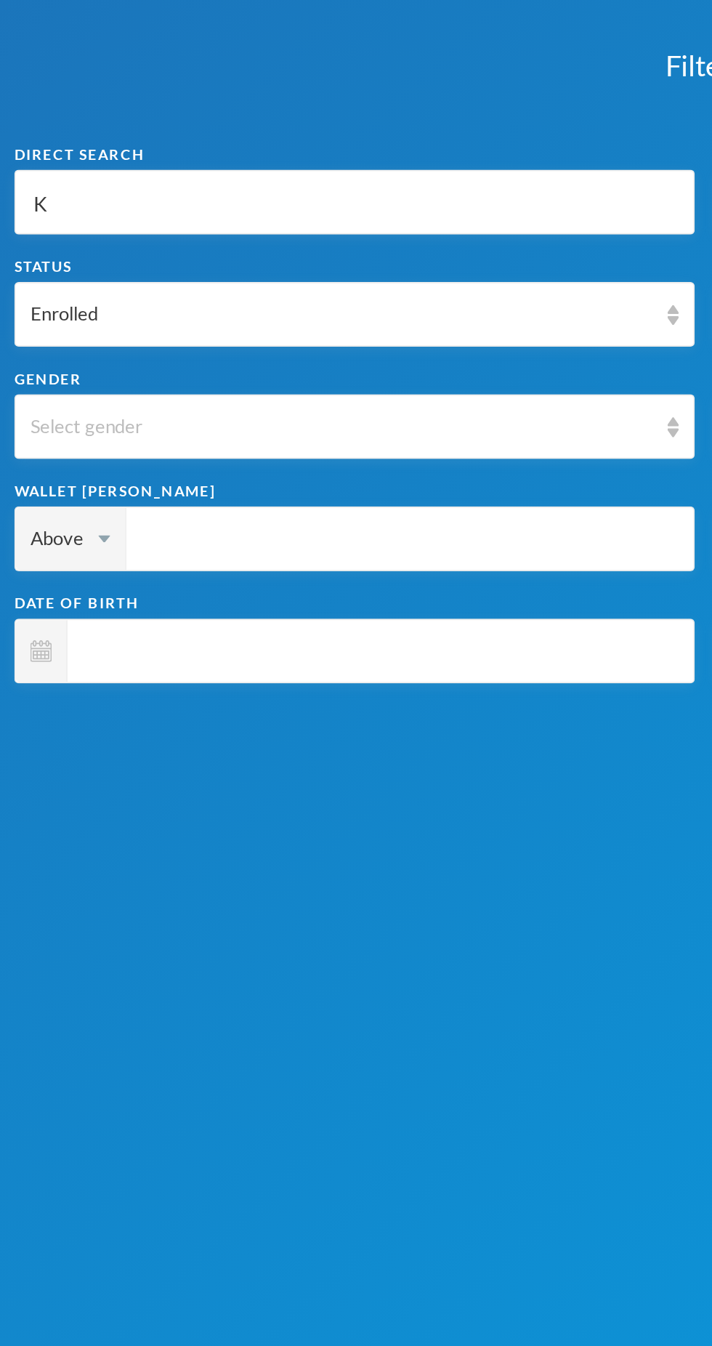
type input "Ka"
type input "Kau"
type input "Kauo"
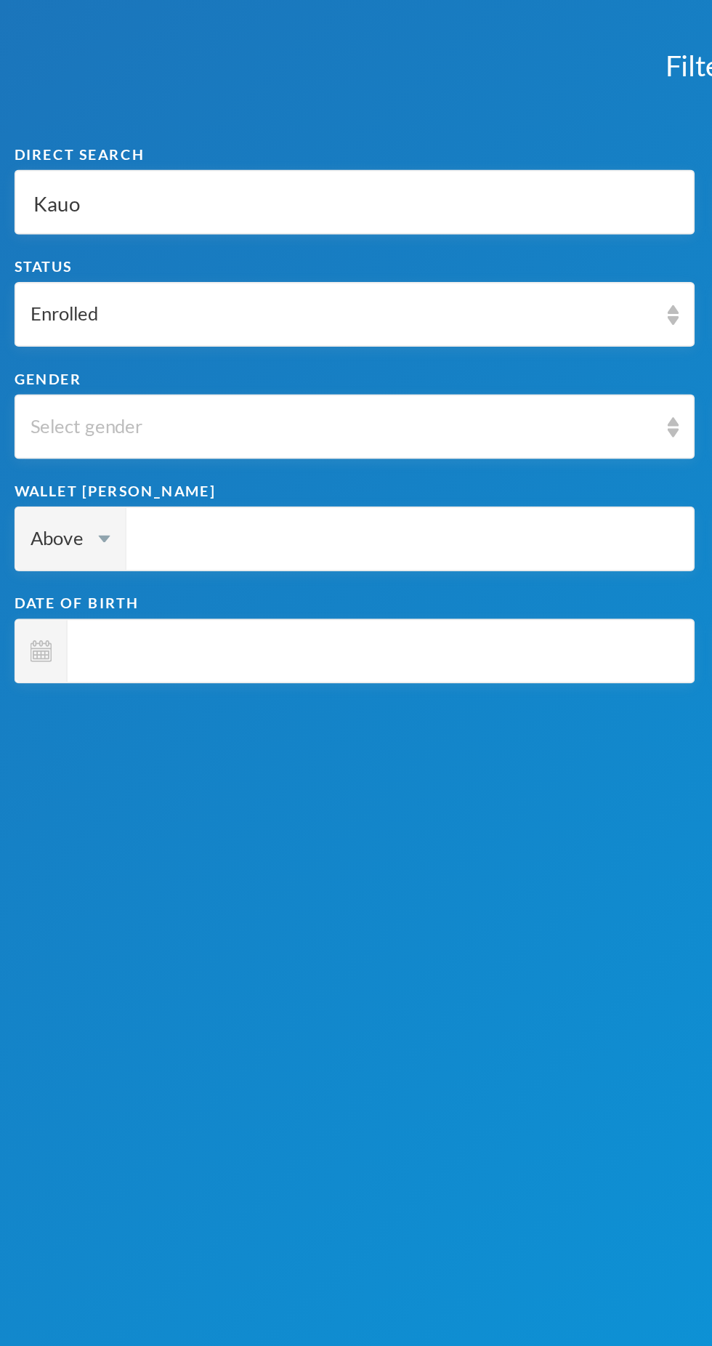
type input "Kauo"
type input "Kauod"
type input "Kauode"
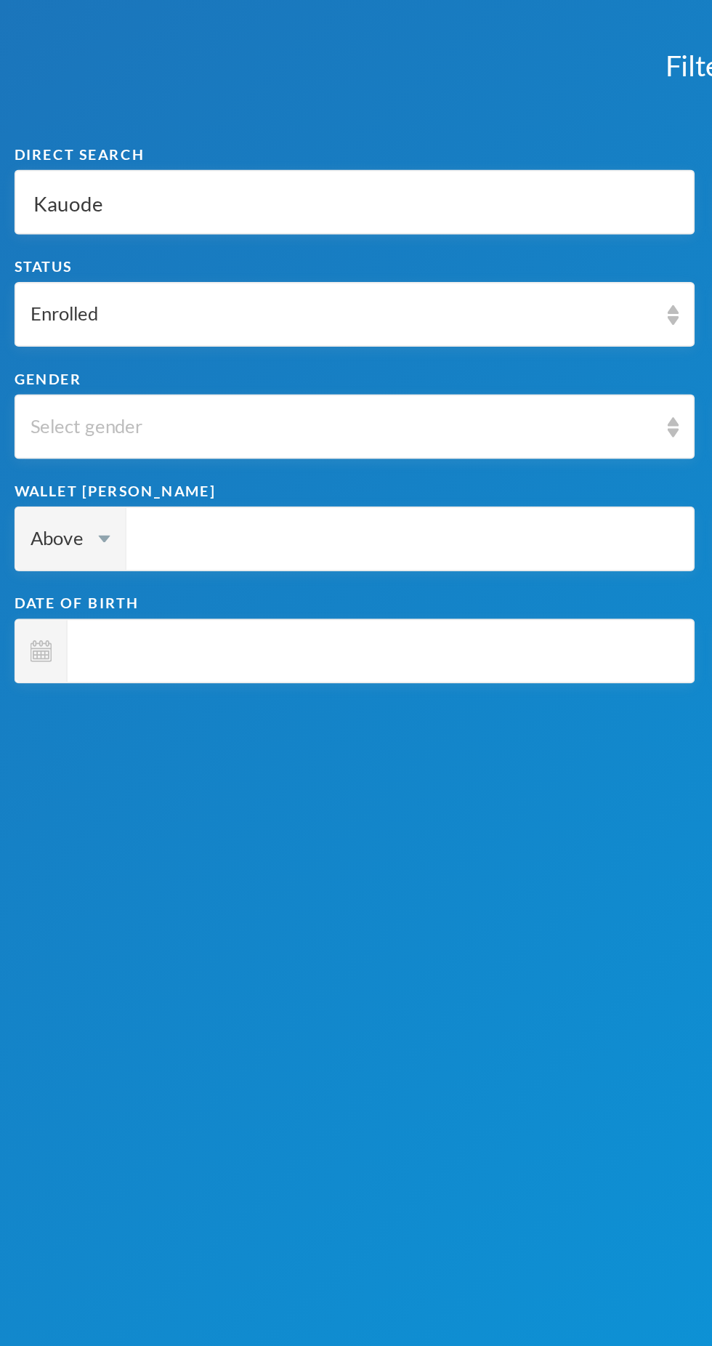
type input "Kauod"
type input "Kauo"
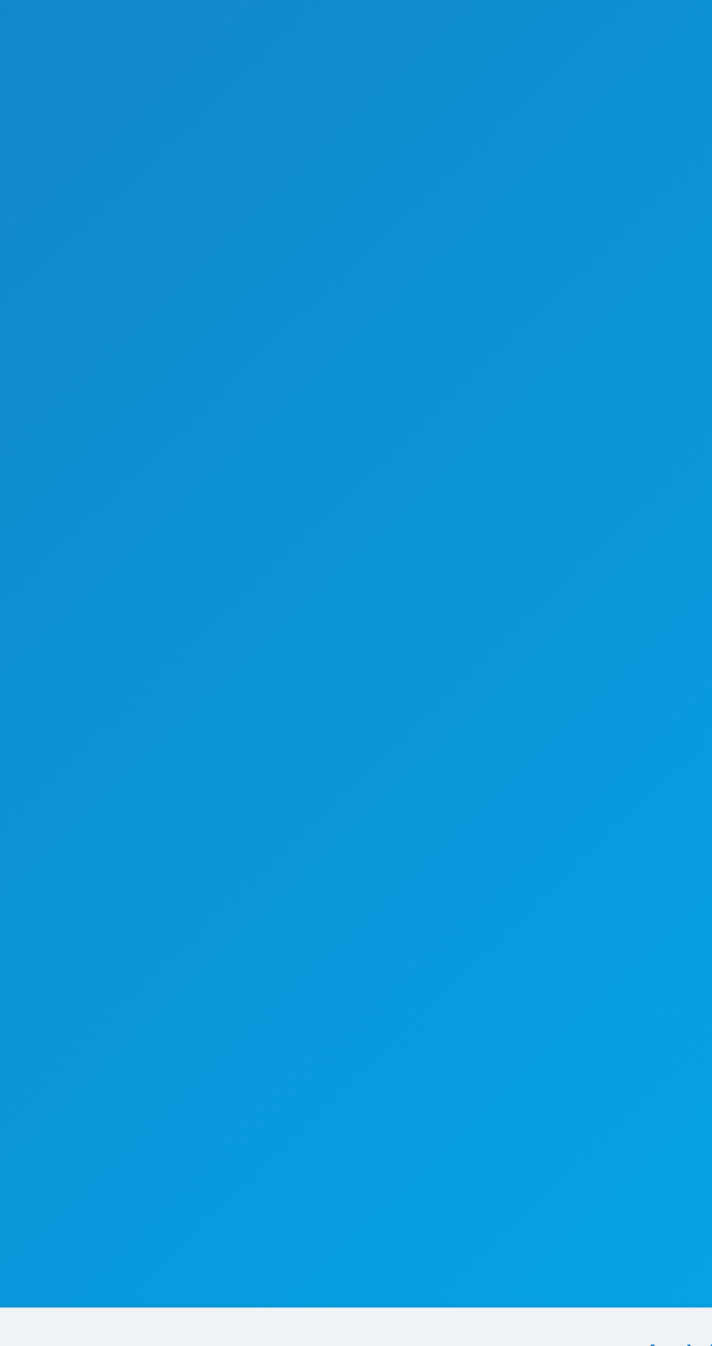
scroll to position [9, 0]
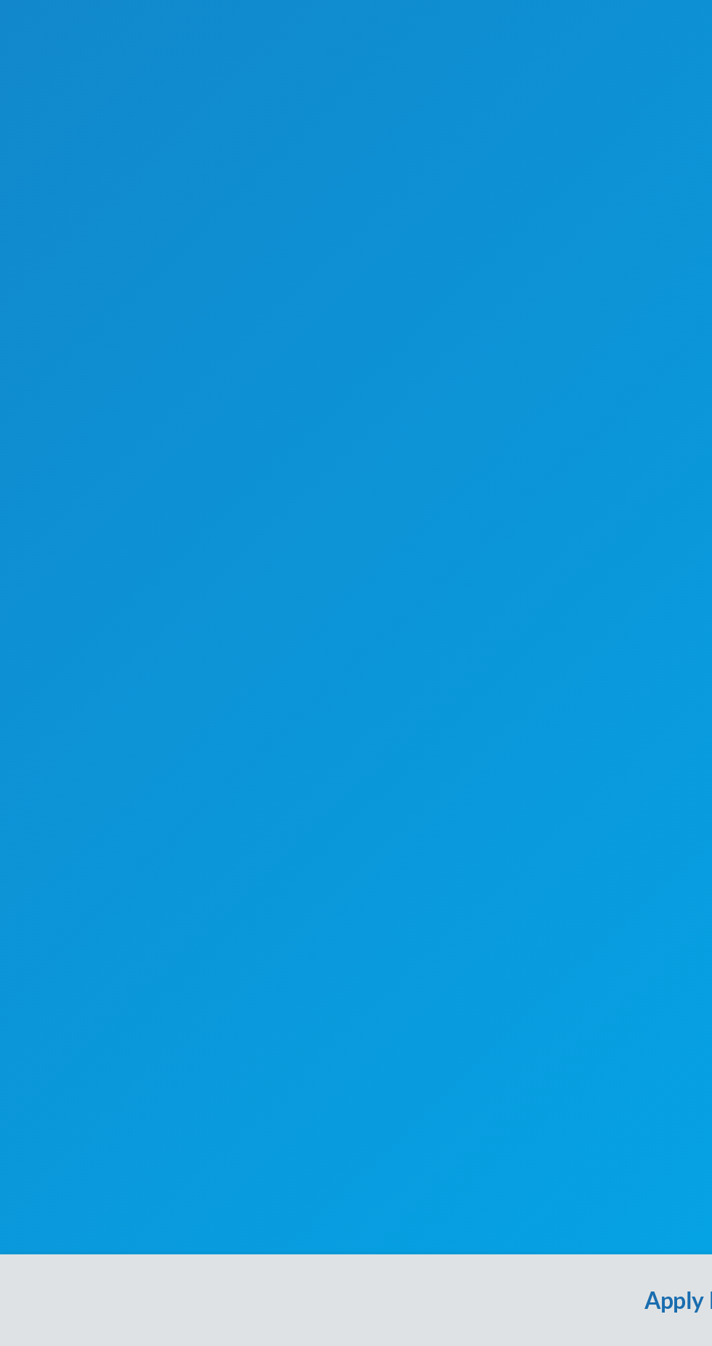
click at [330, 1336] on button "Apply Filter" at bounding box center [356, 1322] width 712 height 47
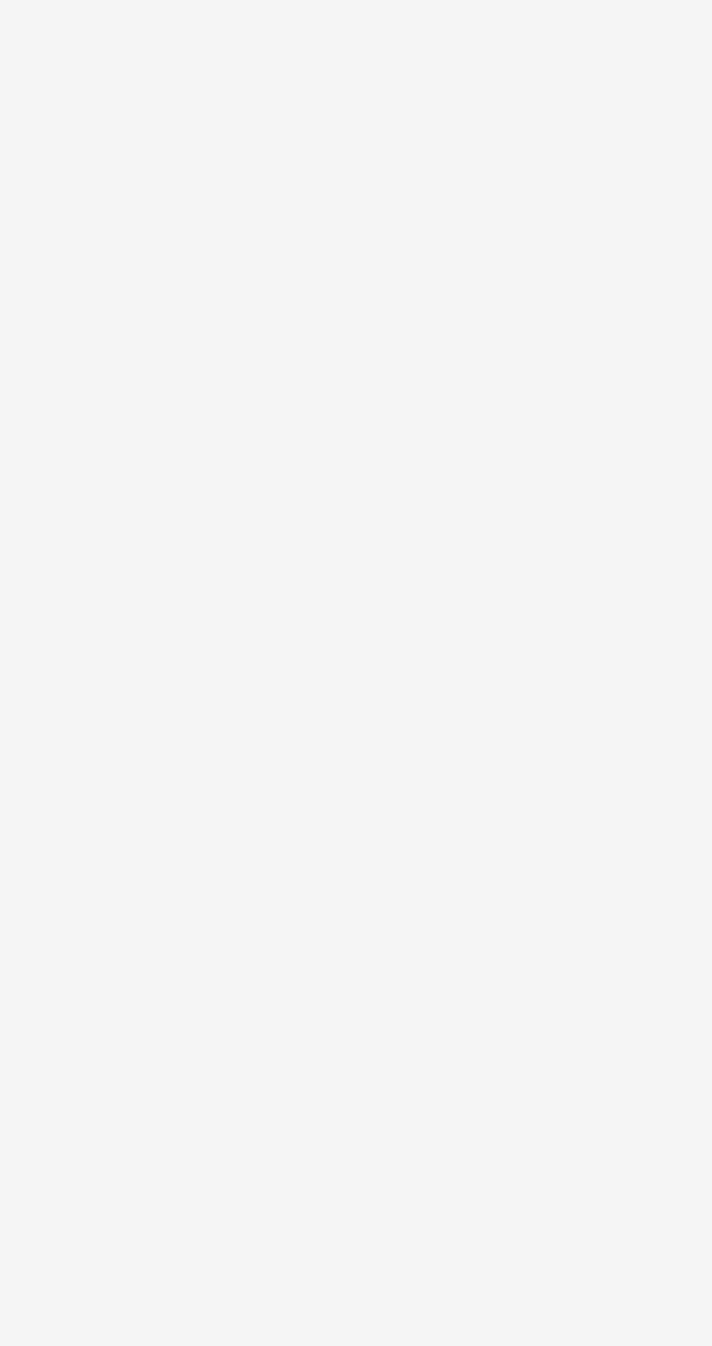
scroll to position [0, 0]
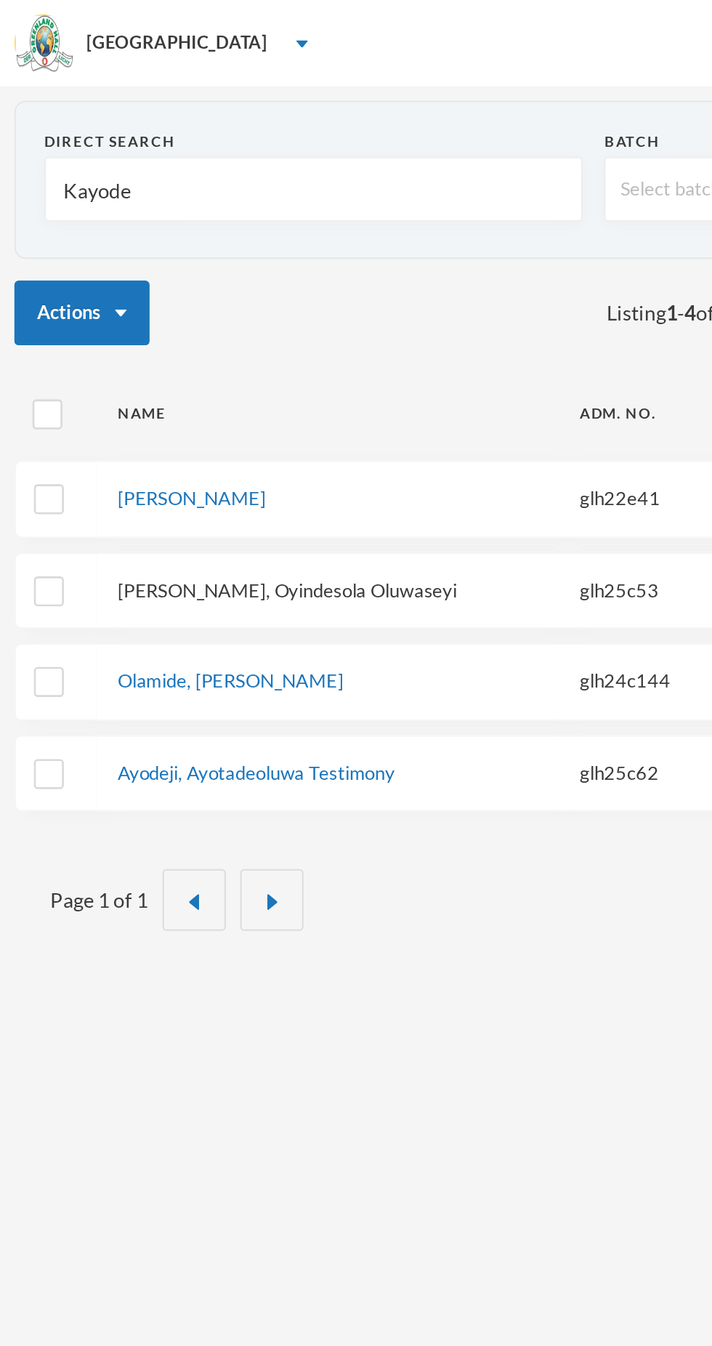
click at [195, 293] on link "[PERSON_NAME], Oyindesola Oluwaseyi" at bounding box center [145, 298] width 171 height 12
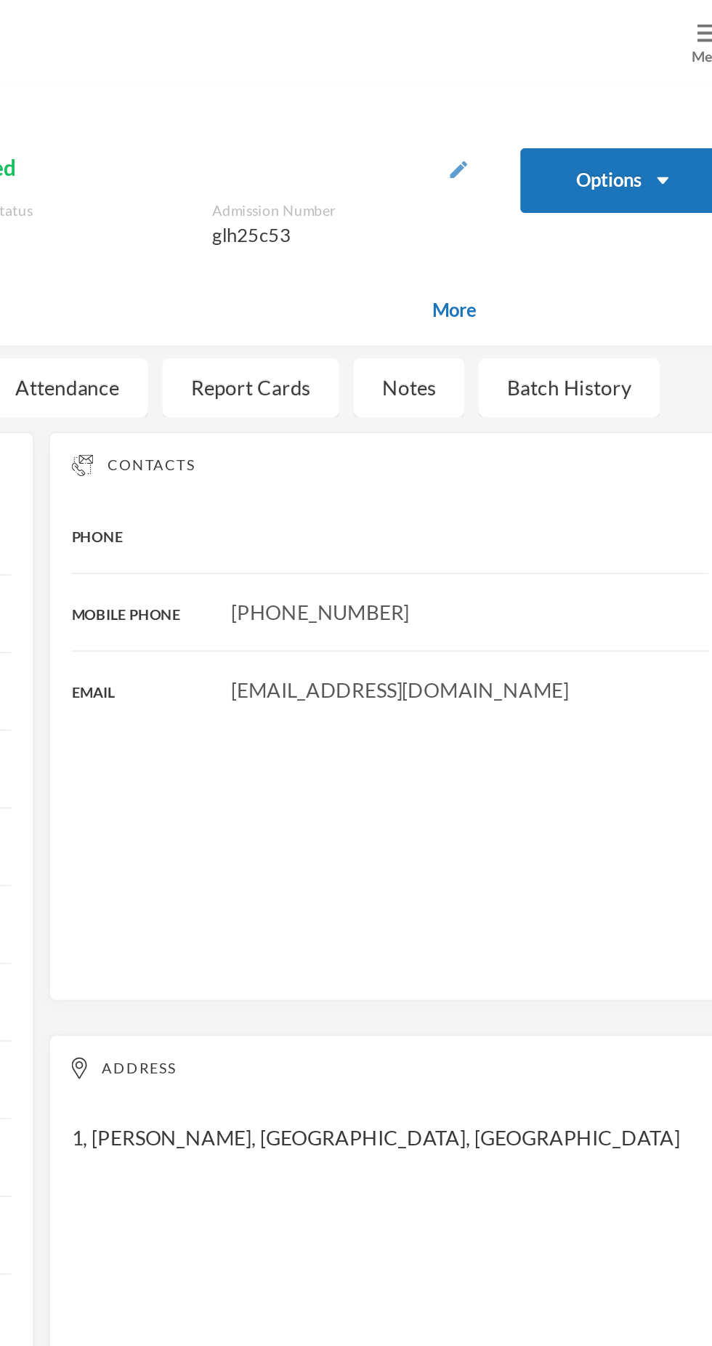
click at [570, 84] on img "button" at bounding box center [566, 85] width 9 height 9
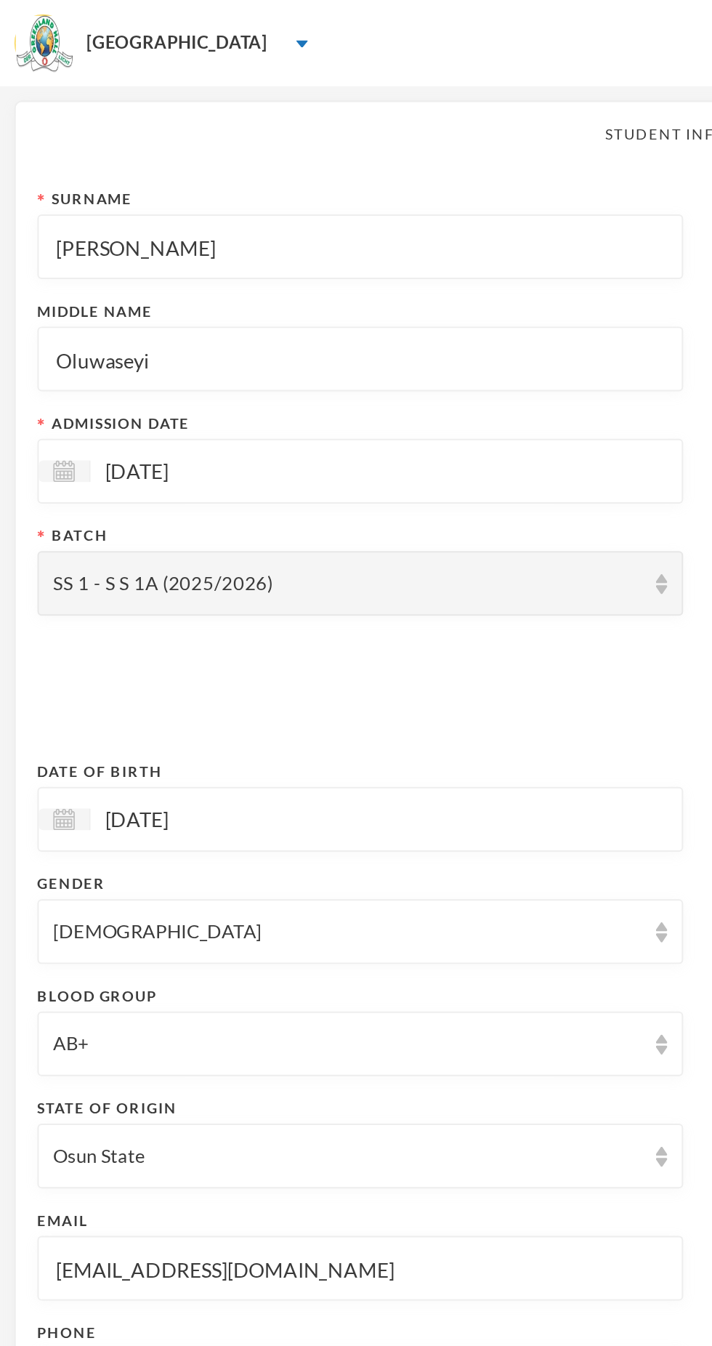
click at [219, 645] on input "[EMAIL_ADDRESS][DOMAIN_NAME]" at bounding box center [182, 641] width 310 height 33
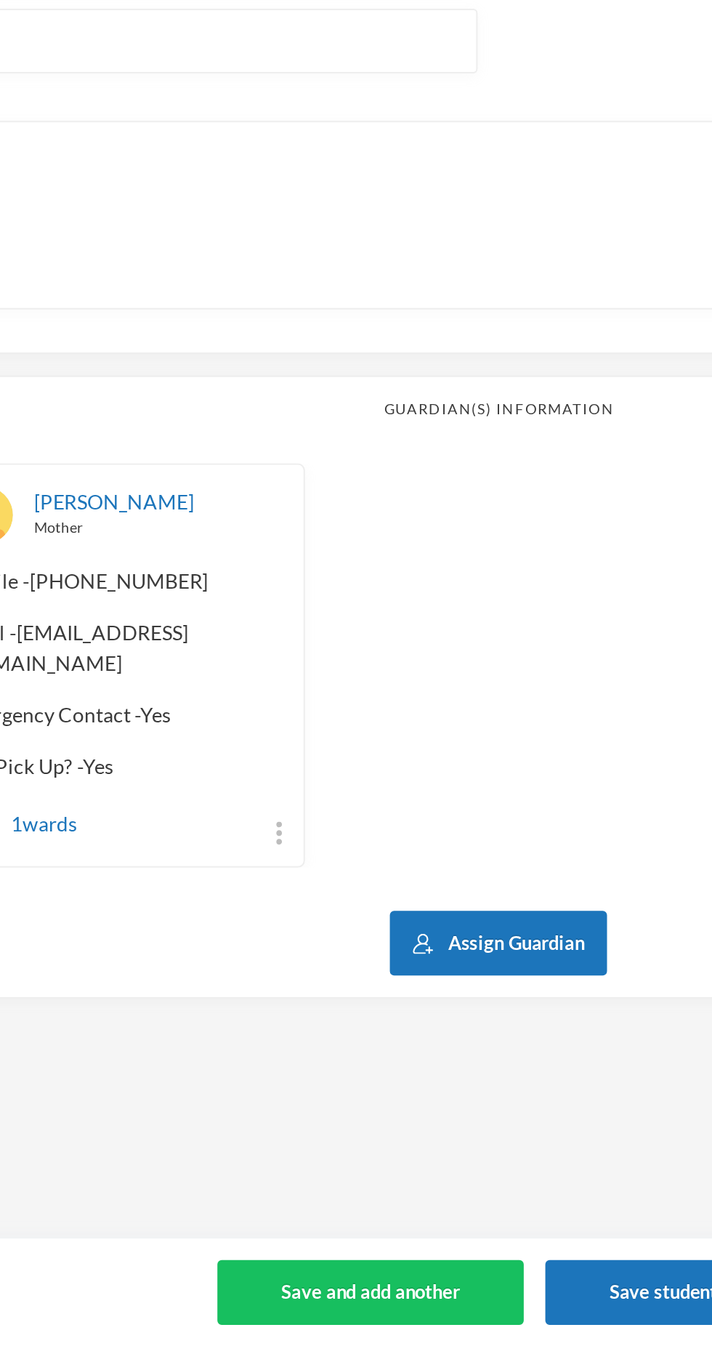
scroll to position [44, 0]
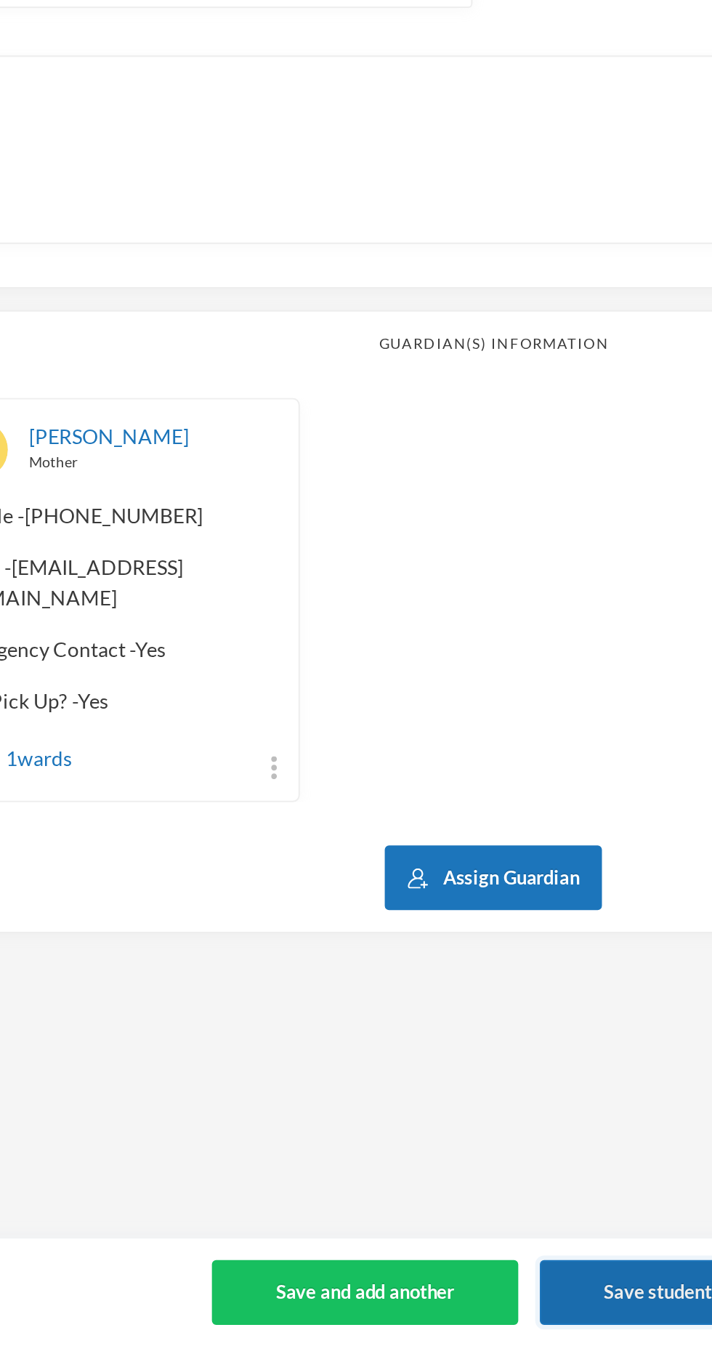
click at [435, 1311] on button "Save student" at bounding box center [438, 1318] width 119 height 33
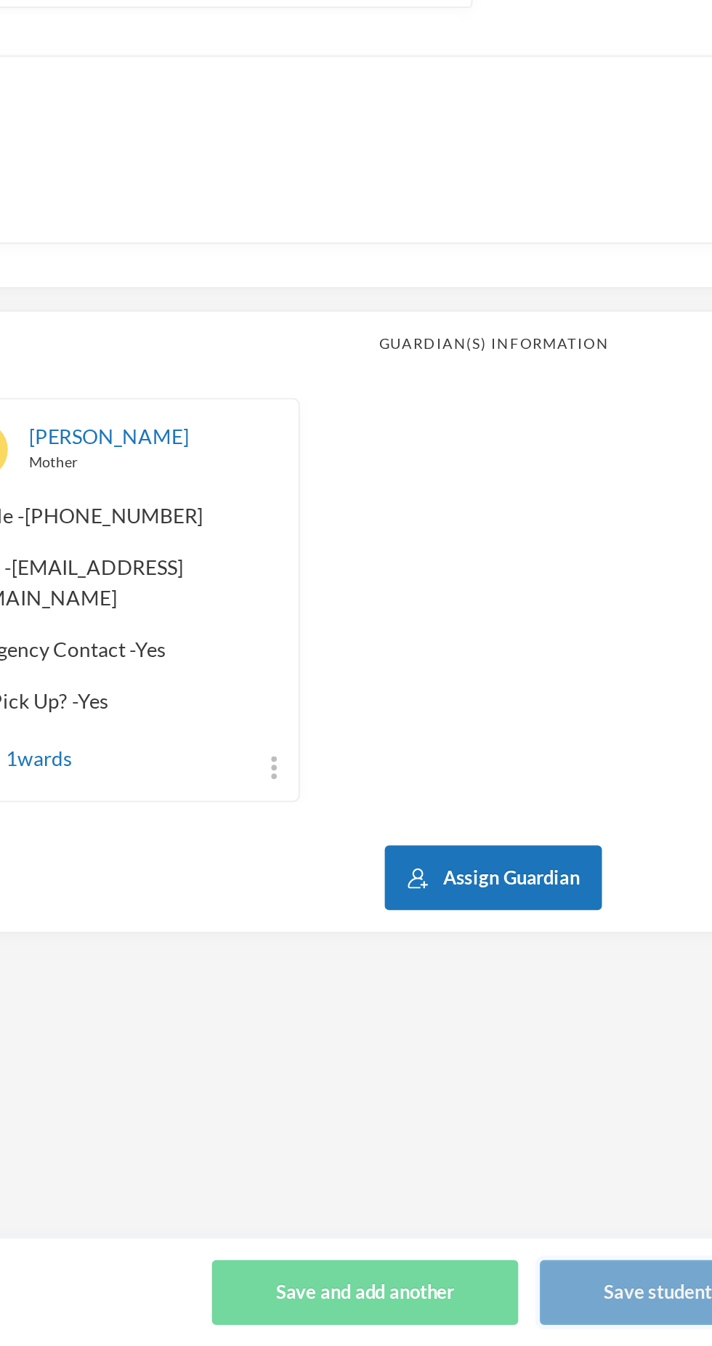
scroll to position [0, 0]
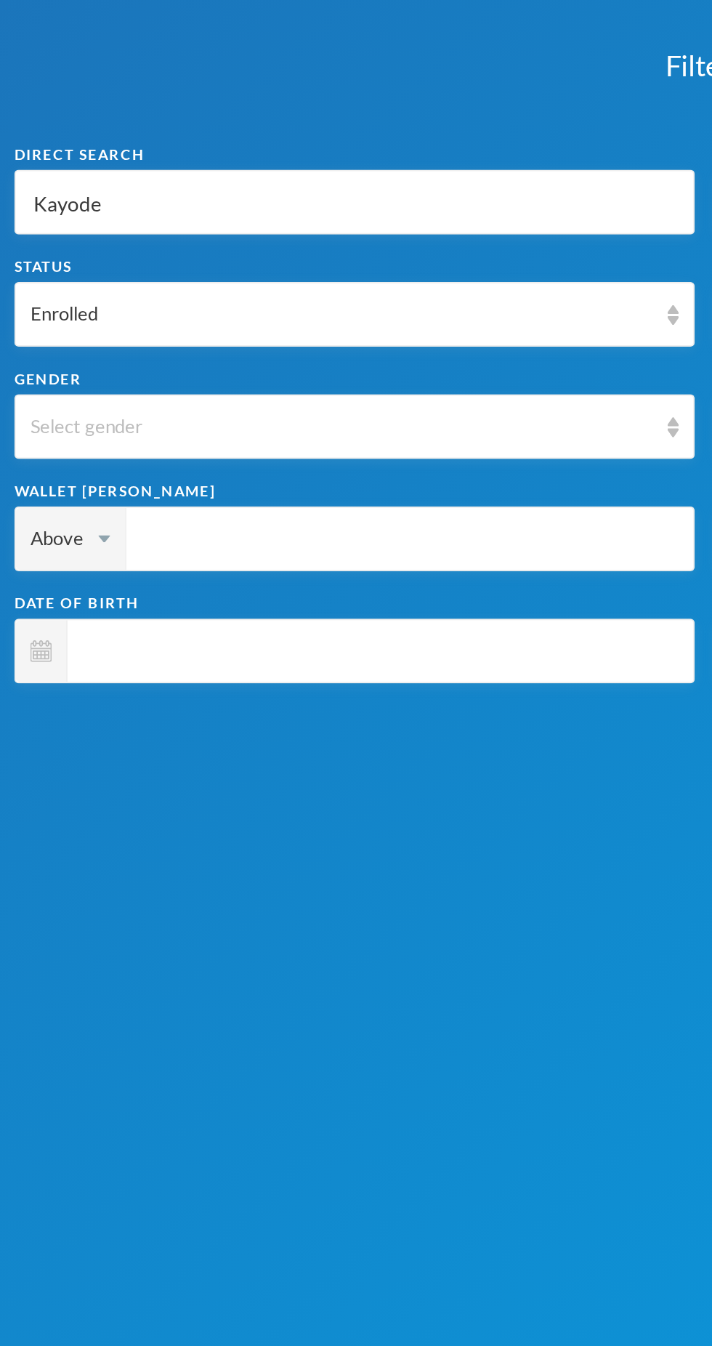
type input "Kayod"
type input "Kayo"
type input "[PERSON_NAME]"
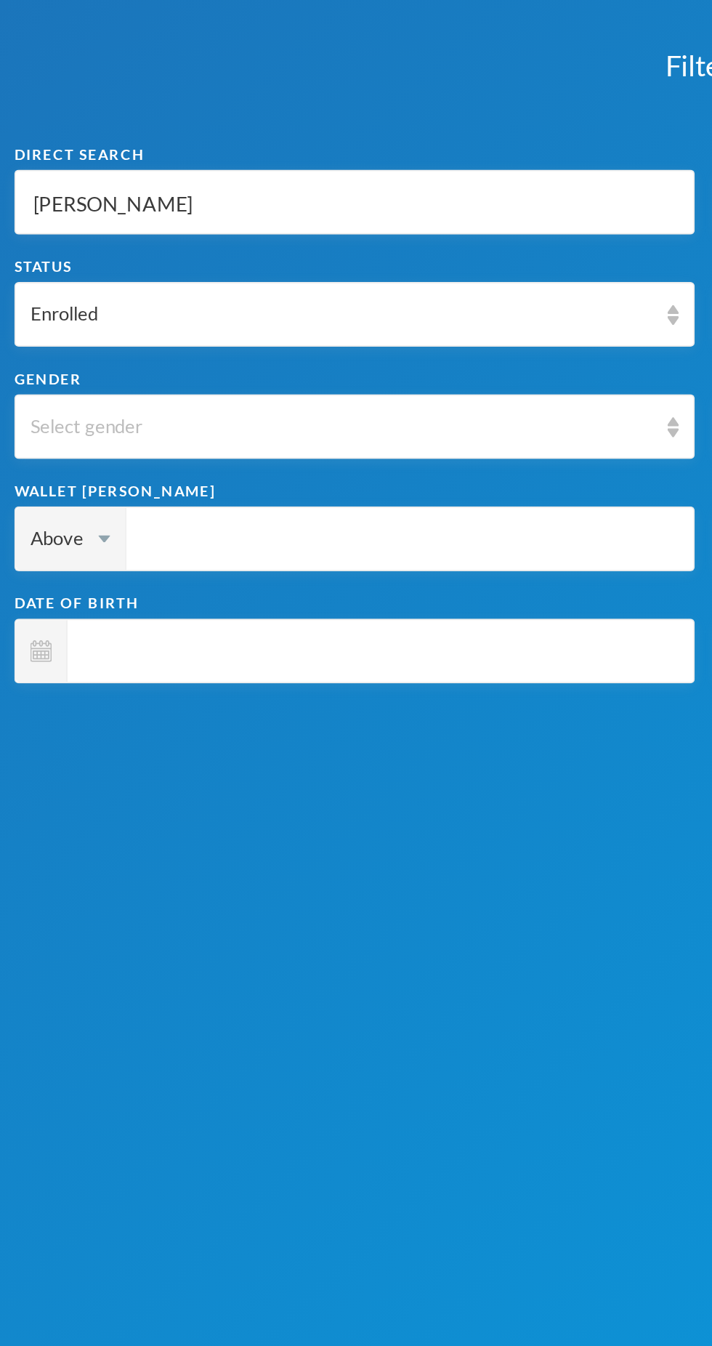
type input "[PERSON_NAME]"
type input "Ka"
type input "K"
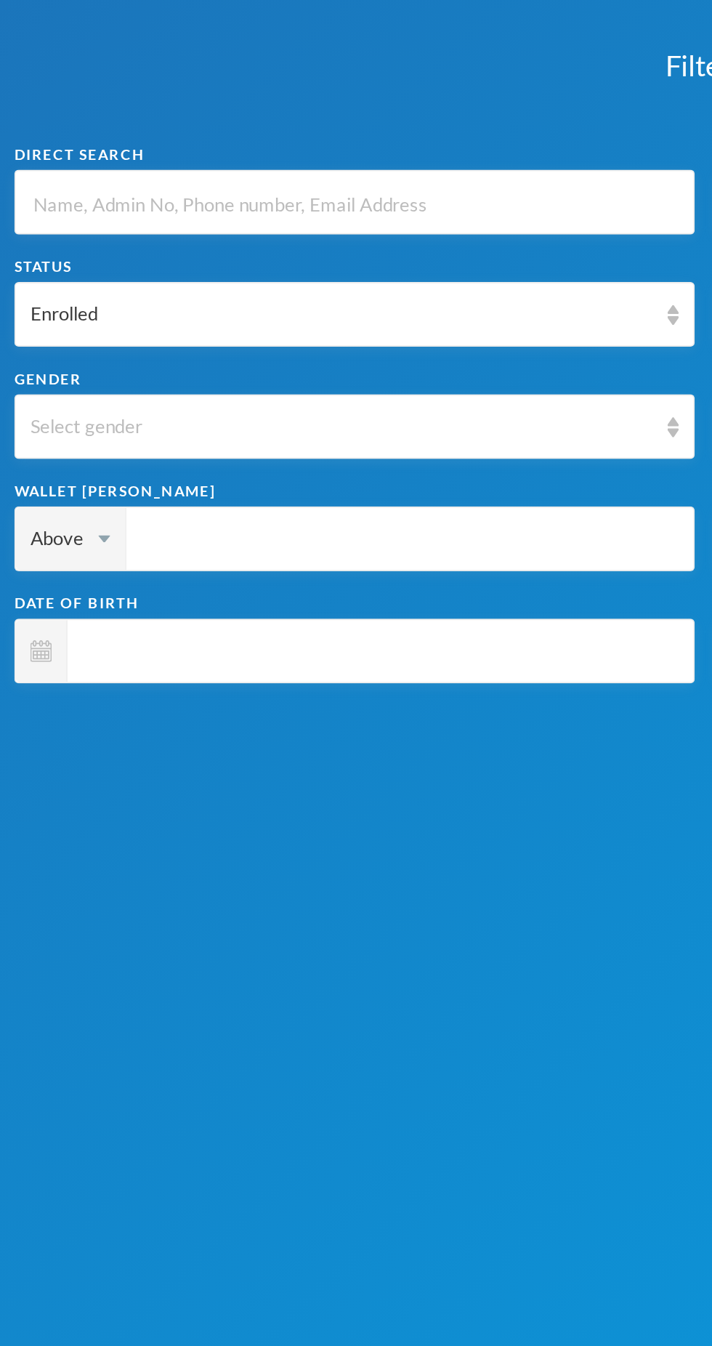
type input "O"
type input "Od"
type input "Odu"
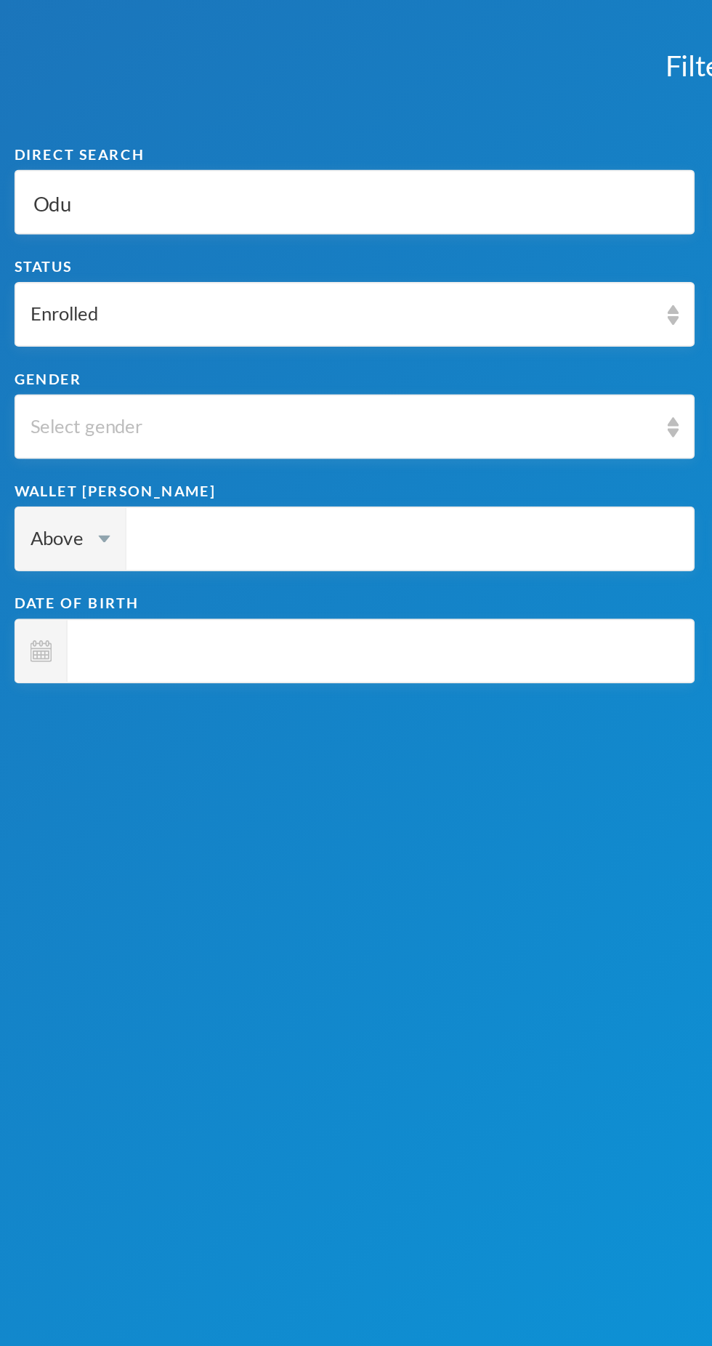
type input "Odu"
type input "Odum"
type input "Odume"
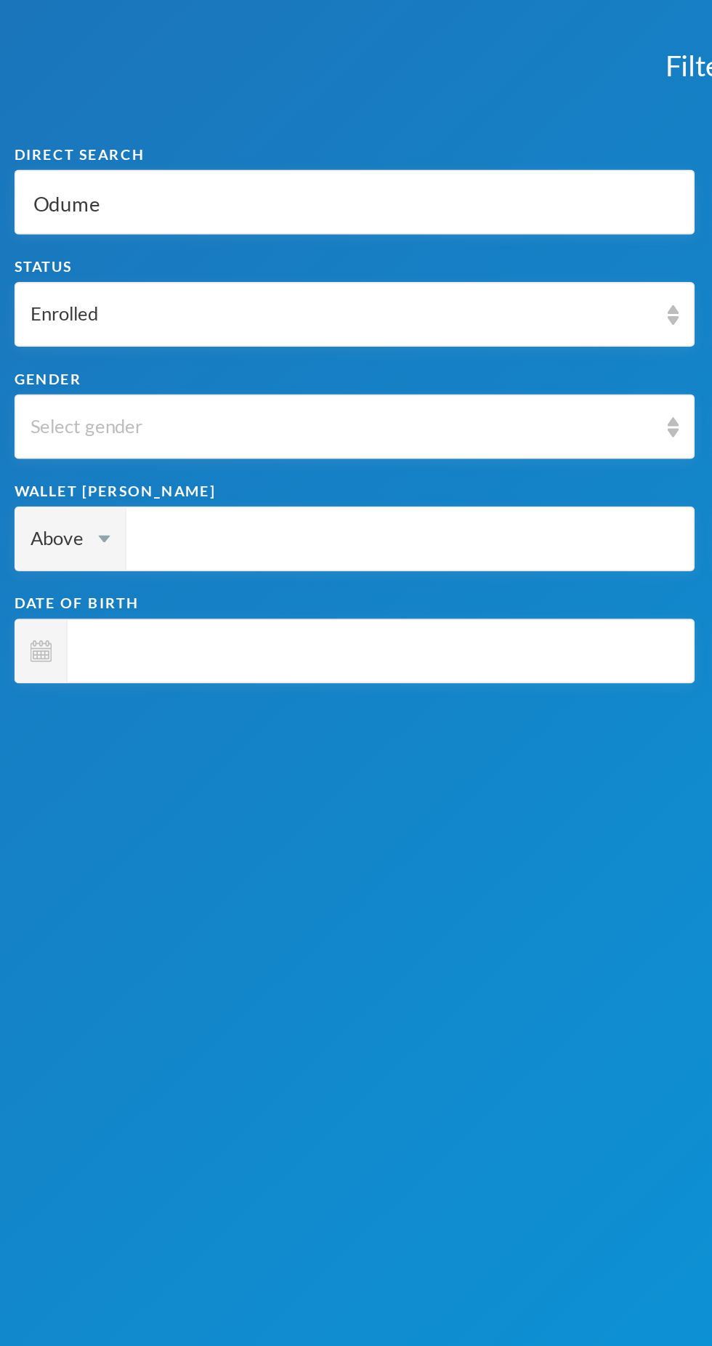
type input "Odumes"
type input "Odumesi"
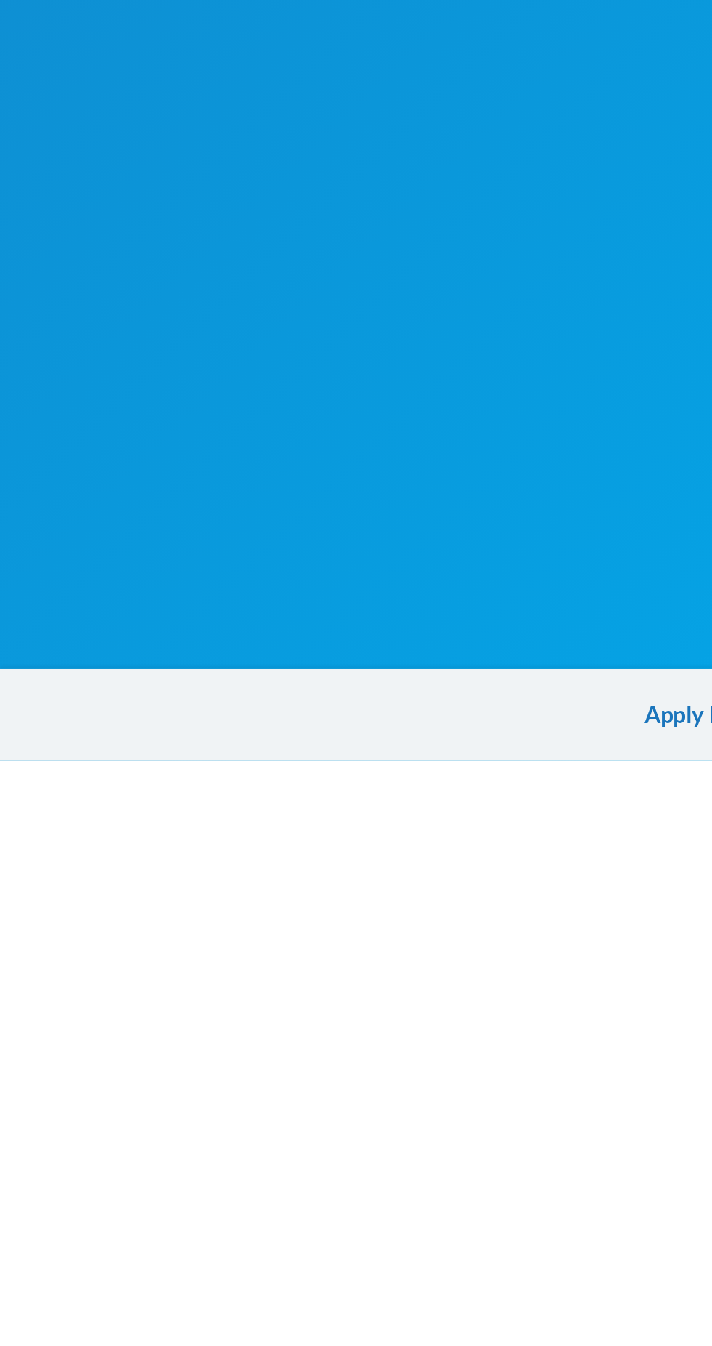
scroll to position [140, 0]
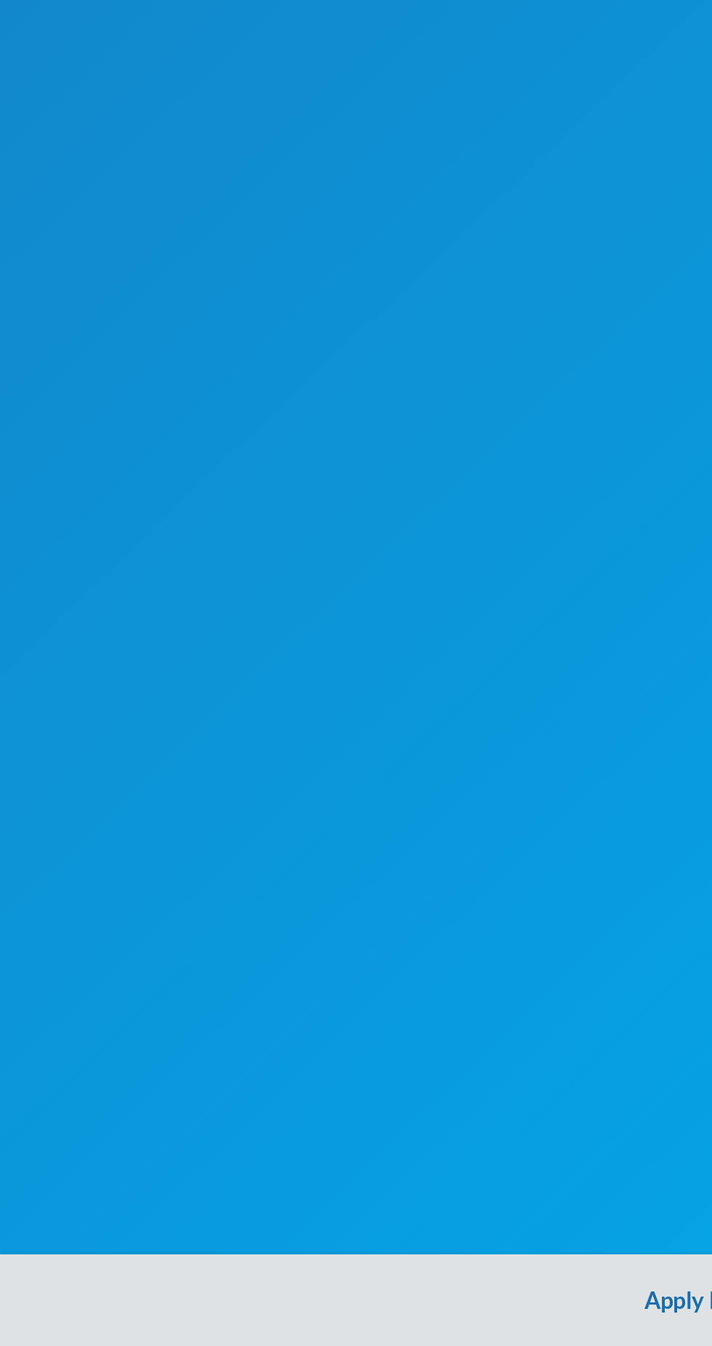
type input "Odumesi"
click at [339, 1323] on button "Apply Filter" at bounding box center [356, 1322] width 712 height 47
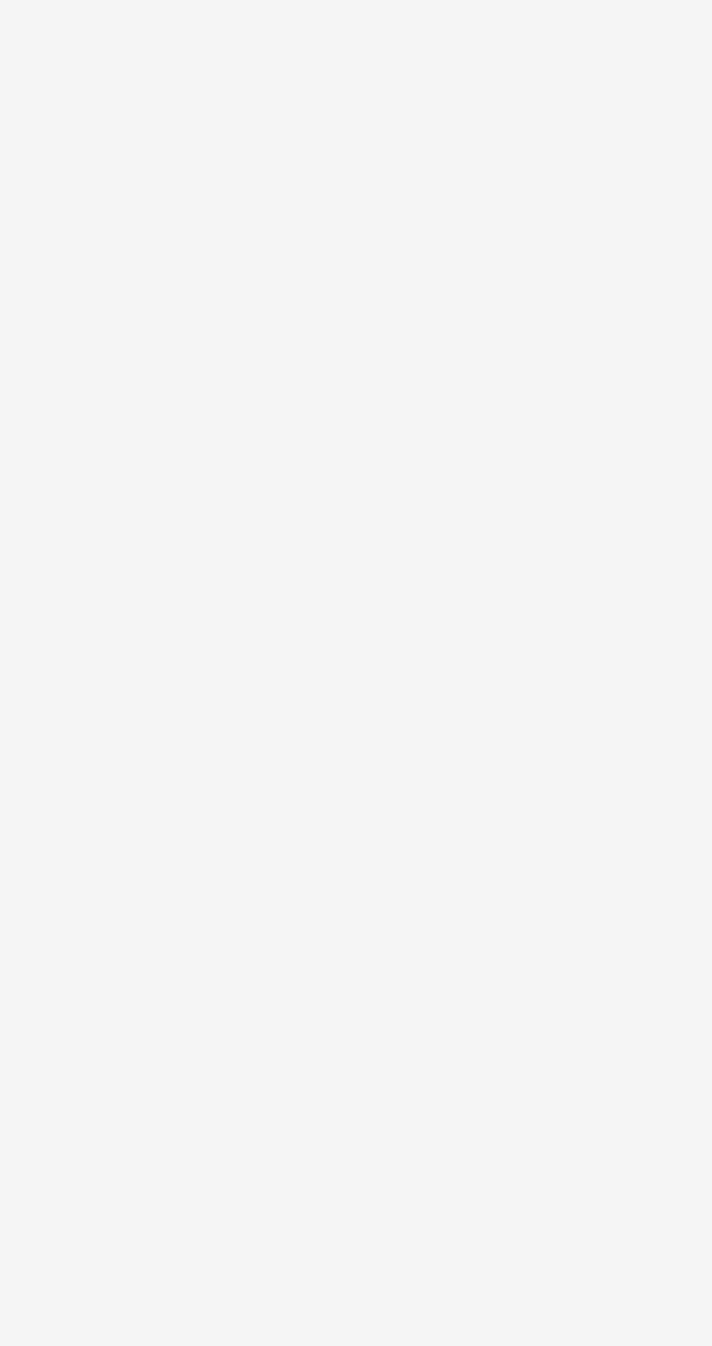
scroll to position [0, 0]
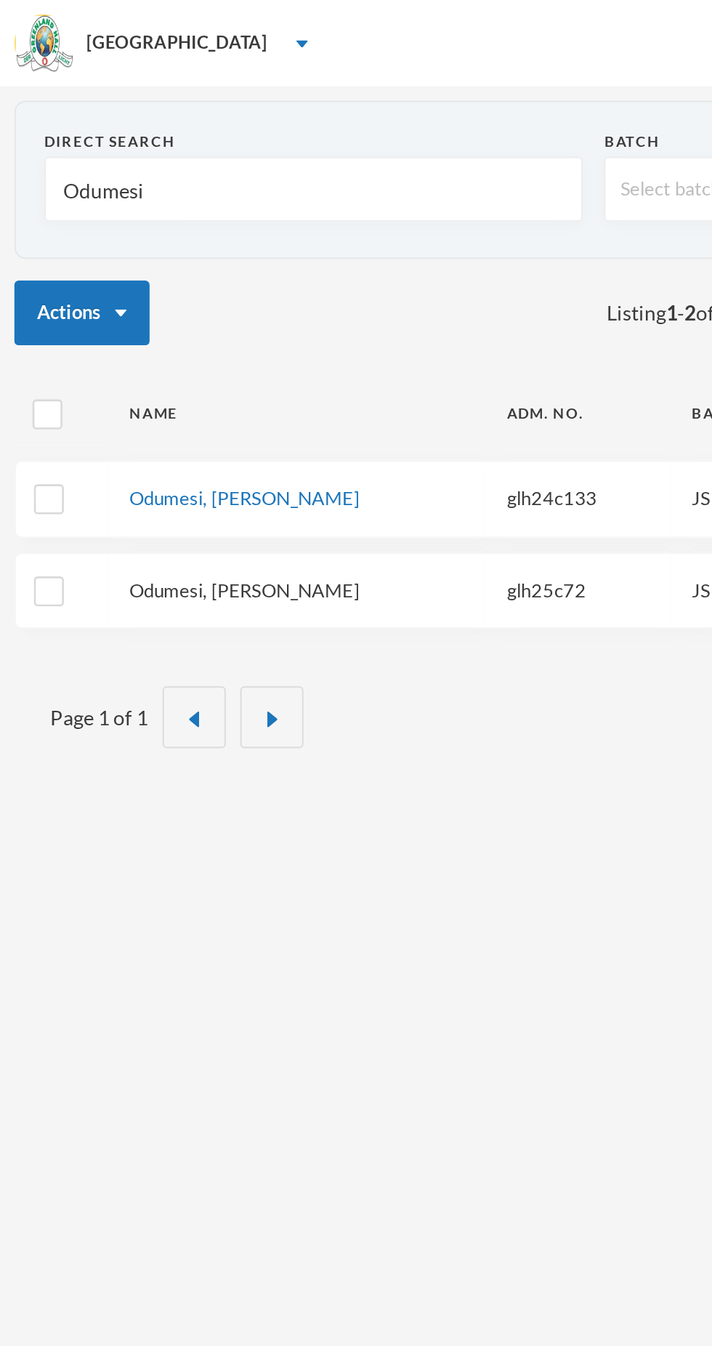
click at [163, 292] on link "Odumesi, Gabriella Oluwaseyitimofe" at bounding box center [123, 298] width 116 height 12
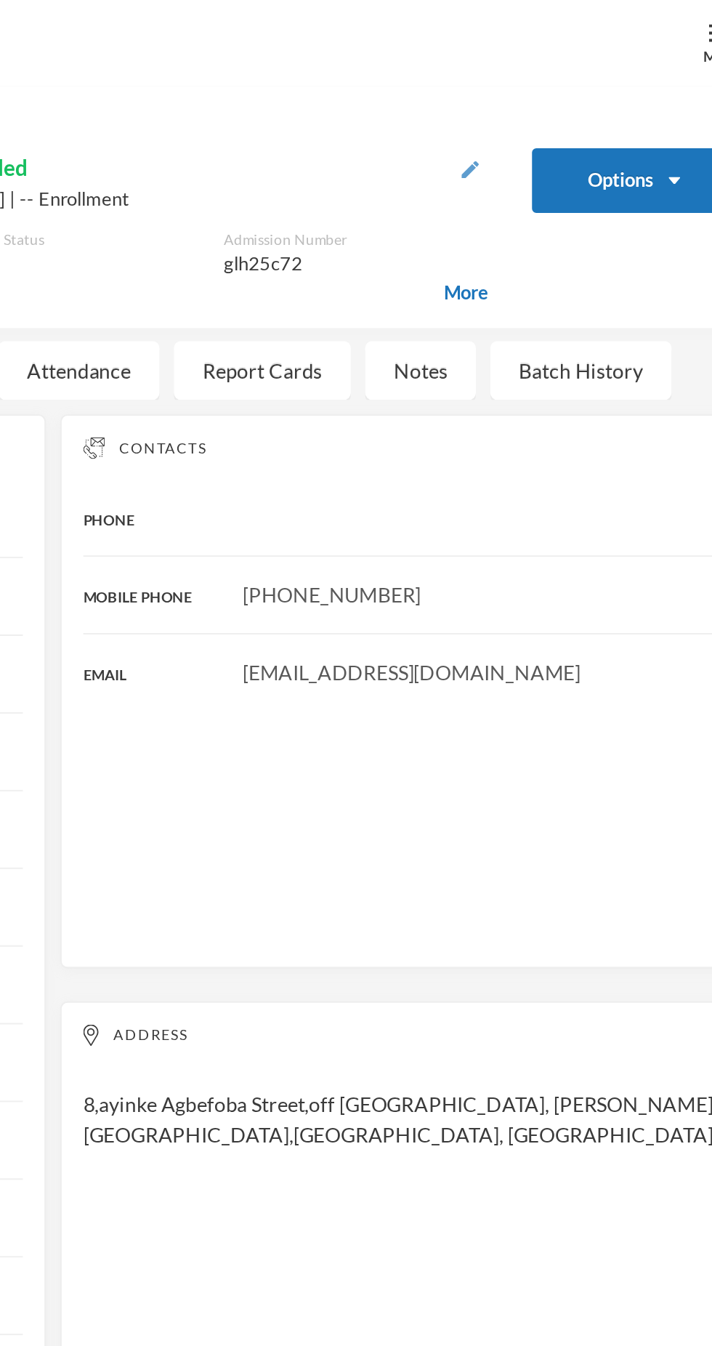
click at [567, 84] on img "button" at bounding box center [566, 85] width 9 height 9
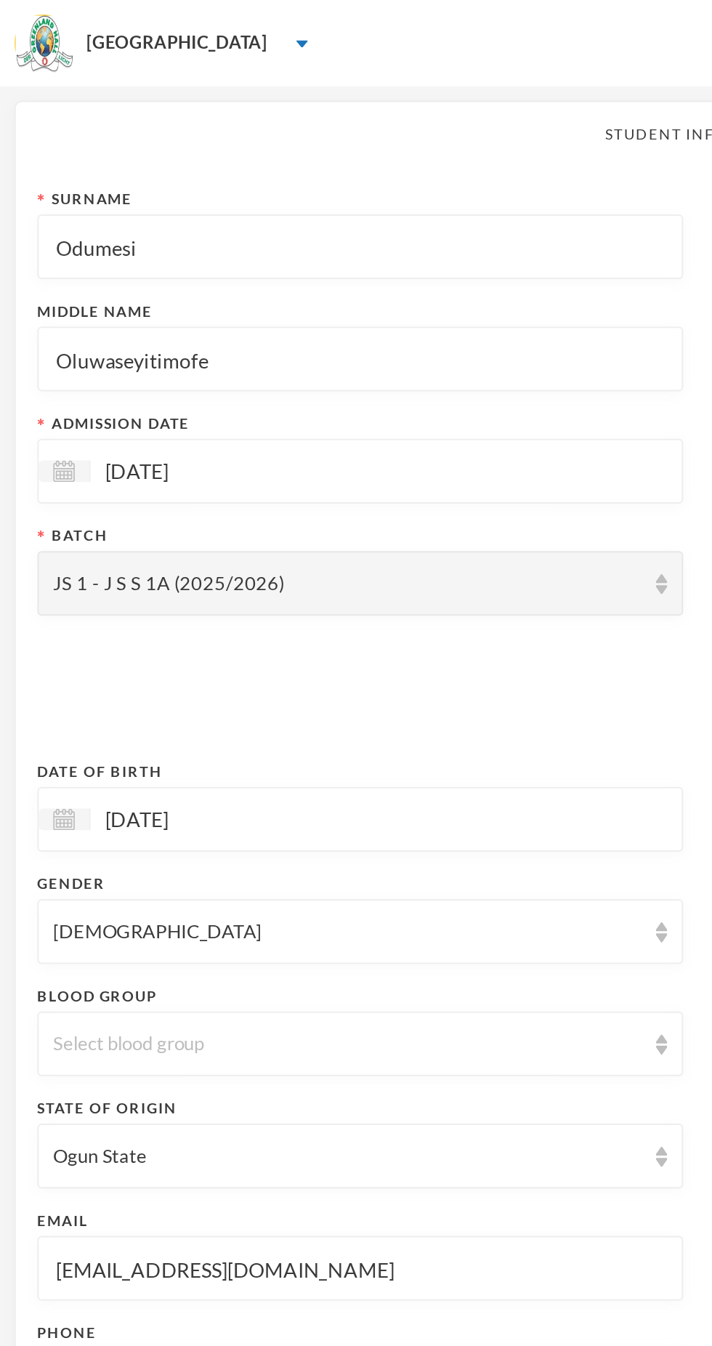
click at [161, 644] on input "legzydot@yahoo.com" at bounding box center [182, 641] width 310 height 33
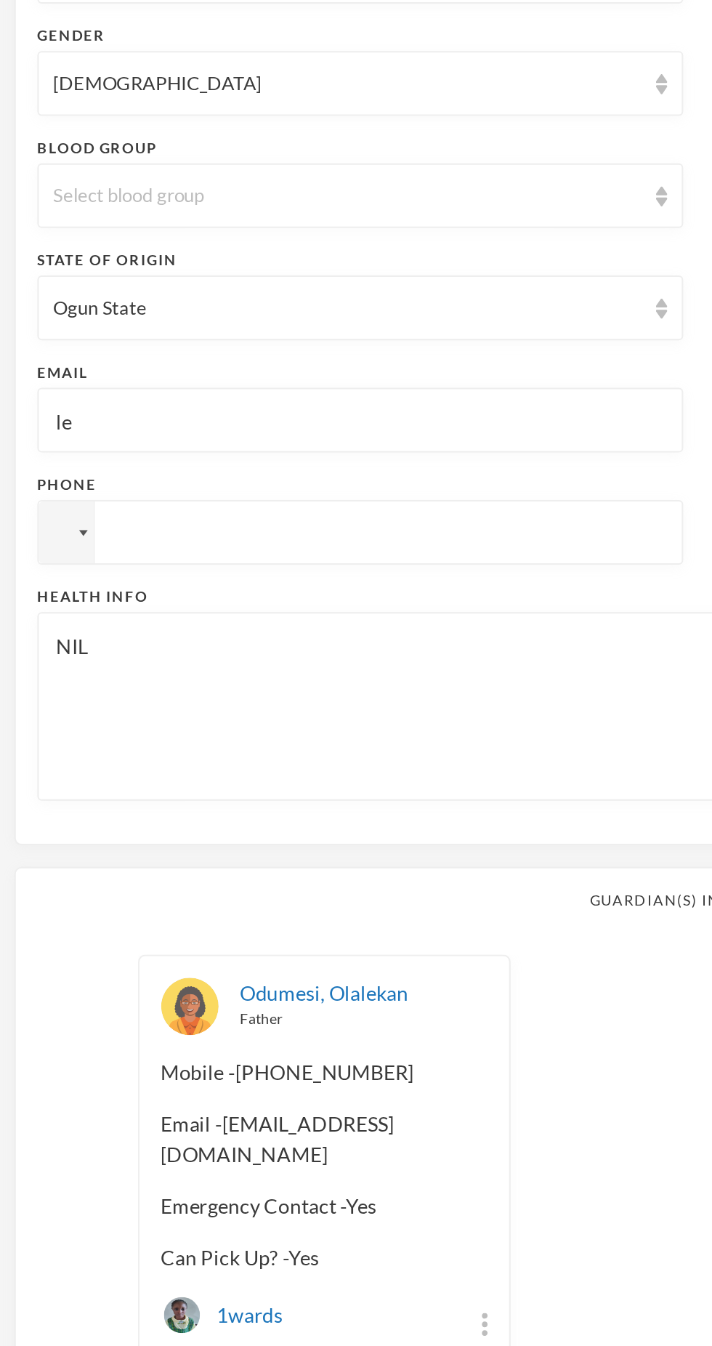
type input "l"
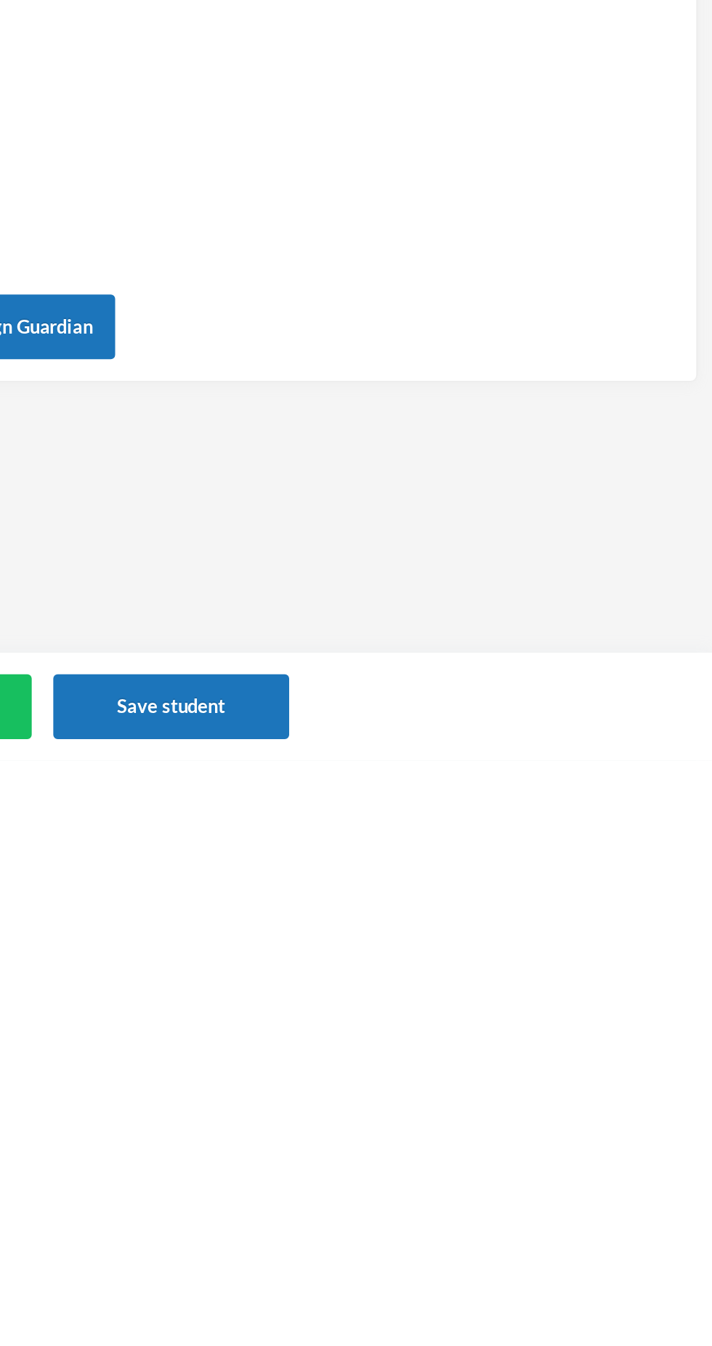
scroll to position [140, 0]
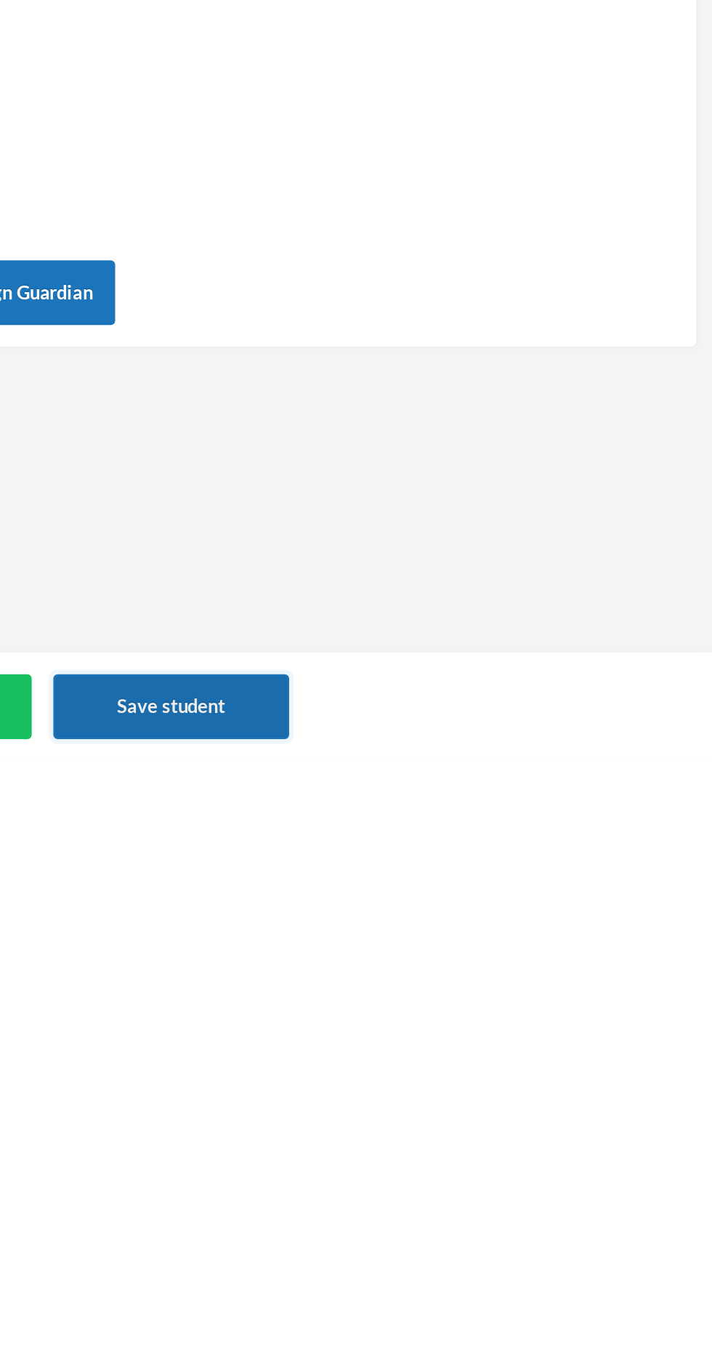
type input "glh25c72@greenlandhall.org"
click at [471, 1323] on button "Save student" at bounding box center [438, 1318] width 119 height 33
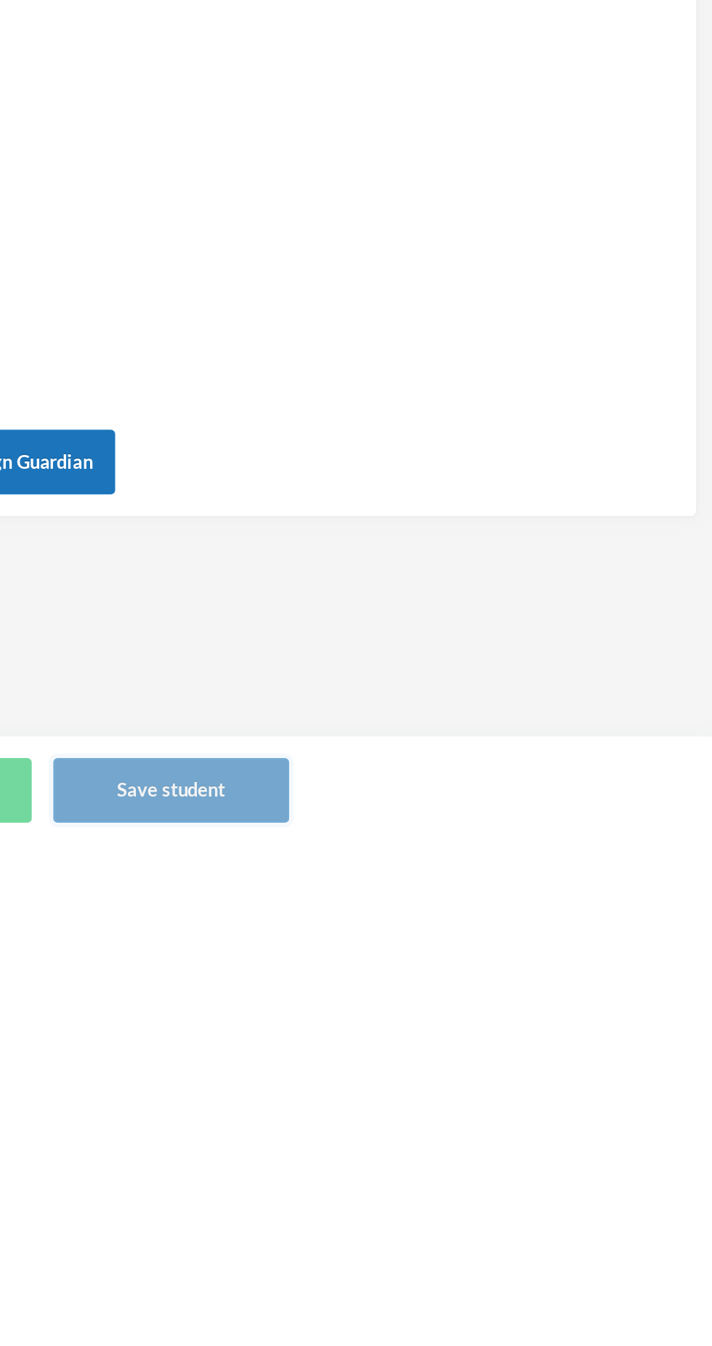
scroll to position [0, 0]
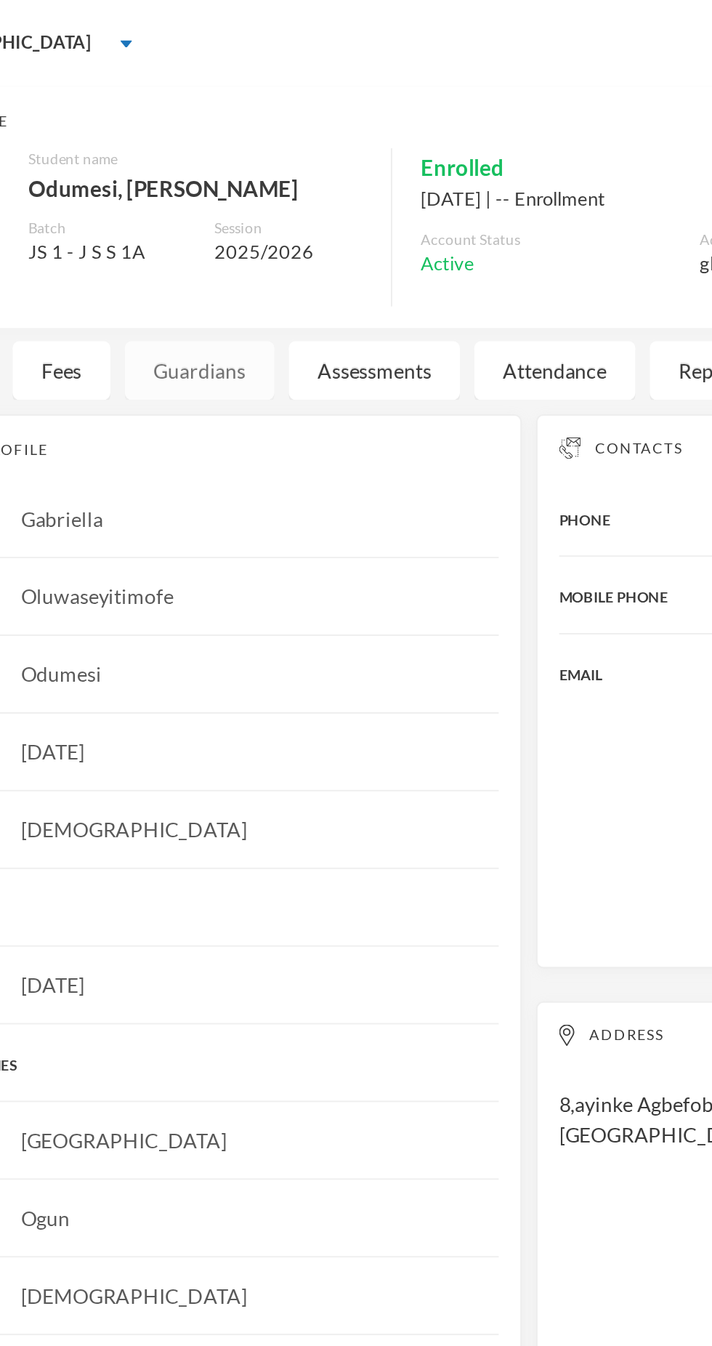
click at [204, 186] on div "Guardians" at bounding box center [190, 187] width 76 height 30
